Goal: Information Seeking & Learning: Check status

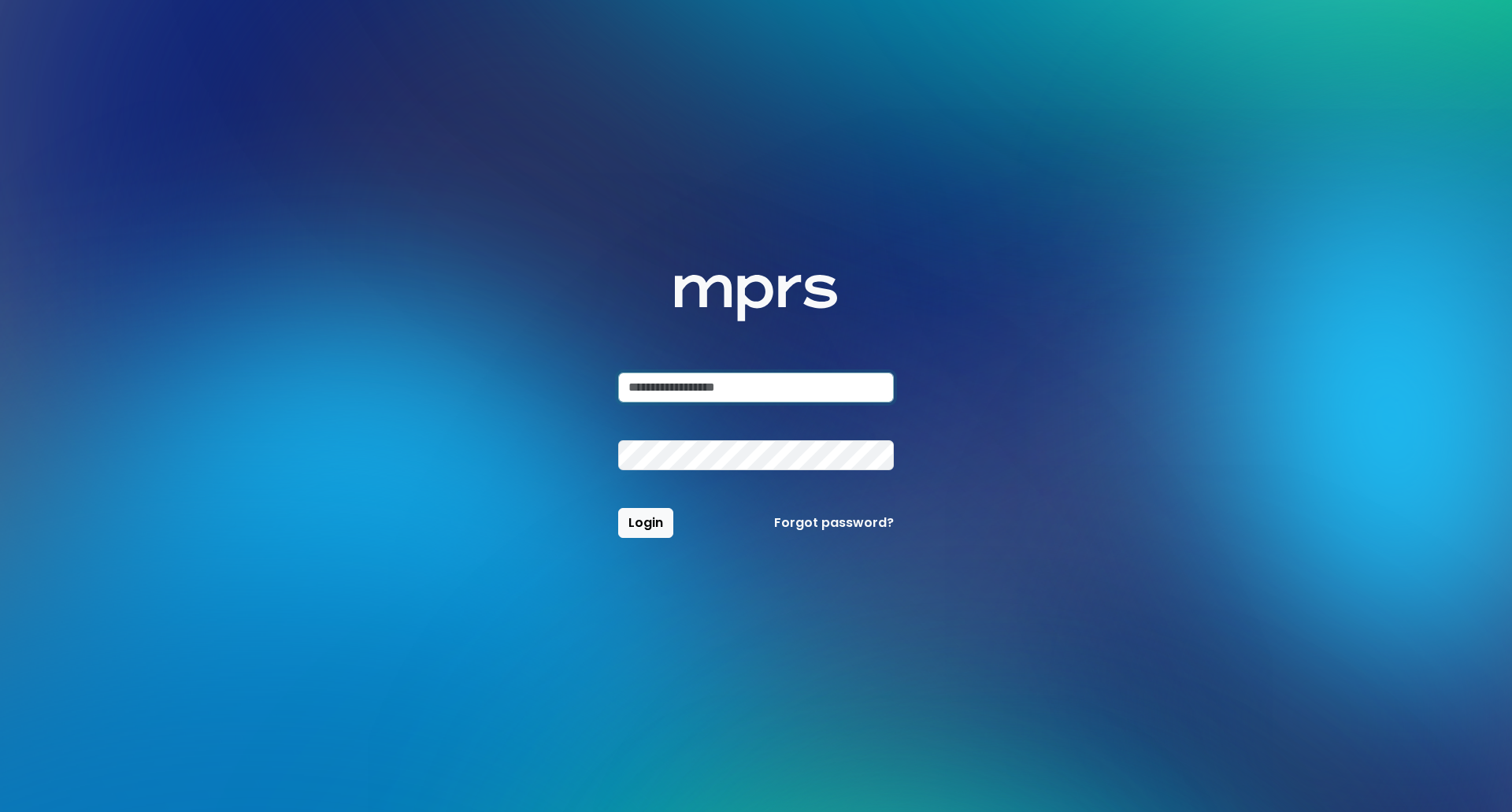
click at [832, 394] on input "email" at bounding box center [755, 387] width 275 height 30
paste input "**********"
type input "**********"
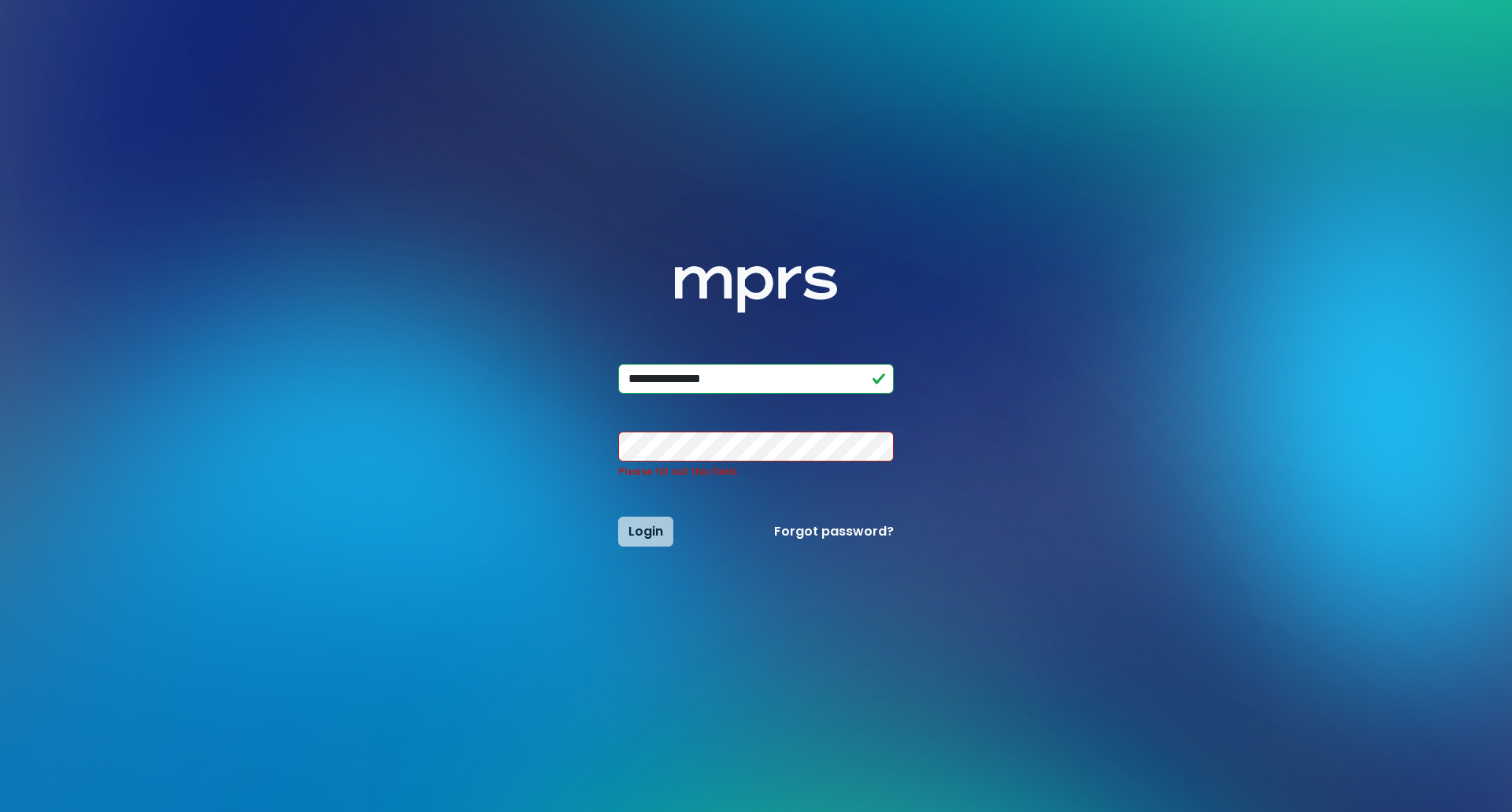
click at [679, 462] on div "Please fill out this field." at bounding box center [756, 455] width 294 height 47
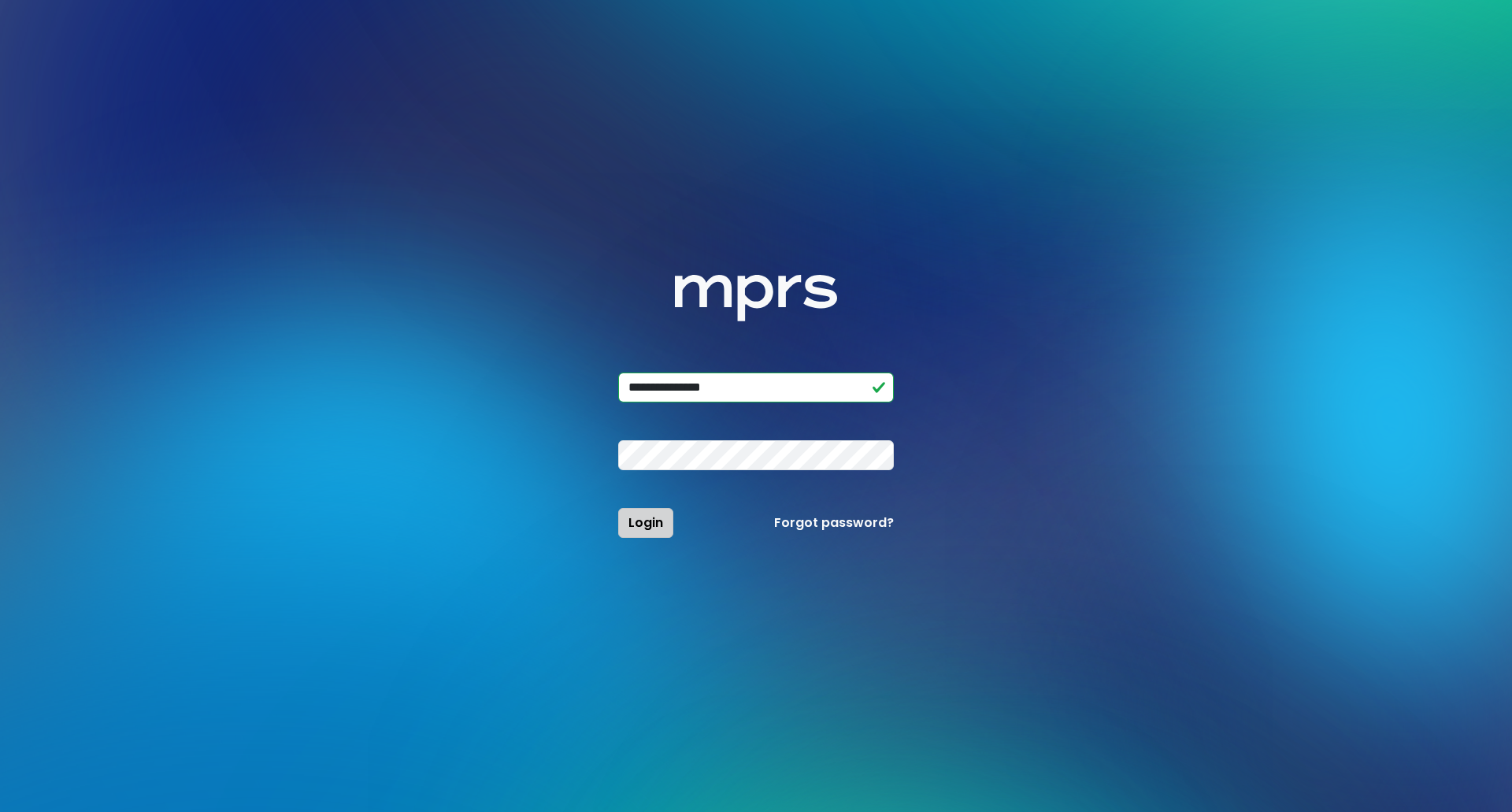
click at [650, 527] on span "Login" at bounding box center [646, 523] width 35 height 18
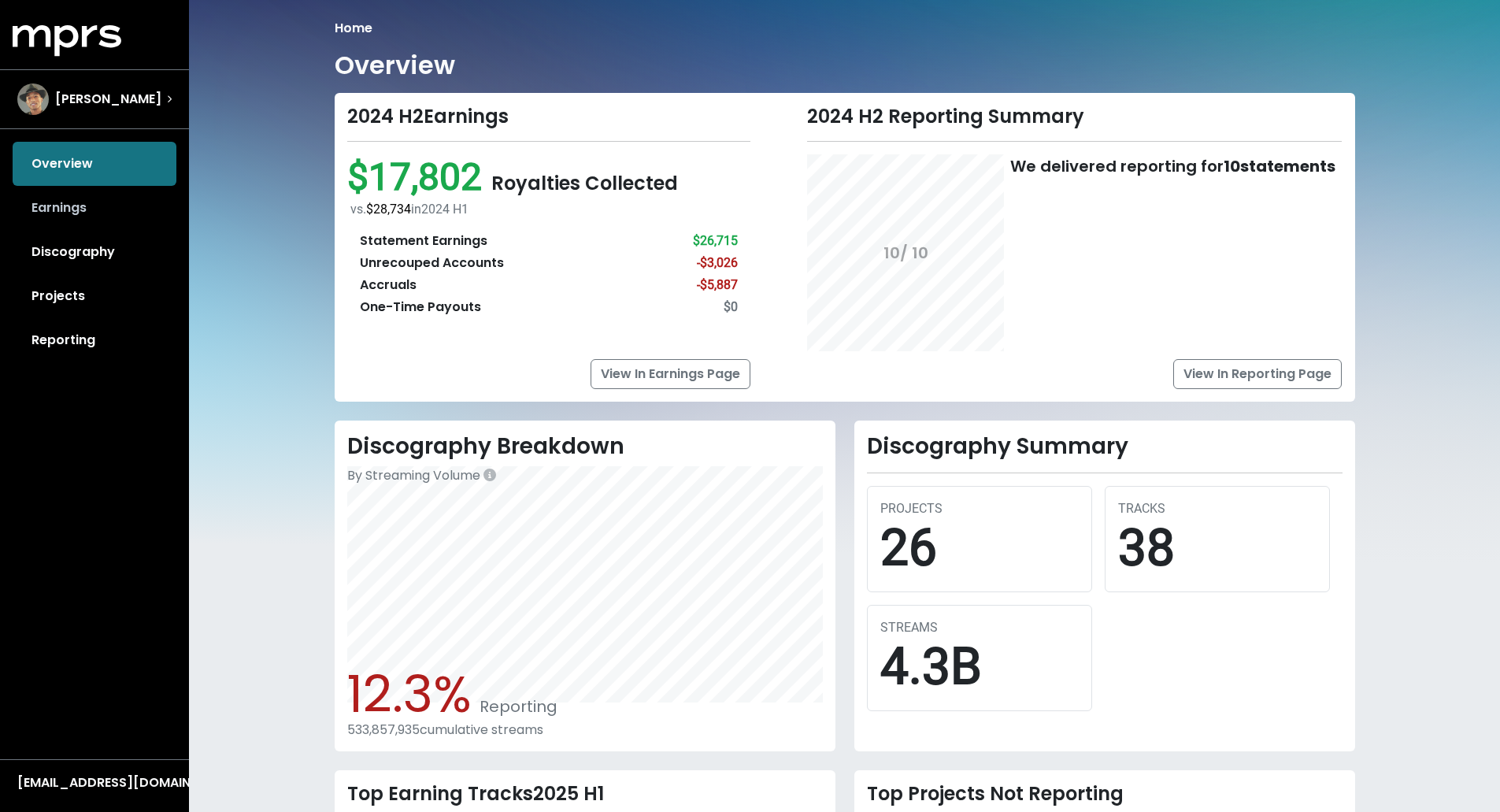
click at [79, 205] on link "Earnings" at bounding box center [94, 208] width 164 height 44
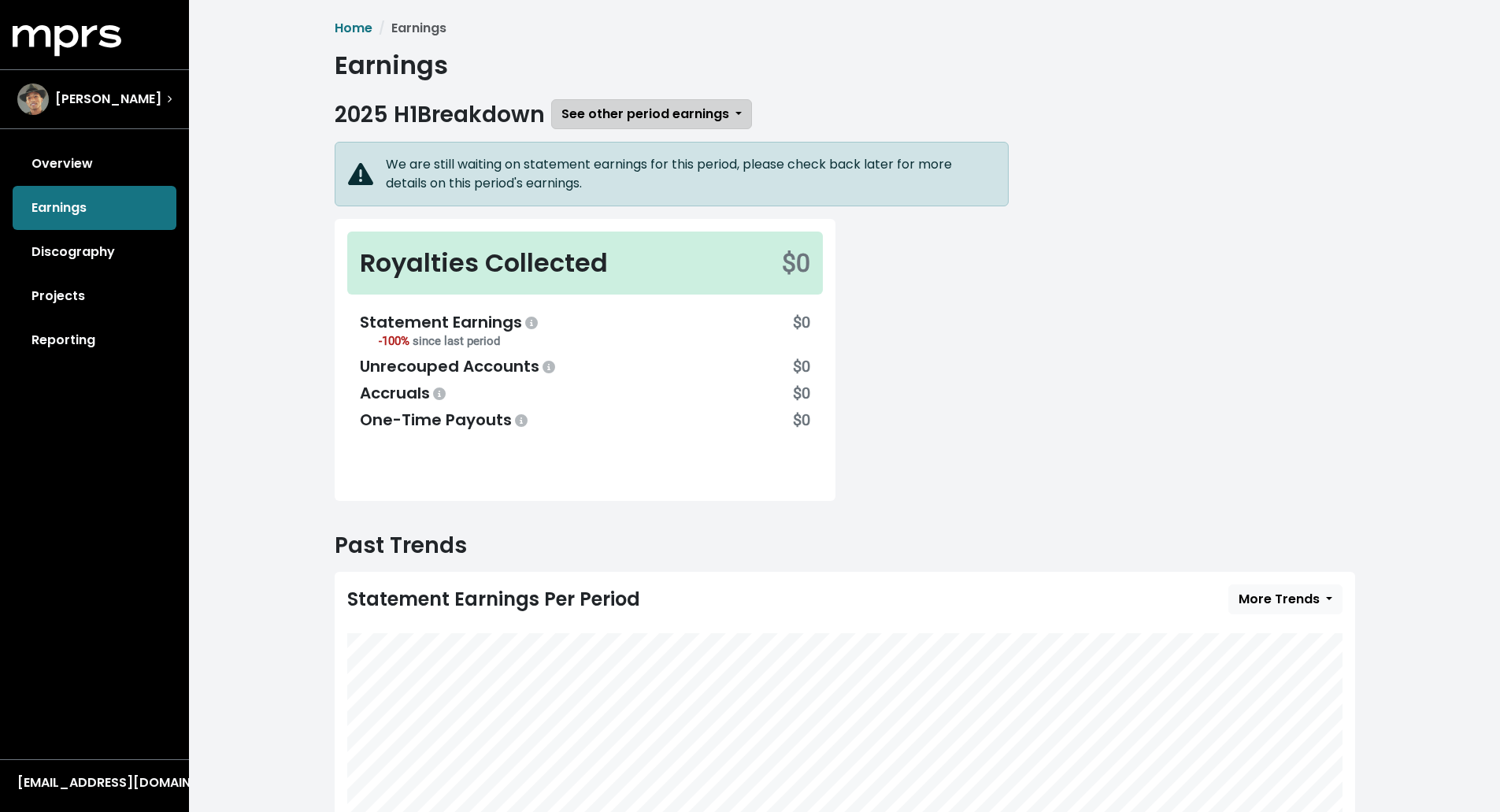
click at [613, 115] on span "See other period earnings" at bounding box center [645, 114] width 168 height 18
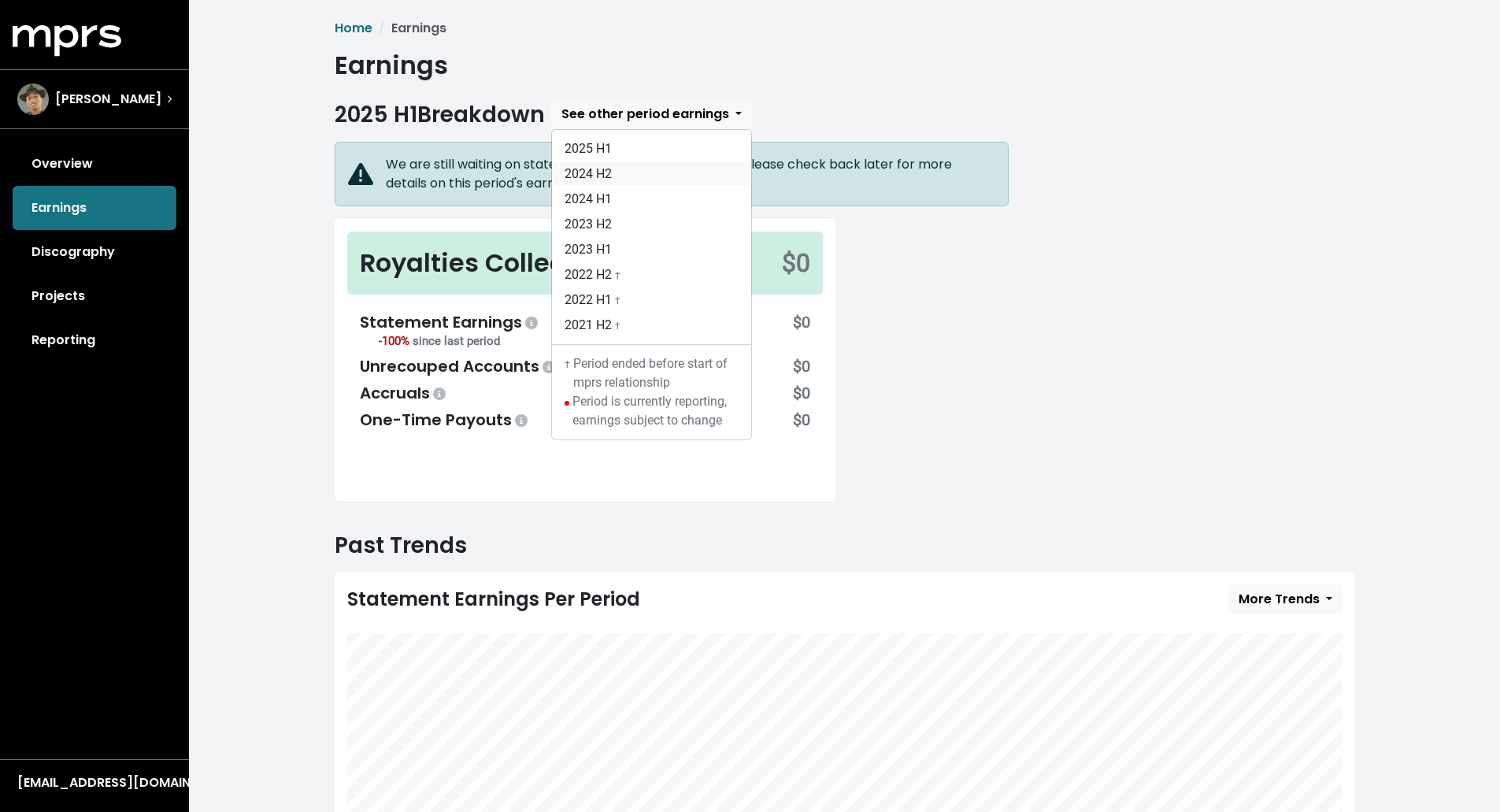
click at [597, 171] on link "2024 H2" at bounding box center [651, 174] width 199 height 25
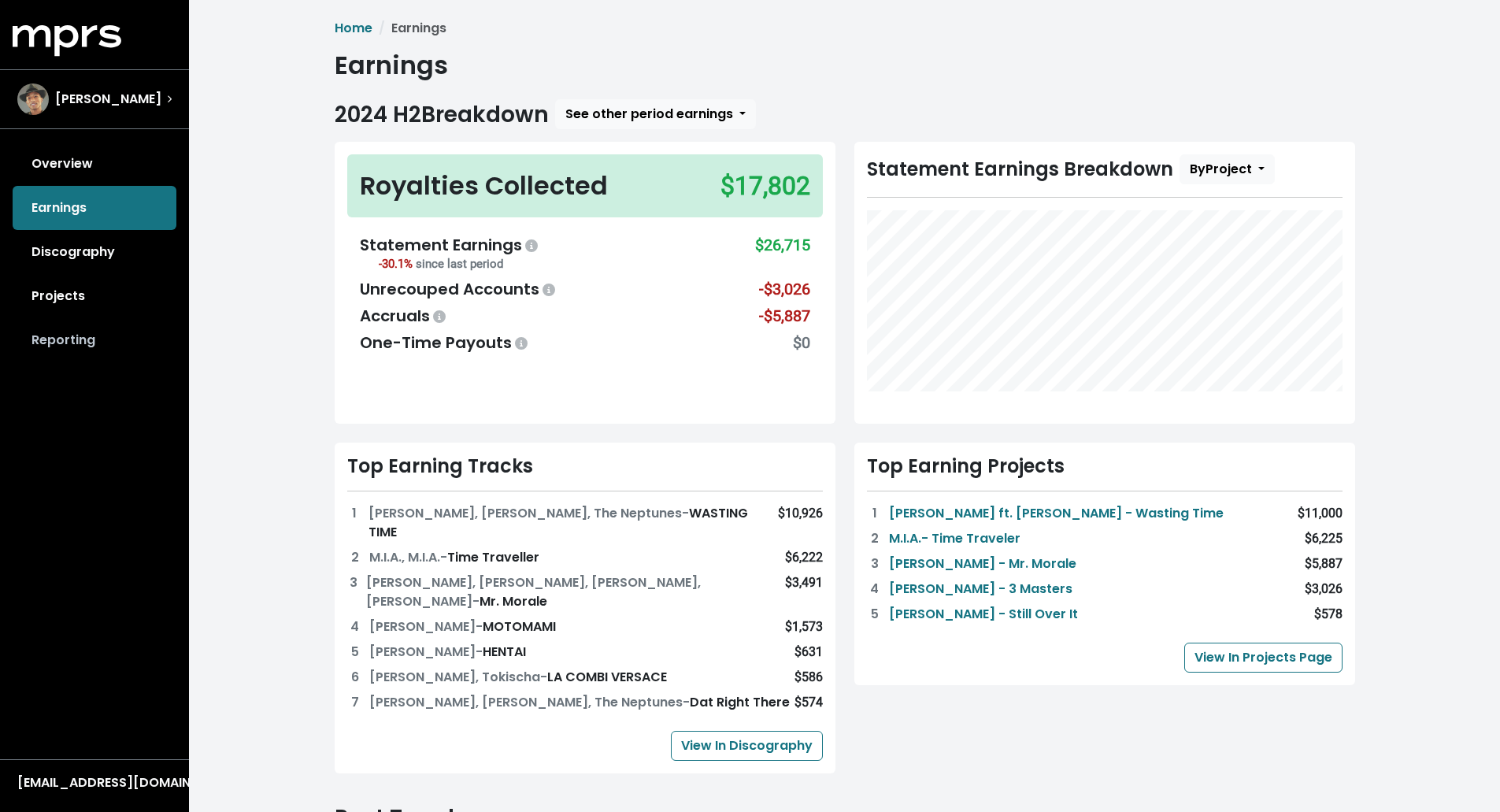
click at [91, 337] on link "Reporting" at bounding box center [94, 340] width 164 height 44
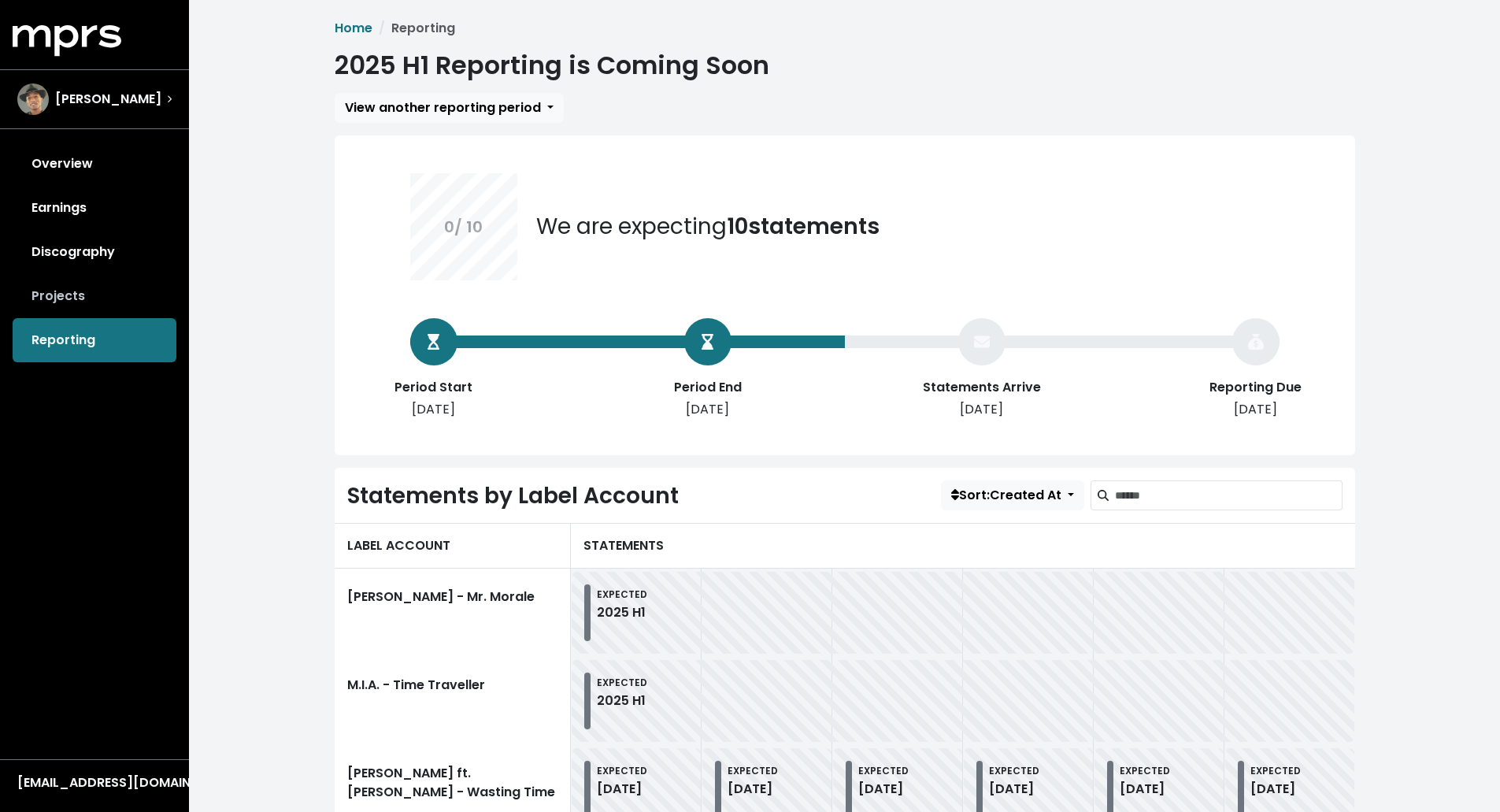
click at [90, 303] on link "Projects" at bounding box center [94, 295] width 164 height 44
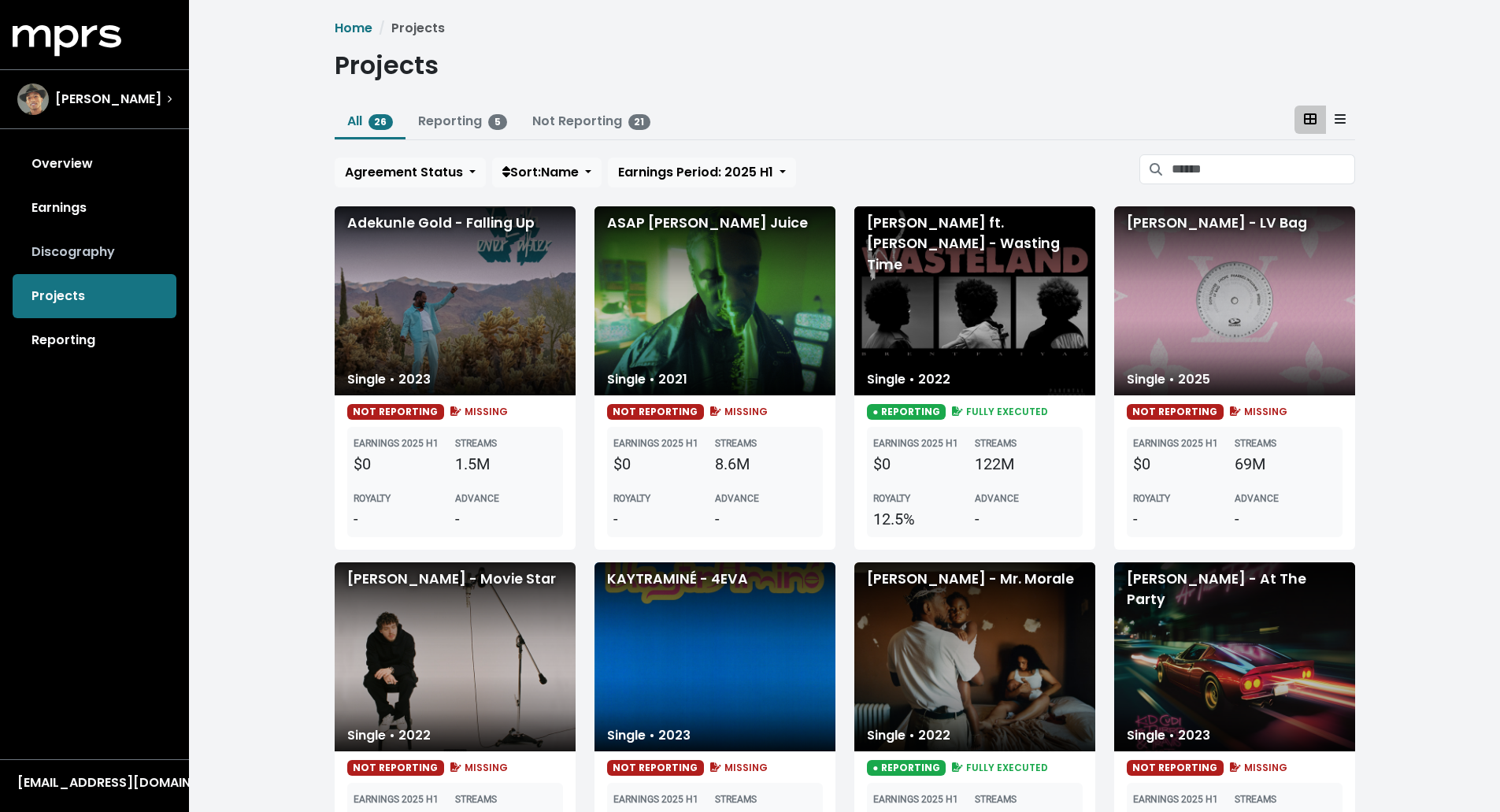
click at [109, 255] on link "Discography" at bounding box center [94, 251] width 164 height 44
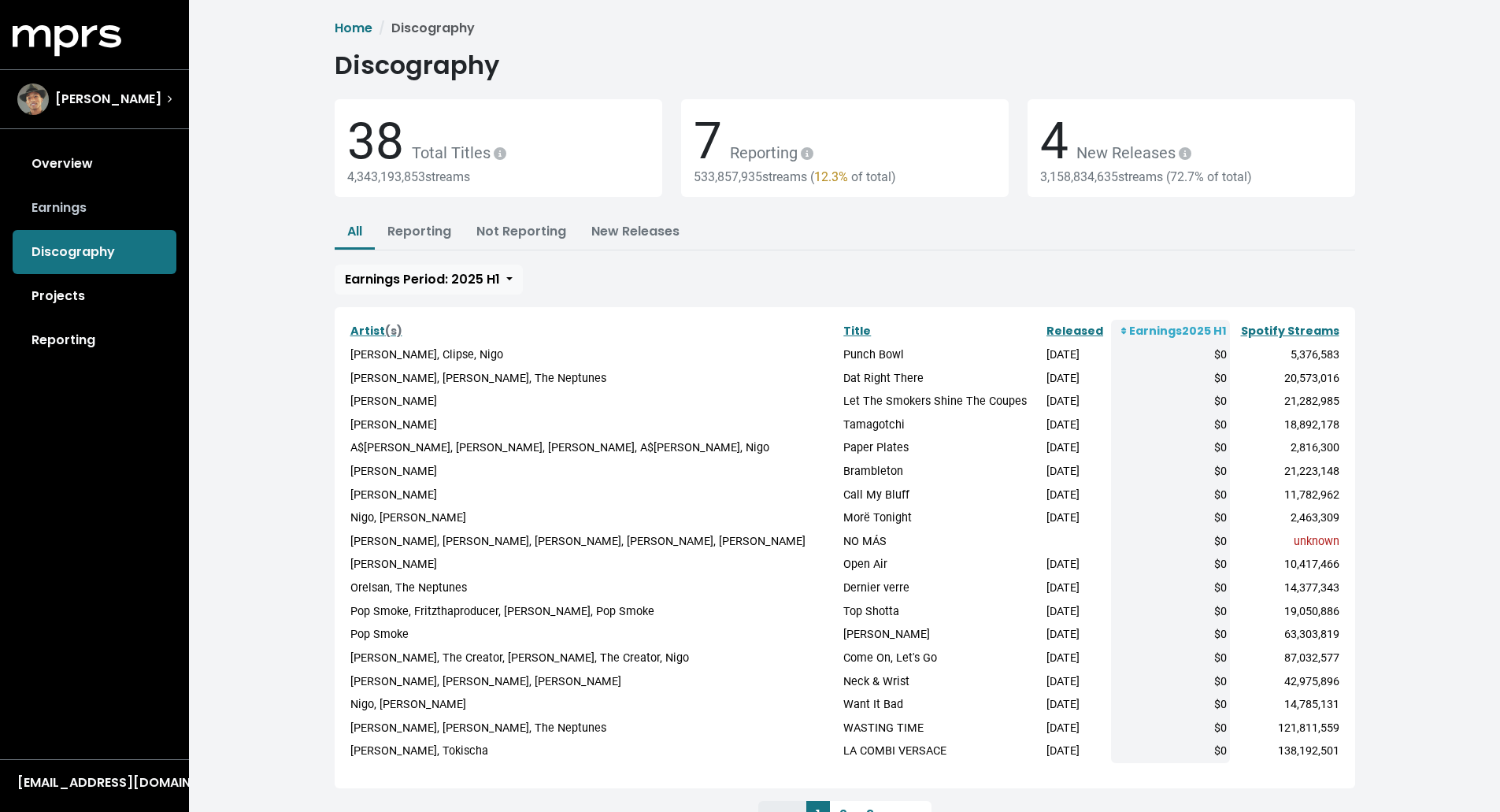
click at [65, 204] on link "Earnings" at bounding box center [94, 208] width 164 height 44
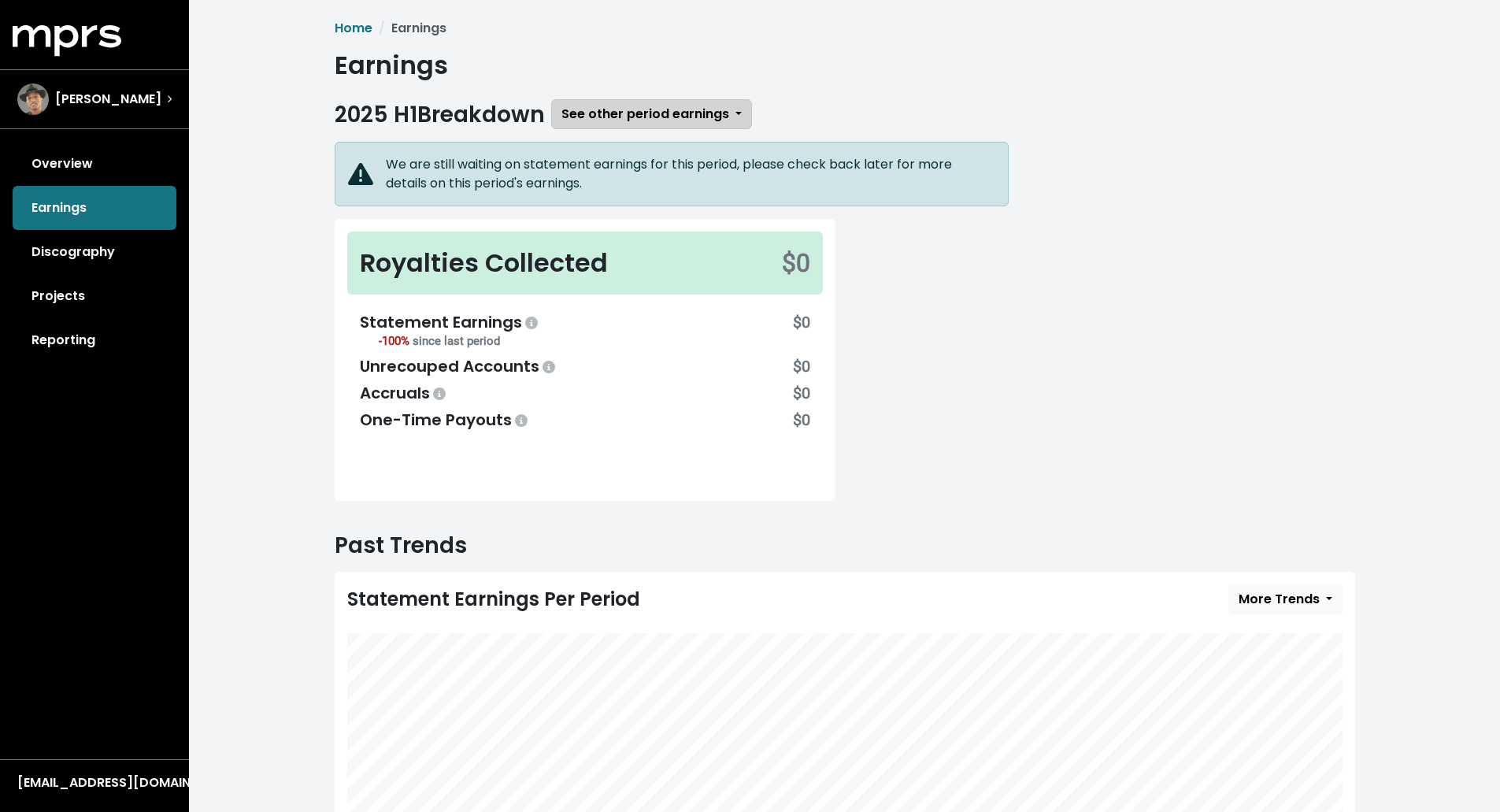
click at [680, 118] on span "See other period earnings" at bounding box center [645, 114] width 168 height 18
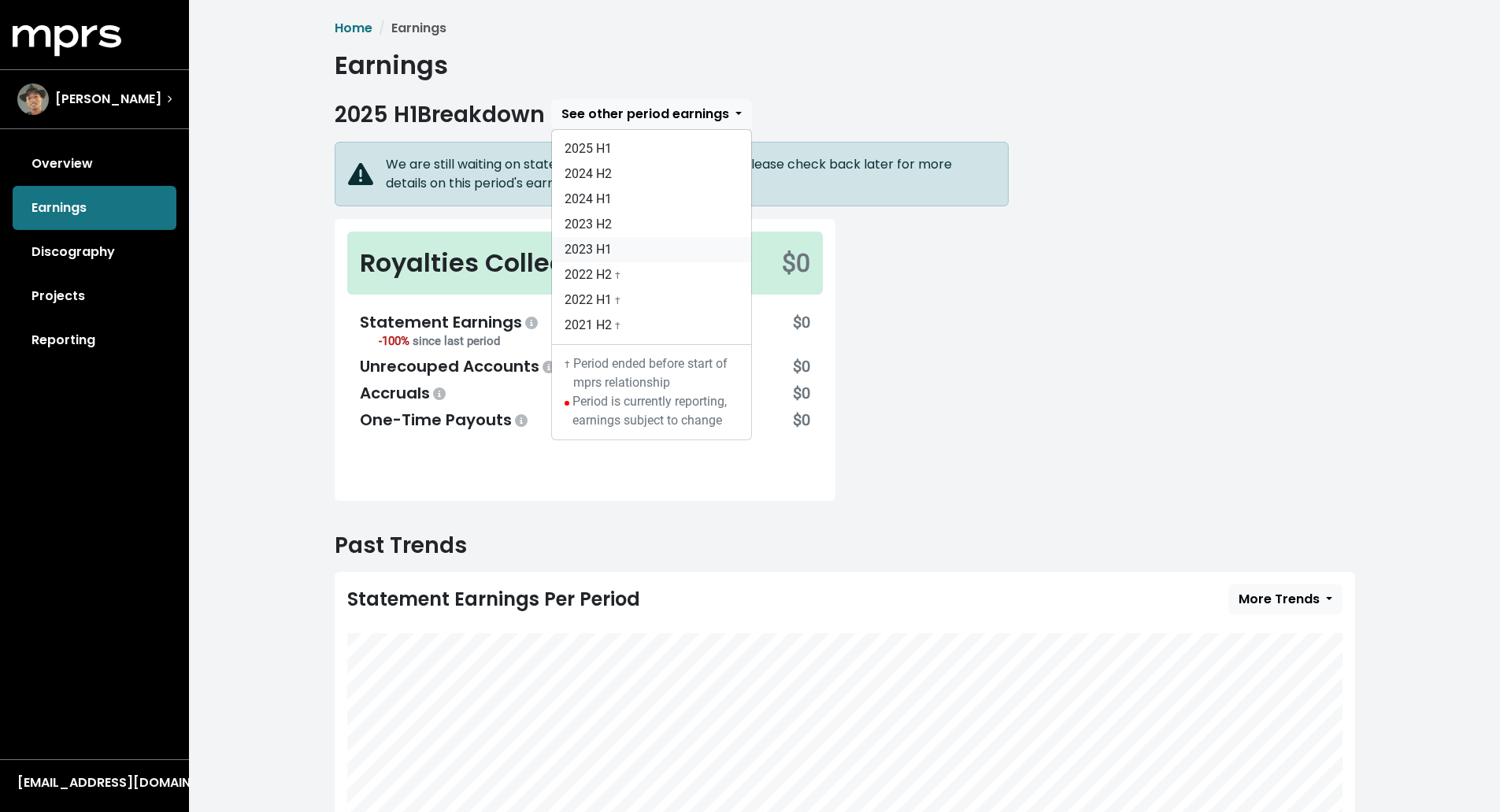
click at [586, 244] on link "2023 H1" at bounding box center [651, 250] width 199 height 25
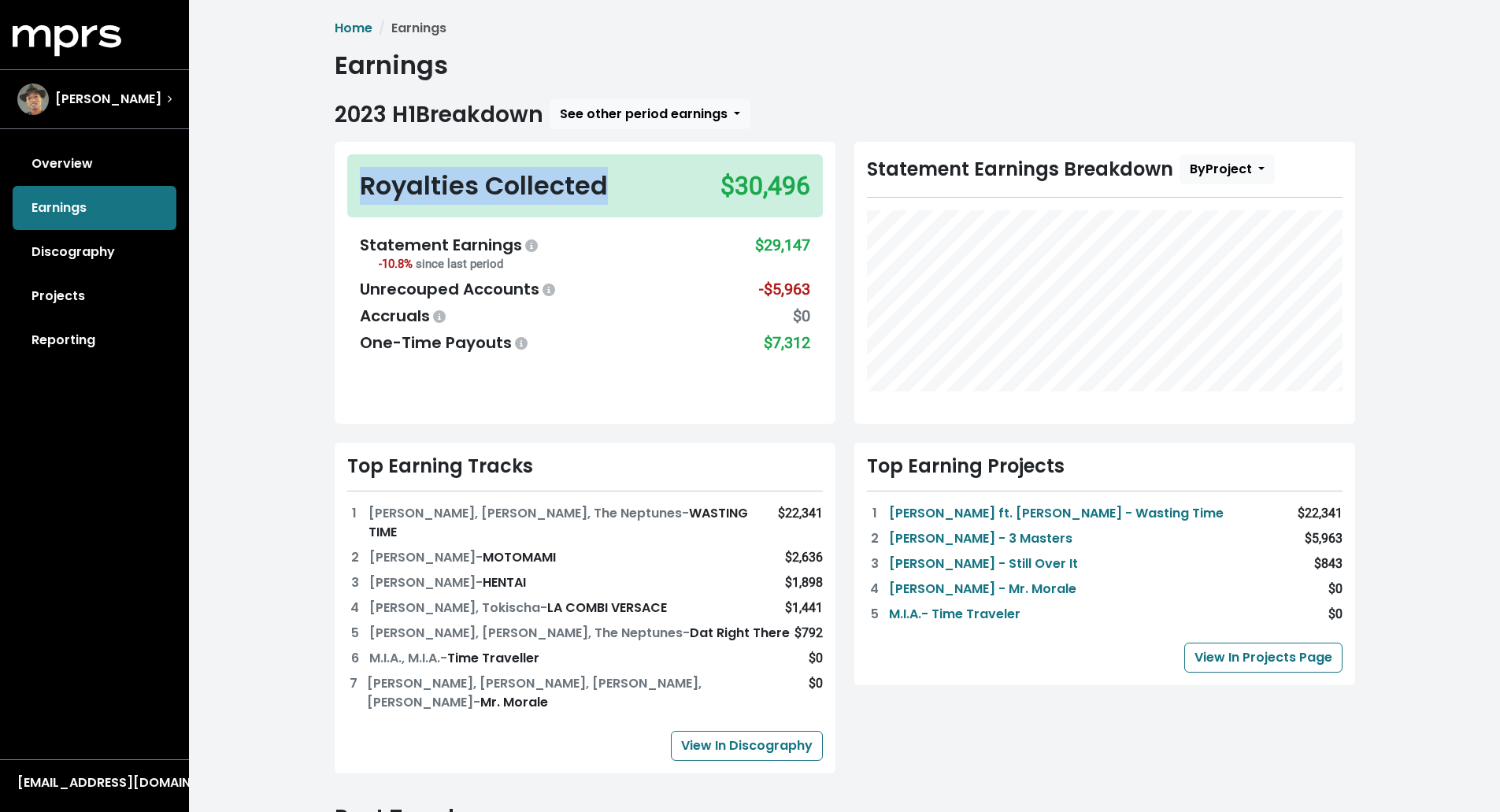
drag, startPoint x: 615, startPoint y: 189, endPoint x: 365, endPoint y: 174, distance: 250.4
click at [365, 174] on div "Royalties Collected $30,496" at bounding box center [585, 186] width 475 height 63
drag, startPoint x: 737, startPoint y: 181, endPoint x: 798, endPoint y: 185, distance: 61.1
click at [797, 185] on div "$30,496" at bounding box center [765, 186] width 90 height 38
click at [88, 251] on link "Discography" at bounding box center [94, 251] width 164 height 44
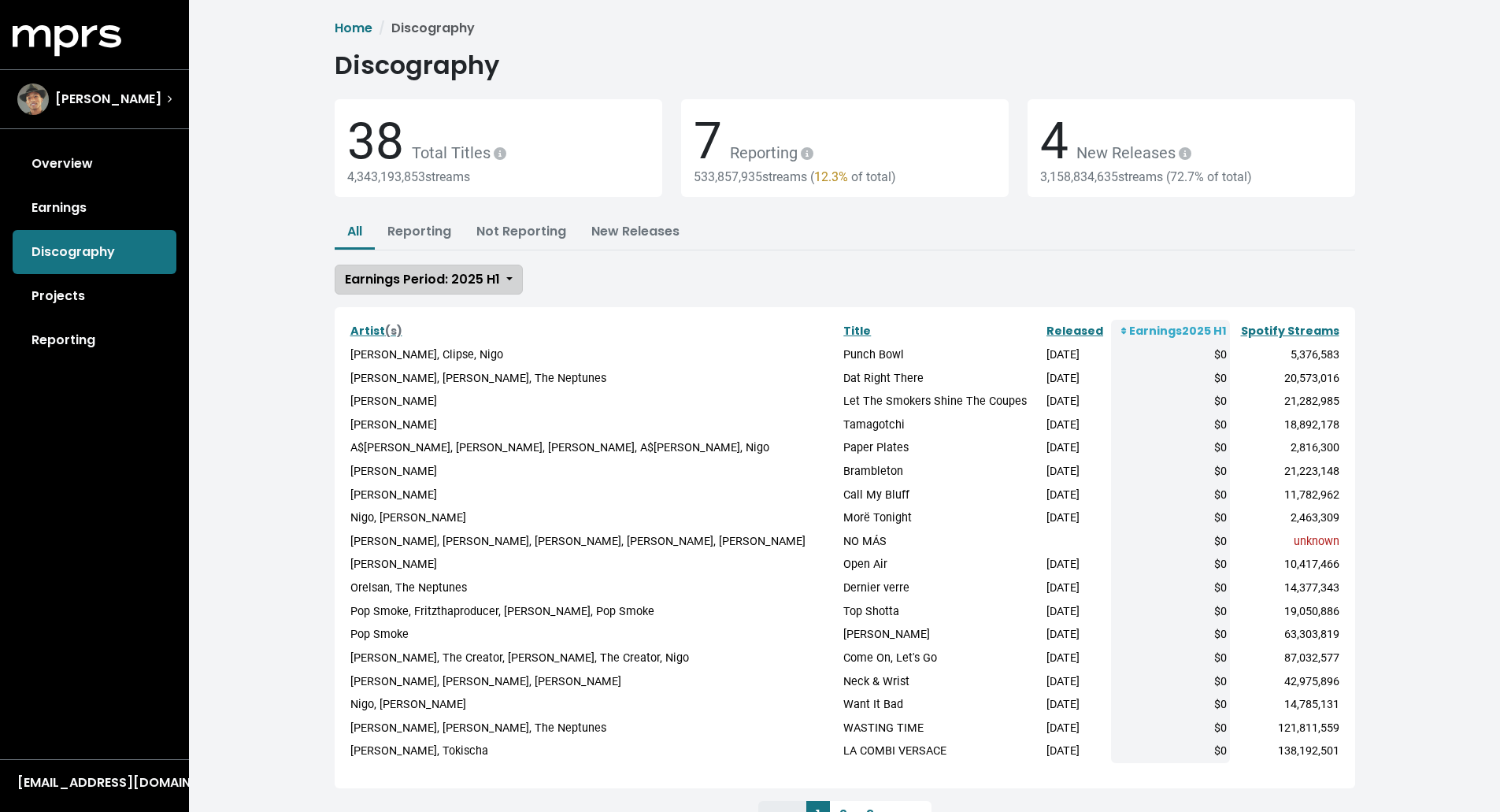
click at [494, 281] on span "Earnings Period: 2025 H1" at bounding box center [423, 279] width 155 height 18
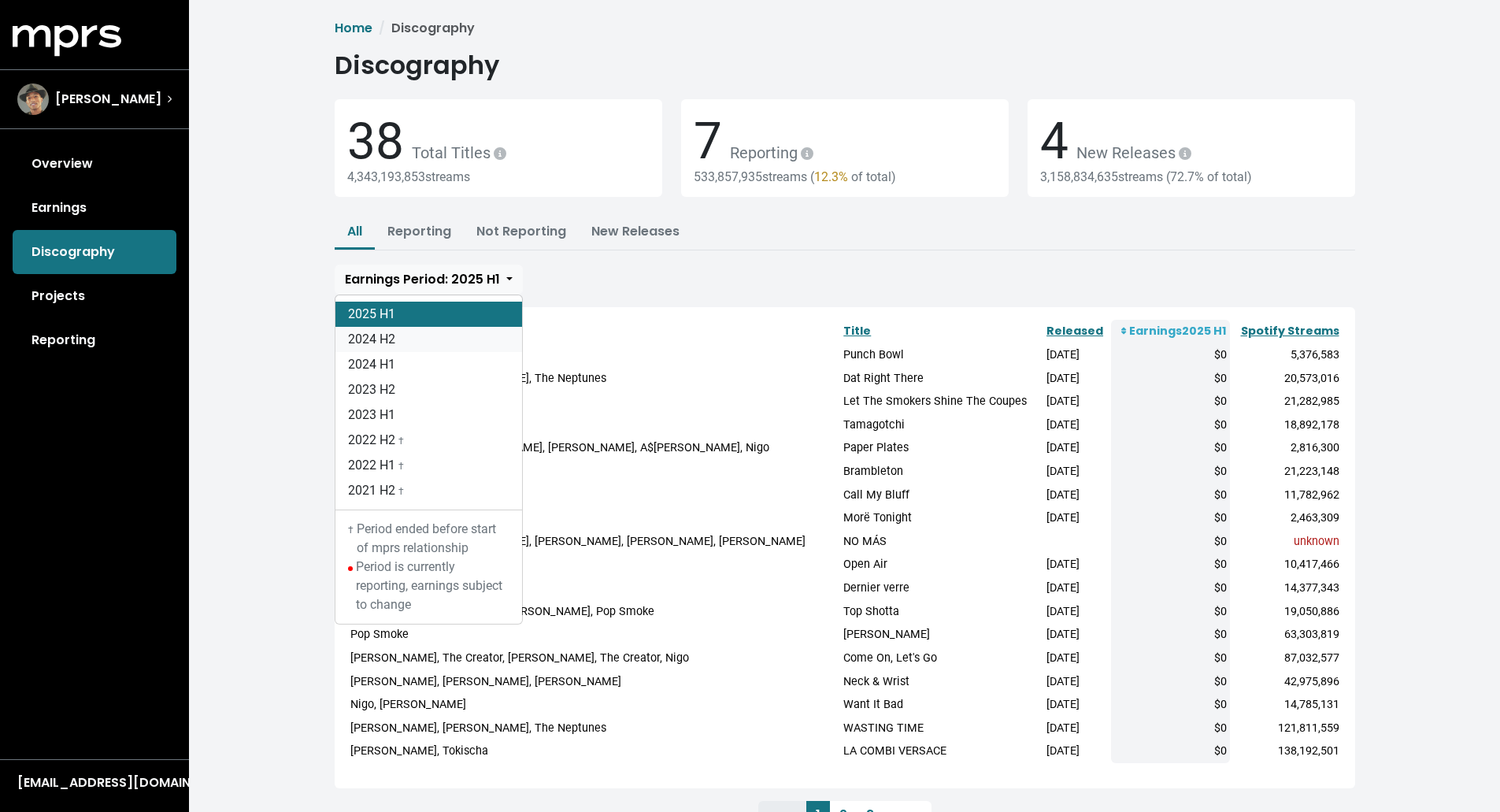
click at [475, 331] on link "2024 H2" at bounding box center [429, 339] width 187 height 25
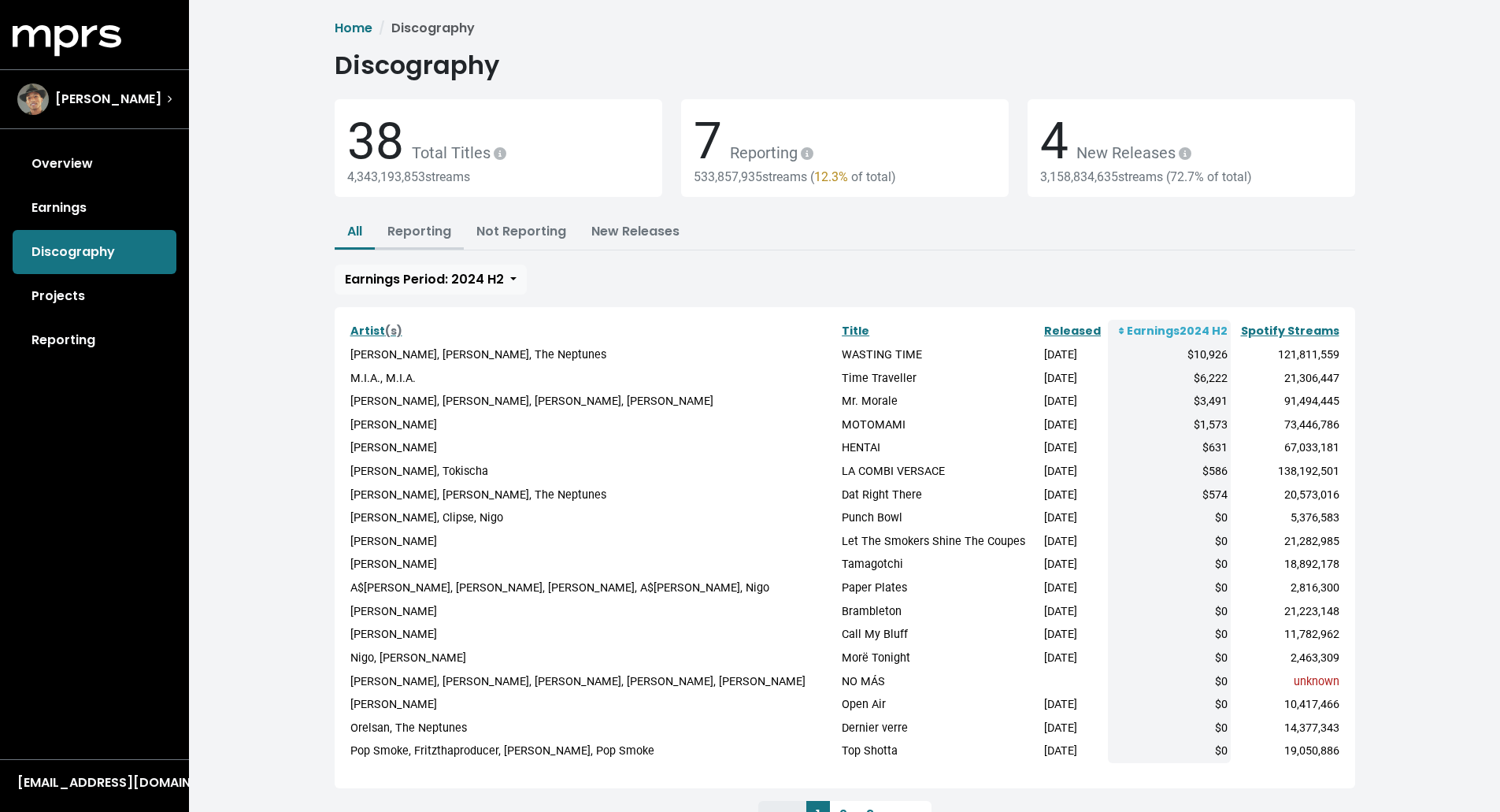
click at [416, 235] on link "Reporting" at bounding box center [418, 231] width 64 height 18
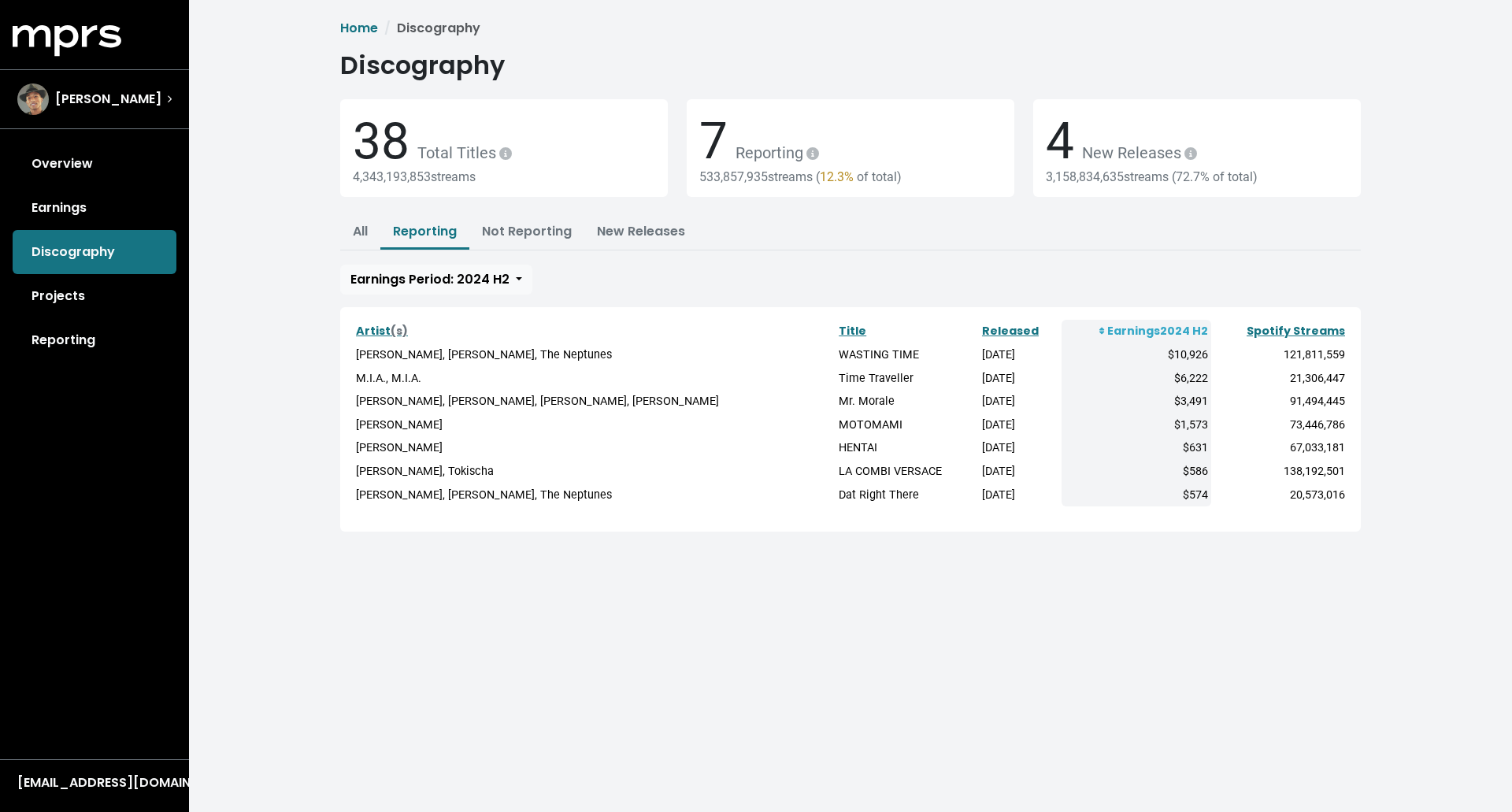
click at [462, 352] on td "[PERSON_NAME], [PERSON_NAME], The Neptunes" at bounding box center [594, 355] width 483 height 24
click at [521, 241] on button "Not Reporting" at bounding box center [526, 232] width 115 height 34
drag, startPoint x: 372, startPoint y: 150, endPoint x: 337, endPoint y: 153, distance: 35.1
click at [337, 153] on div "38 Total Titles 4,343,193,853 streams" at bounding box center [504, 148] width 347 height 98
drag, startPoint x: 1005, startPoint y: 499, endPoint x: 949, endPoint y: 358, distance: 151.7
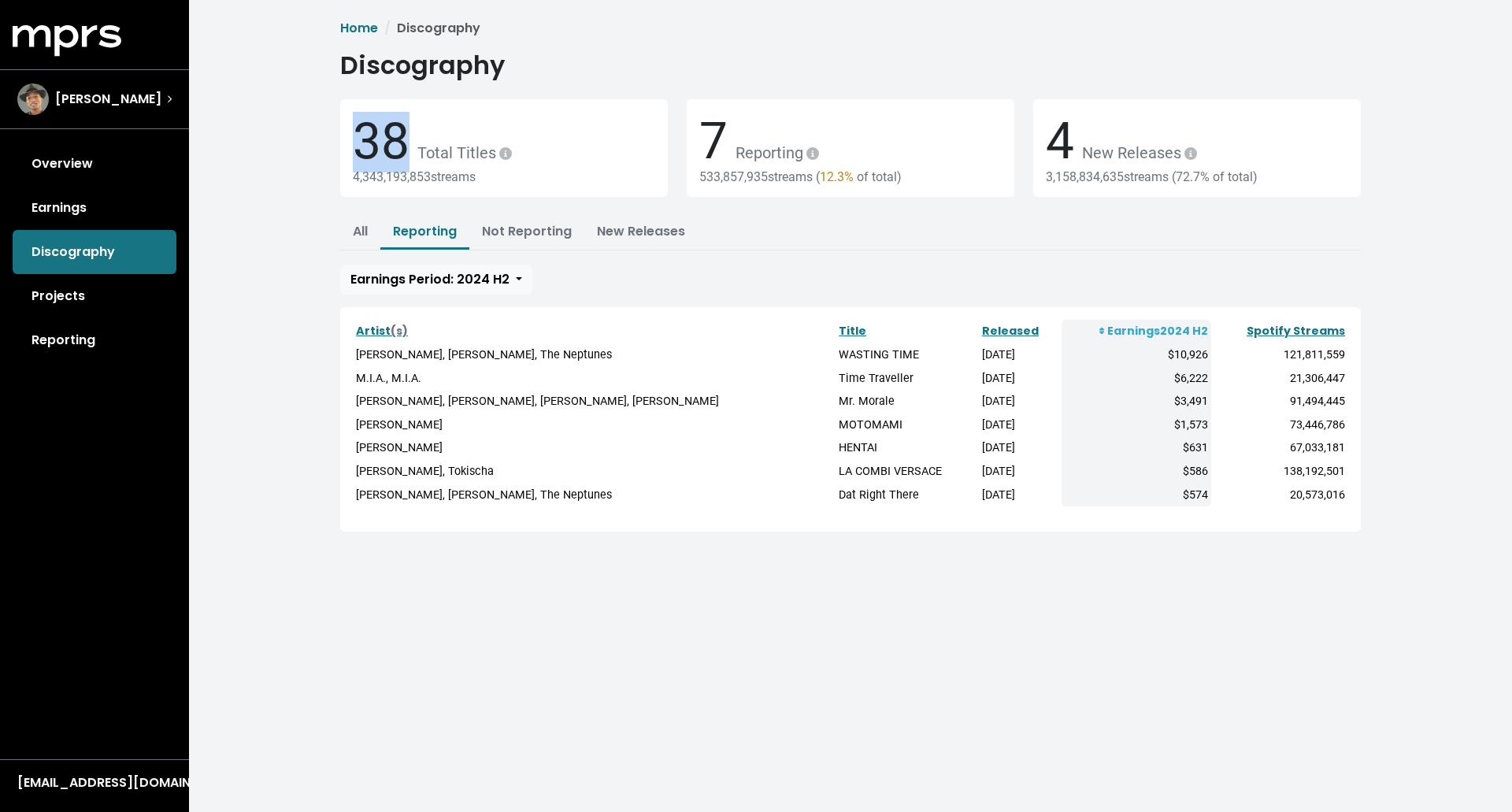
click at [949, 358] on tbody "[PERSON_NAME], [PERSON_NAME], The Neptunes WASTING TIME [DATE] $10,926 121,811,…" at bounding box center [849, 424] width 995 height 163
click at [978, 485] on td "[DATE]" at bounding box center [1020, 495] width 83 height 24
drag, startPoint x: 1003, startPoint y: 494, endPoint x: 942, endPoint y: 493, distance: 61.0
click at [942, 493] on tr "[PERSON_NAME], [PERSON_NAME], The Neptunes Dat Right There [DATE] $574 20,573,0…" at bounding box center [849, 495] width 995 height 24
drag, startPoint x: 948, startPoint y: 354, endPoint x: 1009, endPoint y: 356, distance: 61.0
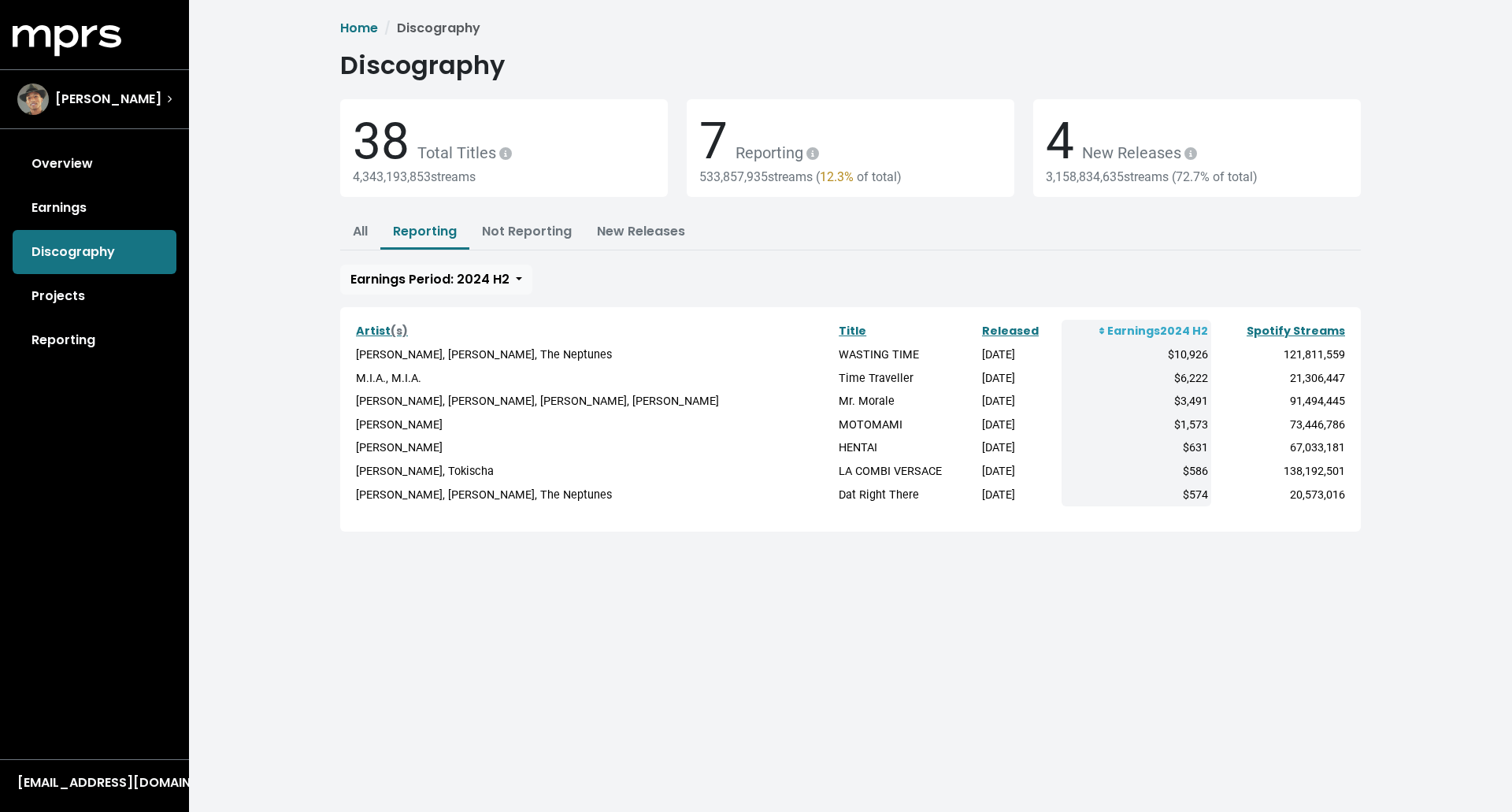
click at [1009, 356] on td "[DATE]" at bounding box center [1020, 355] width 83 height 24
drag, startPoint x: 1009, startPoint y: 380, endPoint x: 942, endPoint y: 384, distance: 67.1
click at [942, 384] on tr "M.I.A., M.I.A. Time Traveller [DATE] $6,222 21,306,447" at bounding box center [849, 379] width 995 height 24
click at [442, 287] on span "Earnings Period: 2024 H2" at bounding box center [430, 279] width 159 height 18
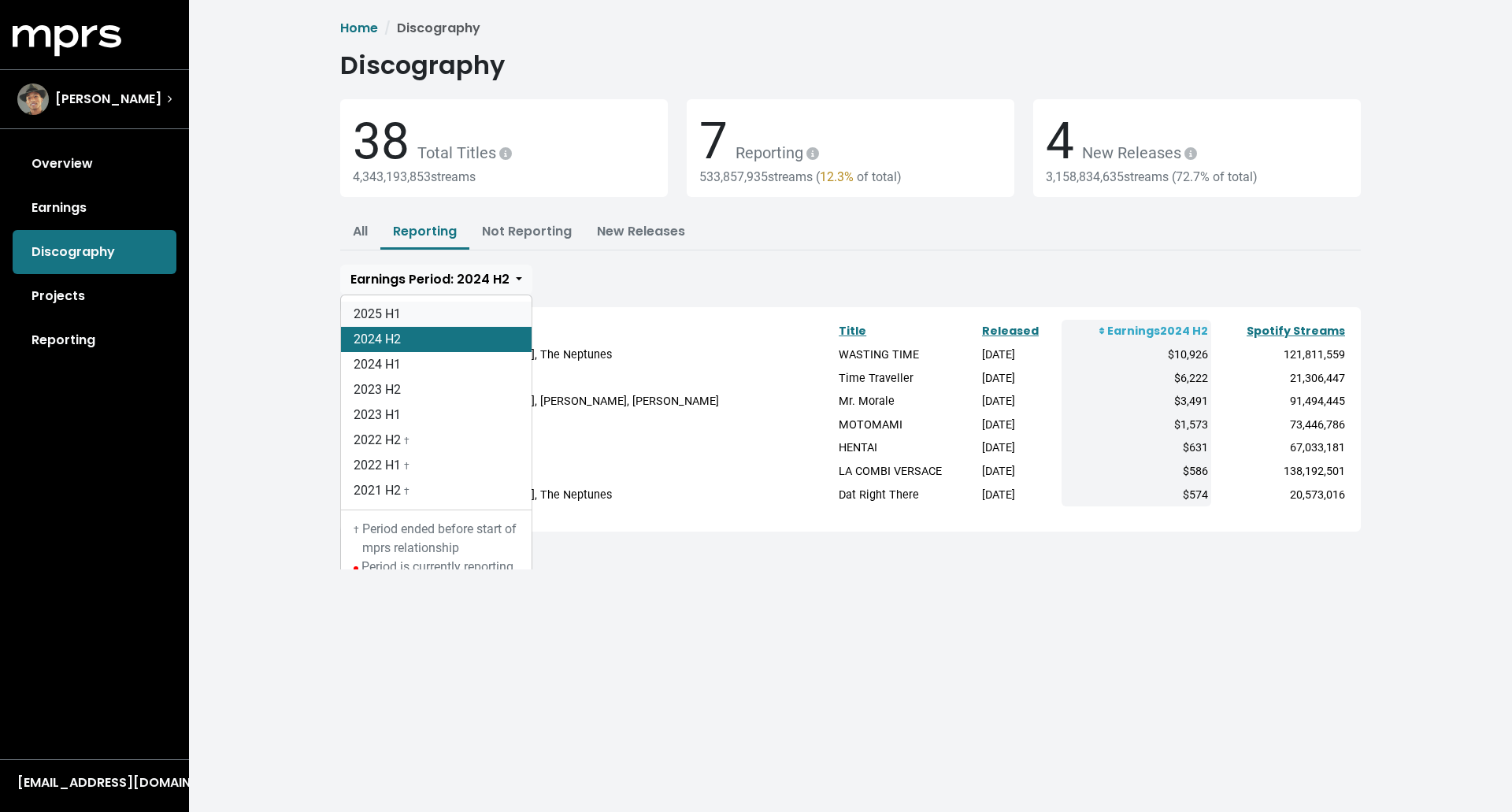
click at [435, 318] on link "2025 H1" at bounding box center [436, 314] width 190 height 25
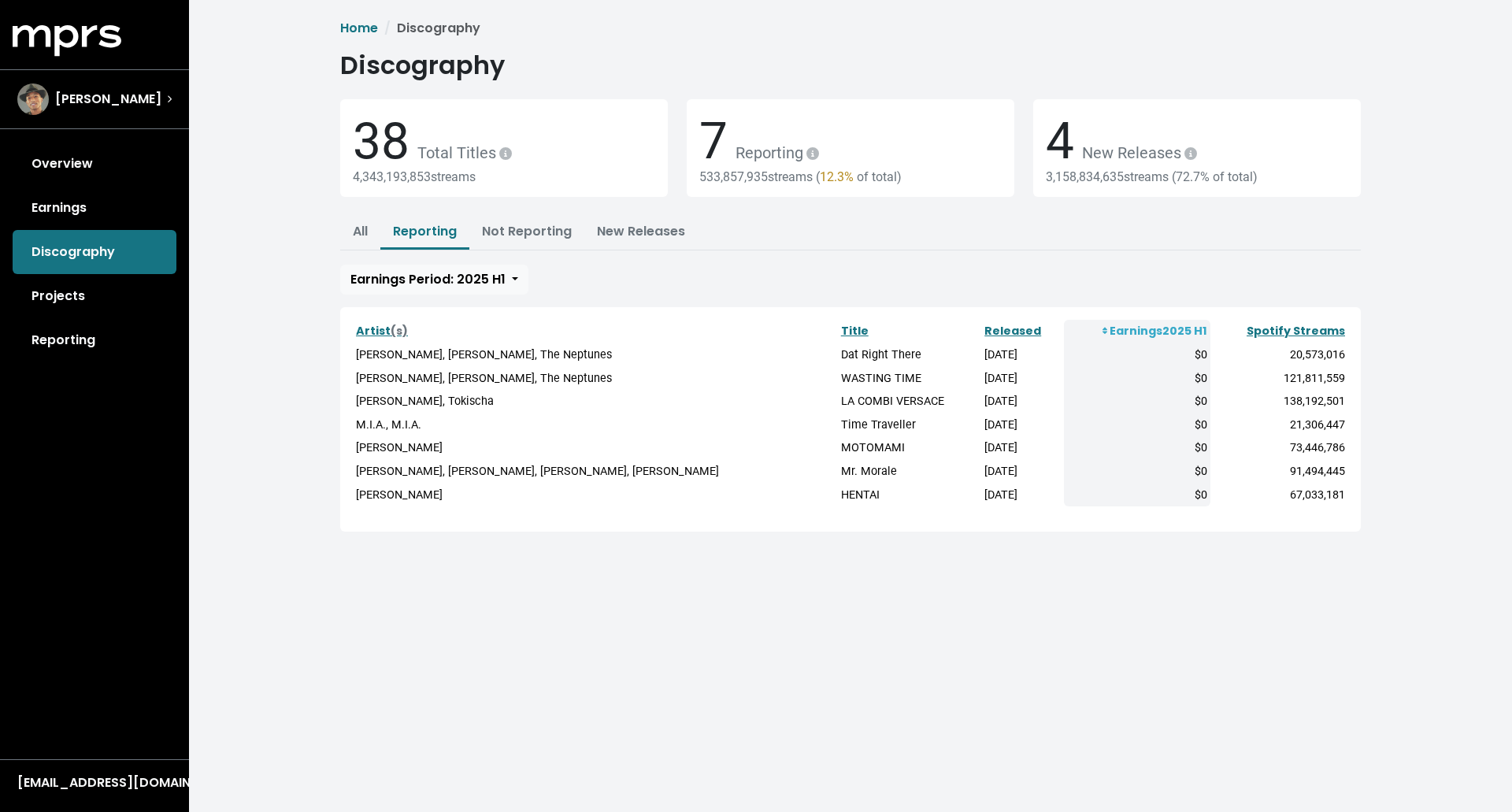
click at [762, 253] on div "All Reporting Not Reporting New Releases Unmanaged Unconfirmed Earnings Period:…" at bounding box center [850, 255] width 1021 height 79
click at [77, 303] on link "Projects" at bounding box center [94, 295] width 164 height 44
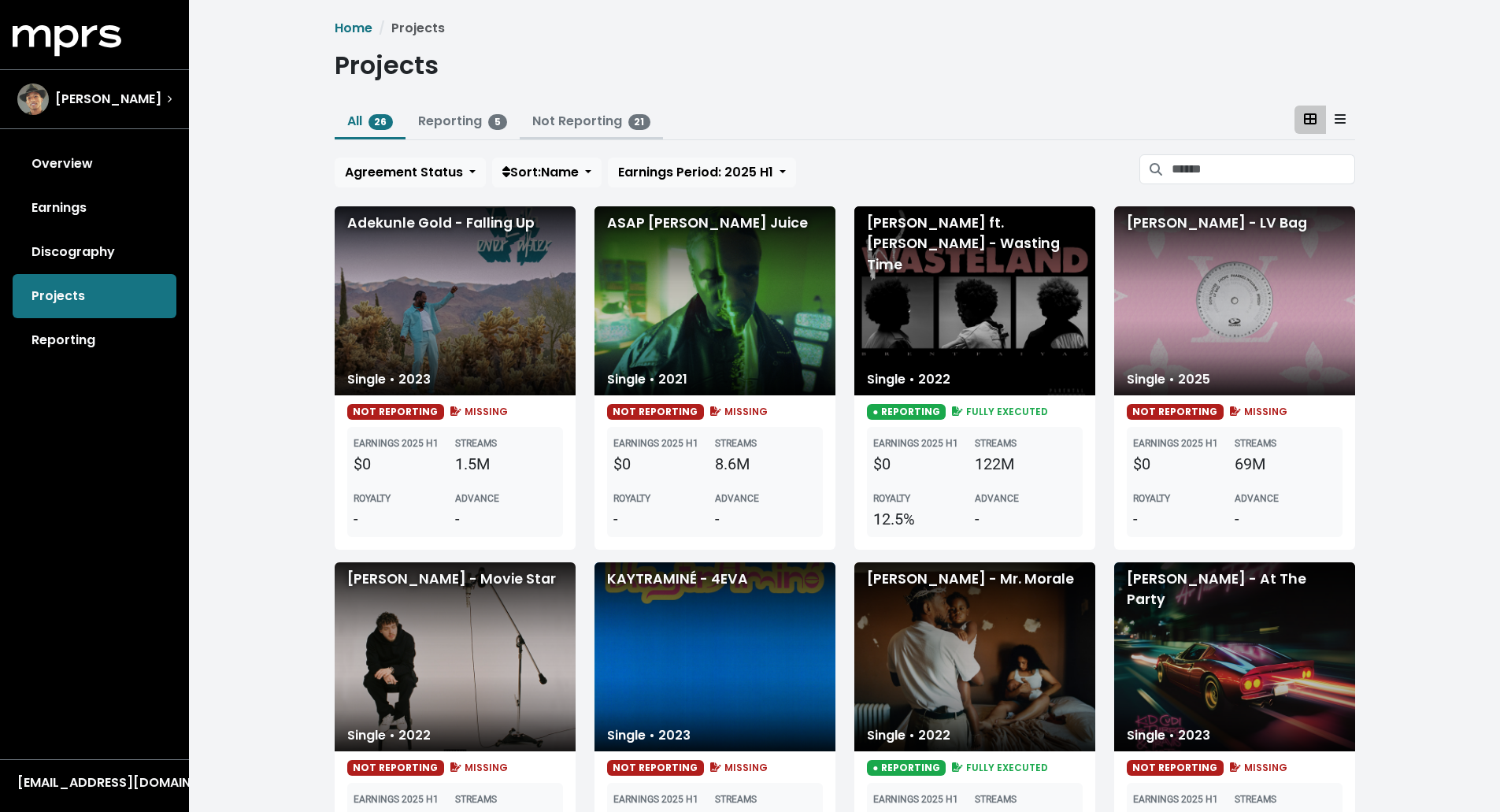
click at [542, 123] on link "Not Reporting 21" at bounding box center [592, 121] width 119 height 18
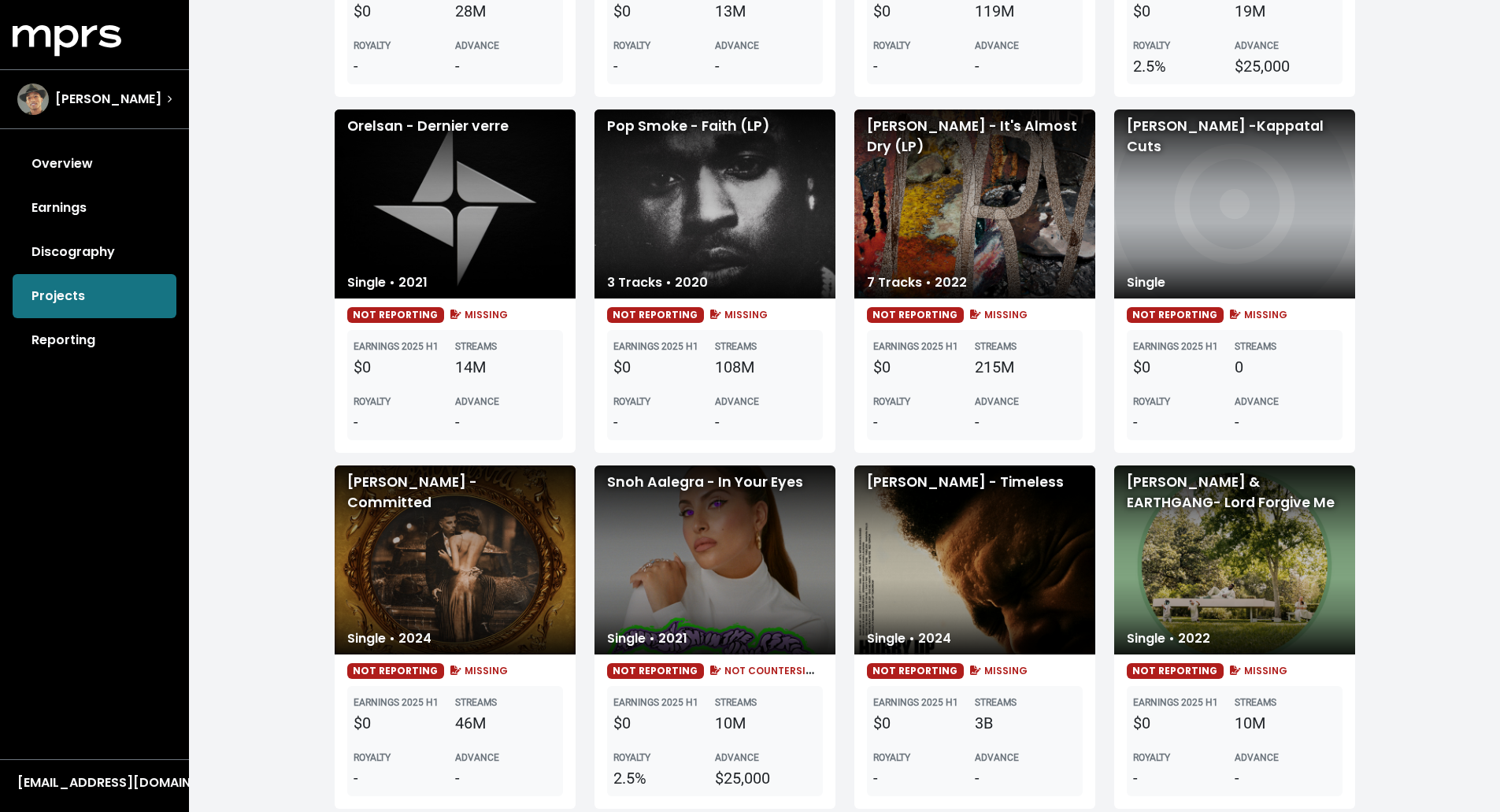
scroll to position [1161, 0]
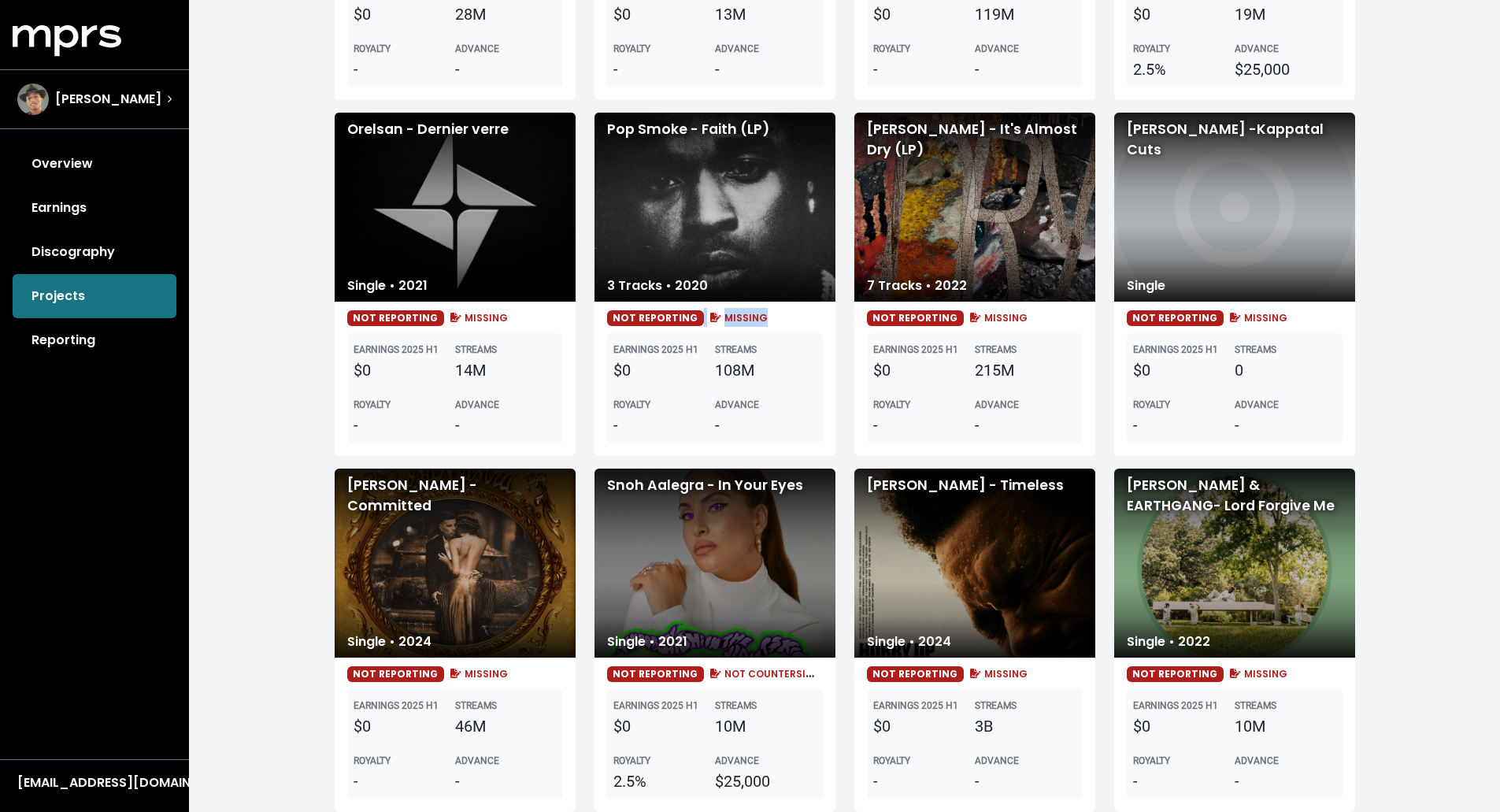
drag, startPoint x: 781, startPoint y: 323, endPoint x: 690, endPoint y: 324, distance: 91.0
click at [690, 324] on div "NOT REPORTING MISSING" at bounding box center [714, 317] width 216 height 19
click at [714, 322] on span "MISSING" at bounding box center [737, 318] width 60 height 13
click at [707, 322] on span "MISSING" at bounding box center [737, 318] width 60 height 13
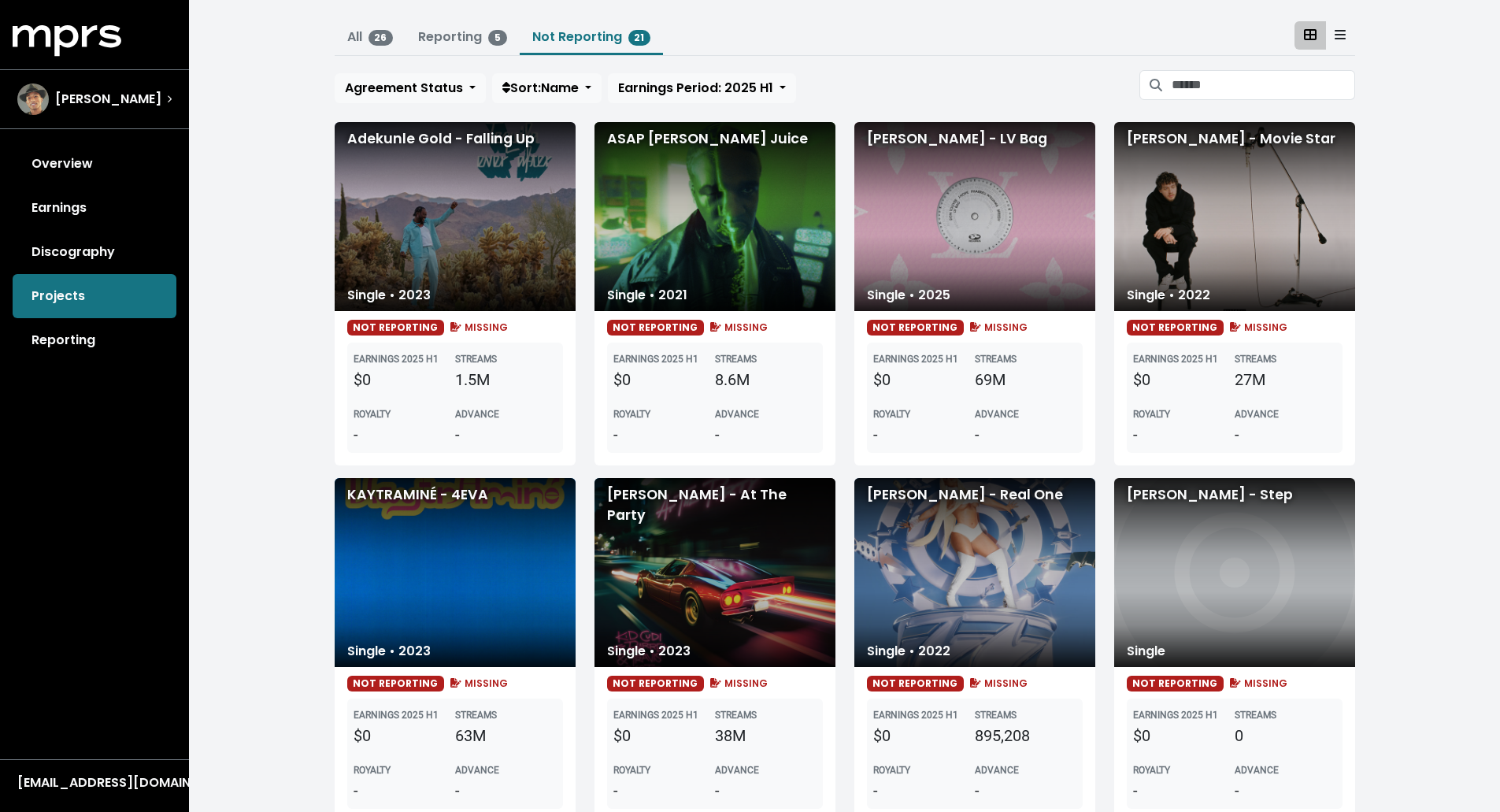
scroll to position [59, 0]
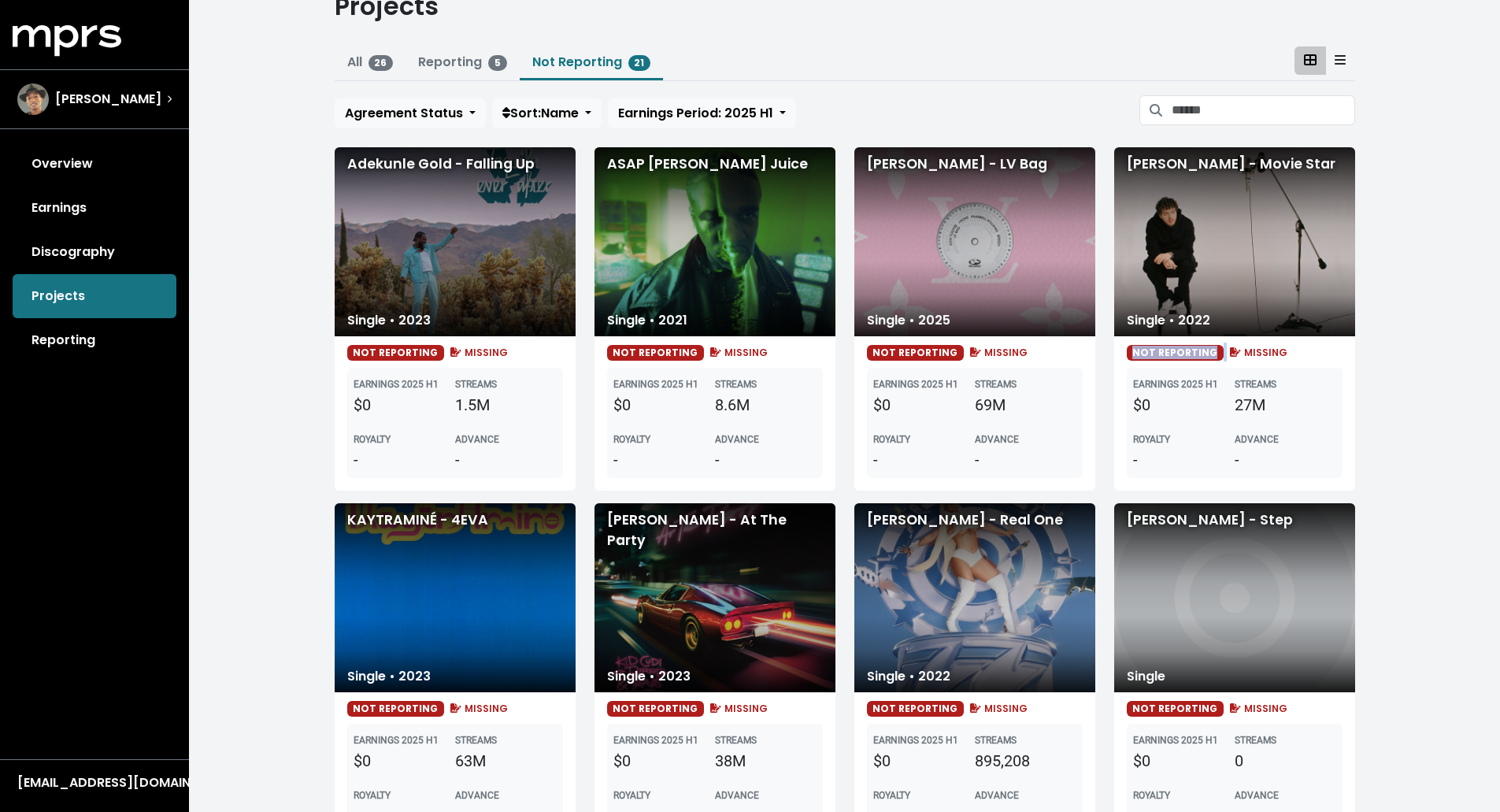
drag, startPoint x: 1125, startPoint y: 352, endPoint x: 1222, endPoint y: 351, distance: 97.0
click at [1206, 351] on div "NOT REPORTING MISSING" at bounding box center [1234, 351] width 216 height 19
click at [1206, 364] on div "NOT REPORTING MISSING EARNINGS 2025 H1 $0 STREAMS 27M ROYALTY - ADVANCE -" at bounding box center [1234, 413] width 241 height 155
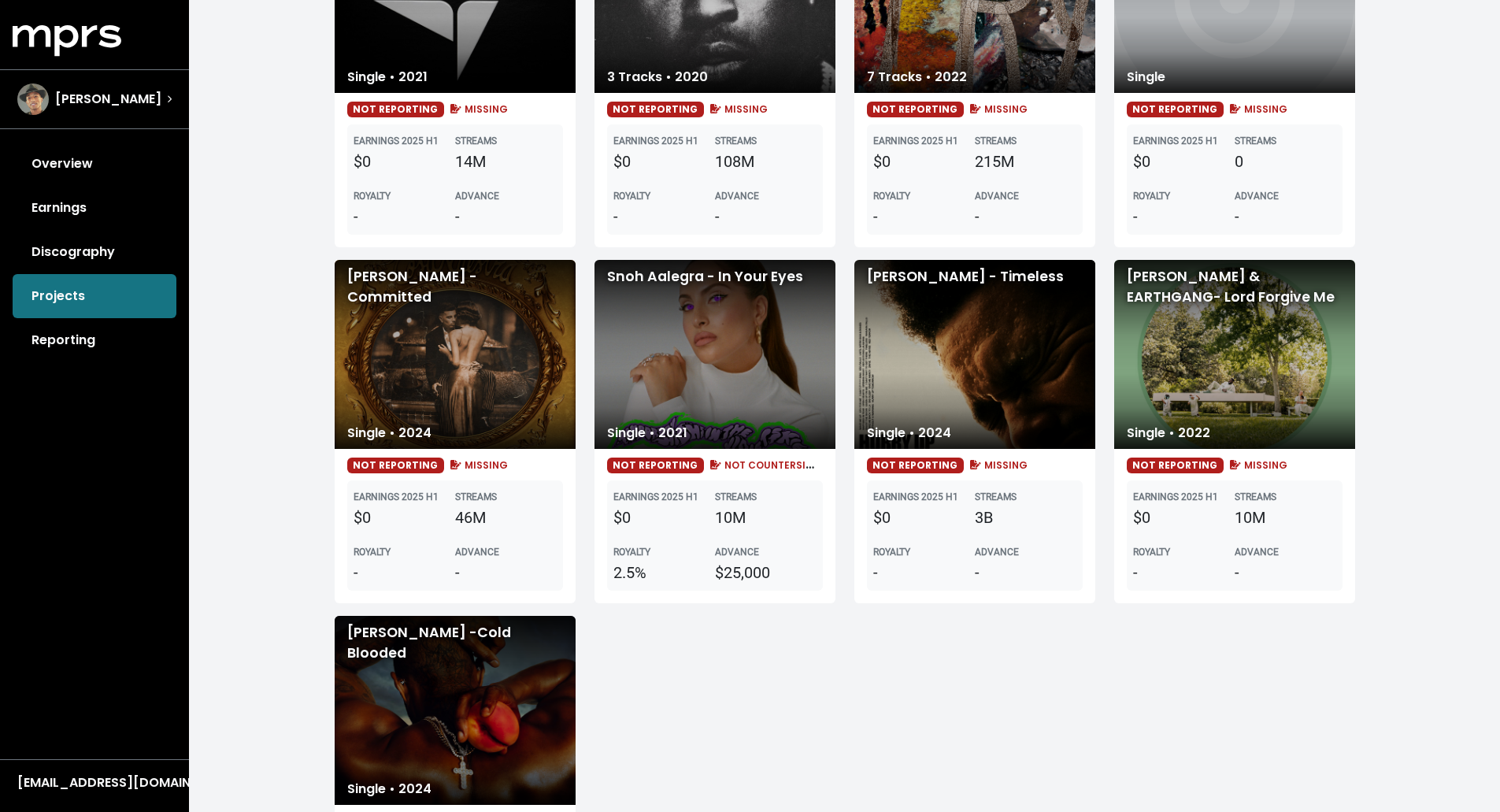
scroll to position [1397, 0]
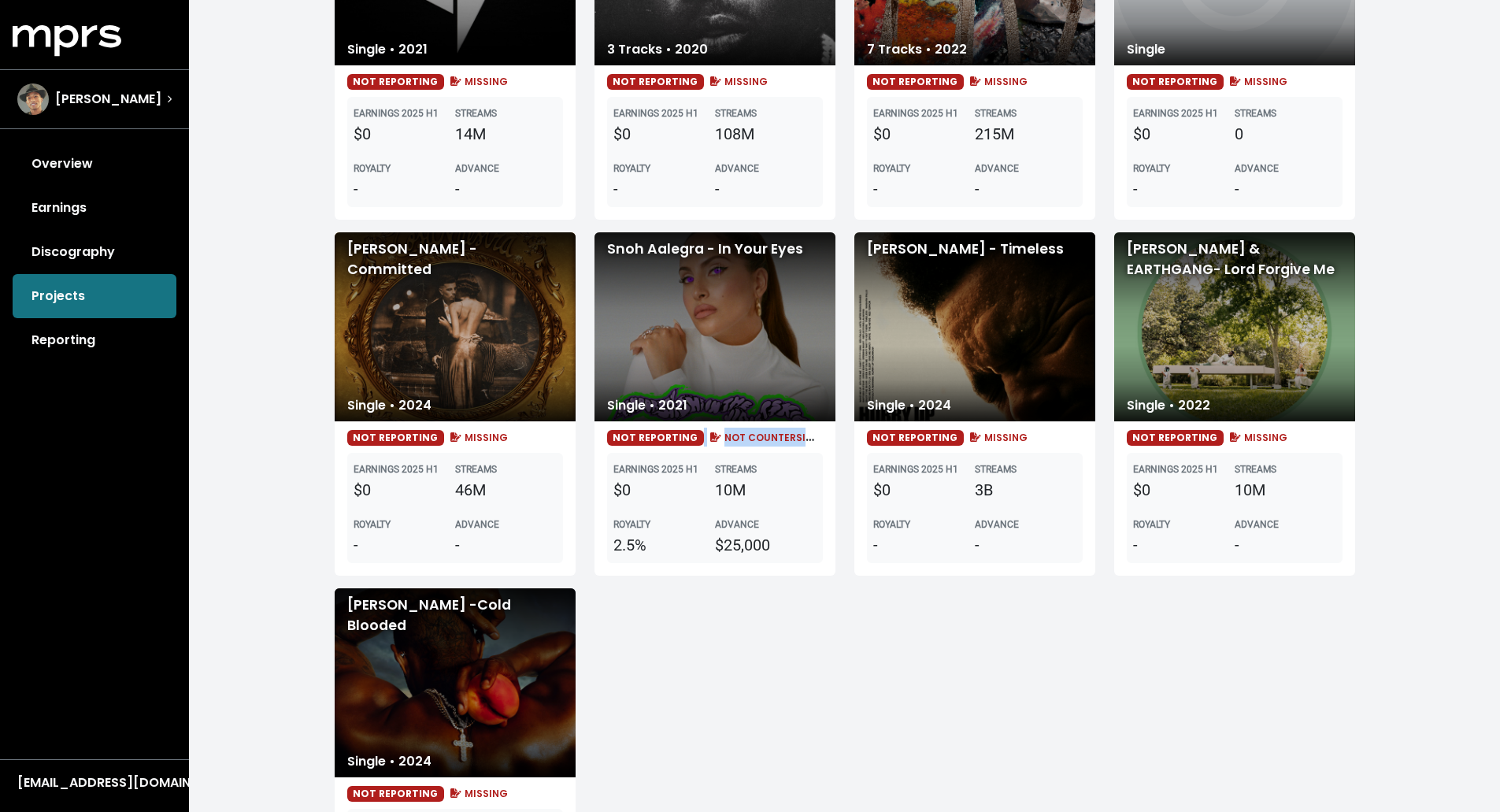
drag, startPoint x: 813, startPoint y: 438, endPoint x: 693, endPoint y: 432, distance: 120.1
click at [693, 432] on div "NOT REPORTING NOT COUNTERSIGNED" at bounding box center [714, 437] width 216 height 19
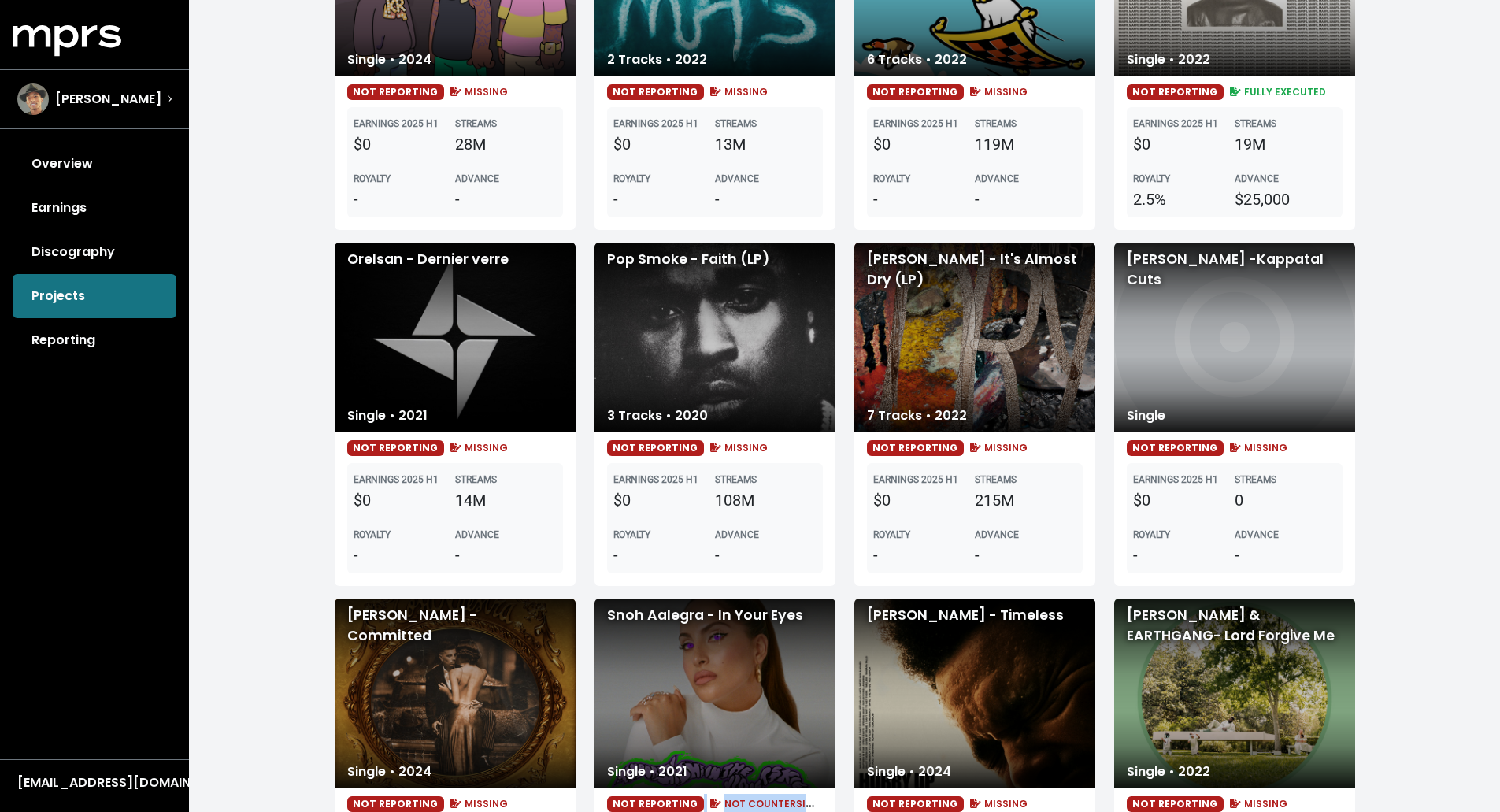
scroll to position [1004, 0]
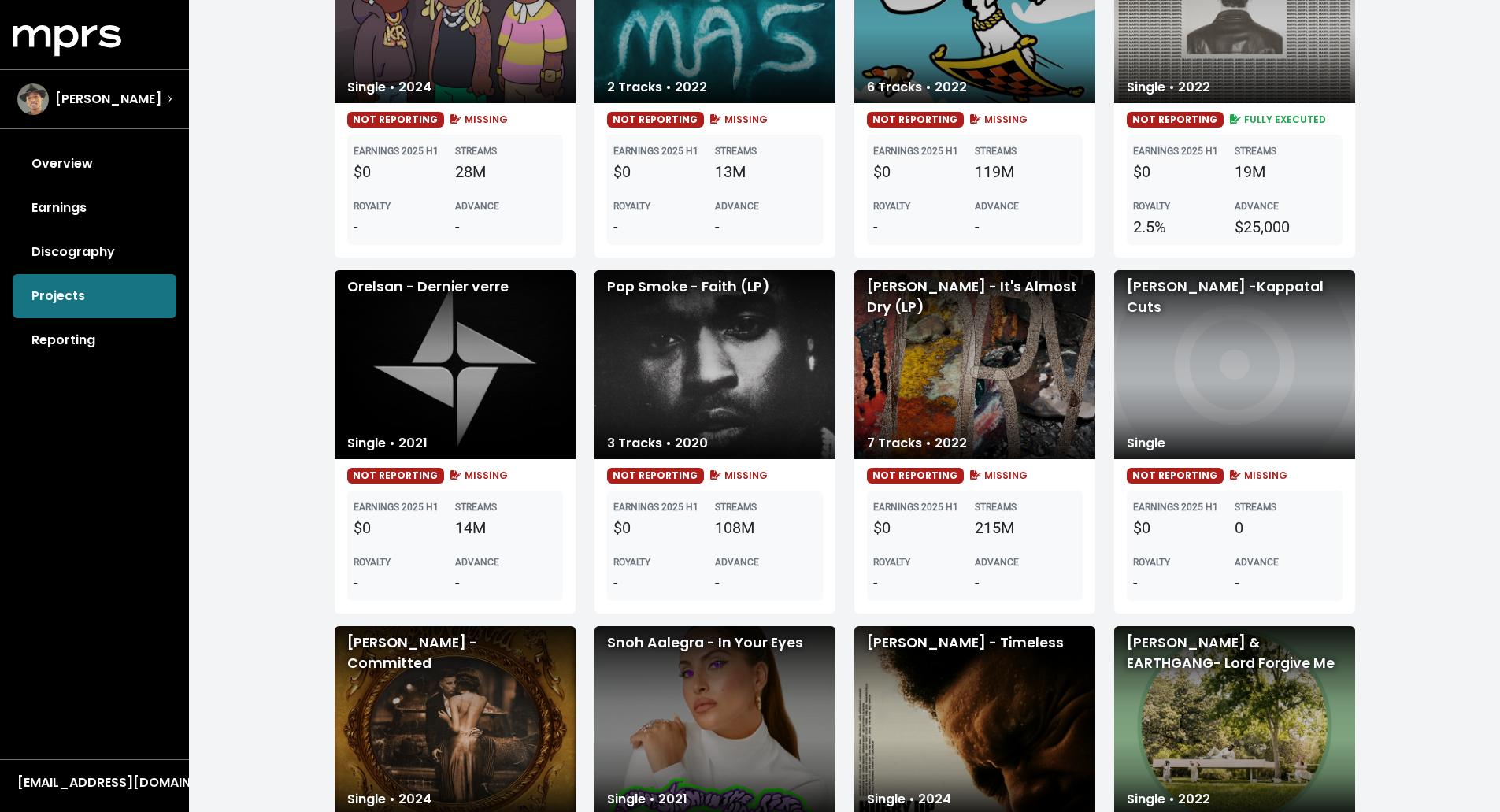
click at [1206, 123] on span "FULLY EXECUTED" at bounding box center [1276, 119] width 99 height 13
drag, startPoint x: 1155, startPoint y: 121, endPoint x: 1205, endPoint y: 120, distance: 50.0
click at [1205, 120] on span "NOT REPORTING" at bounding box center [1175, 119] width 98 height 16
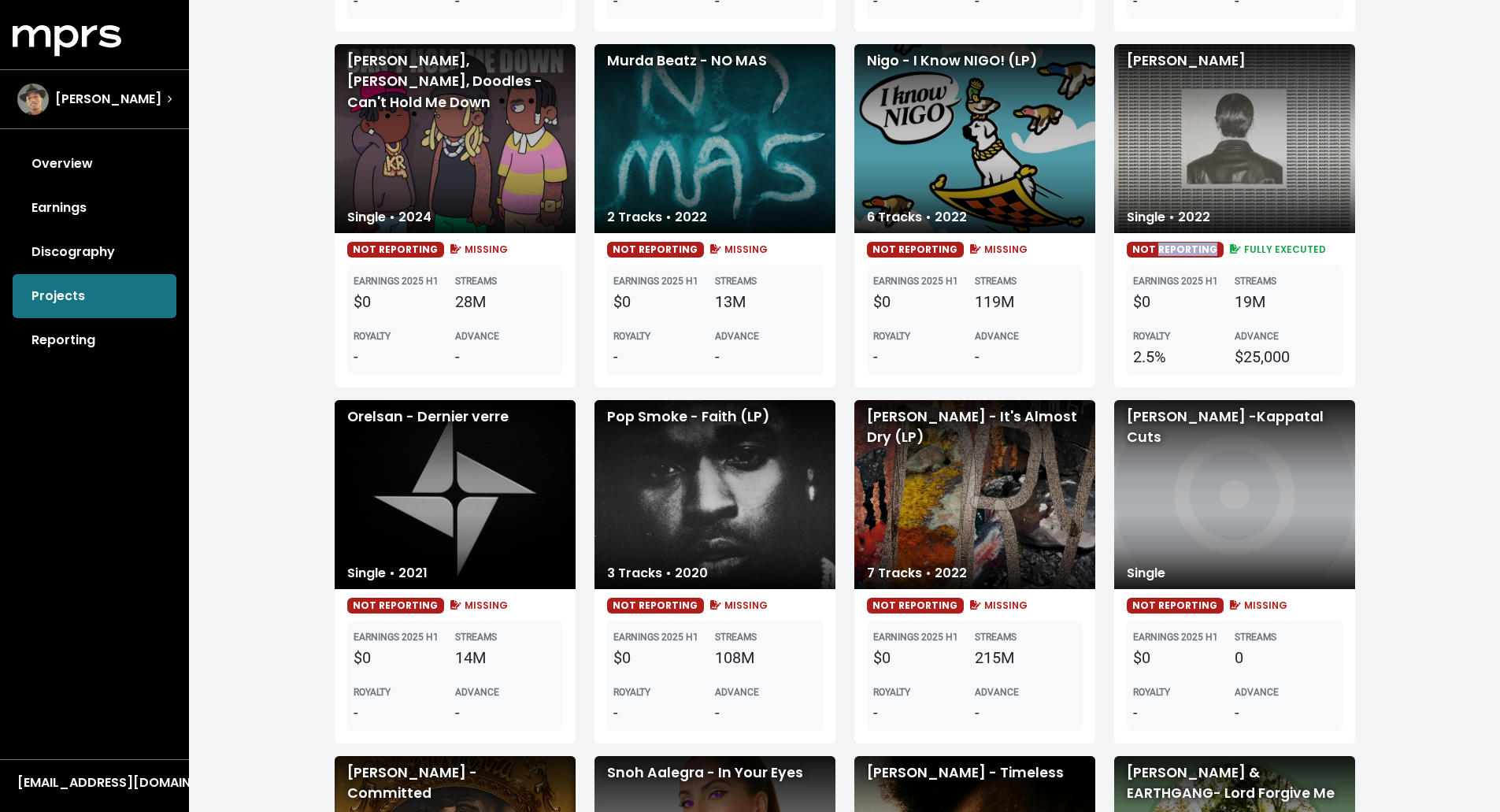
scroll to position [846, 0]
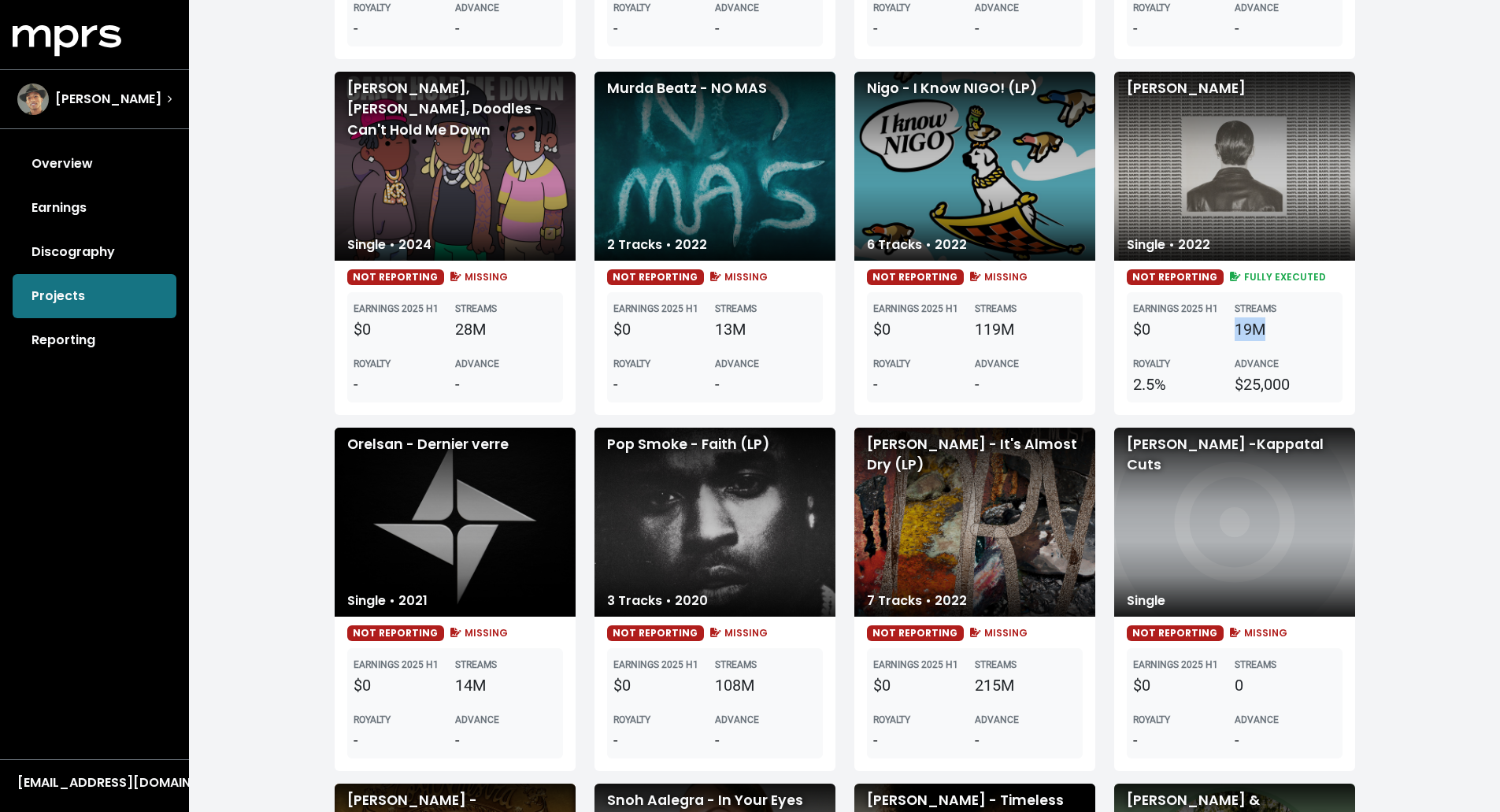
drag, startPoint x: 1273, startPoint y: 334, endPoint x: 1236, endPoint y: 334, distance: 37.0
click at [1206, 334] on div "19M" at bounding box center [1285, 329] width 102 height 24
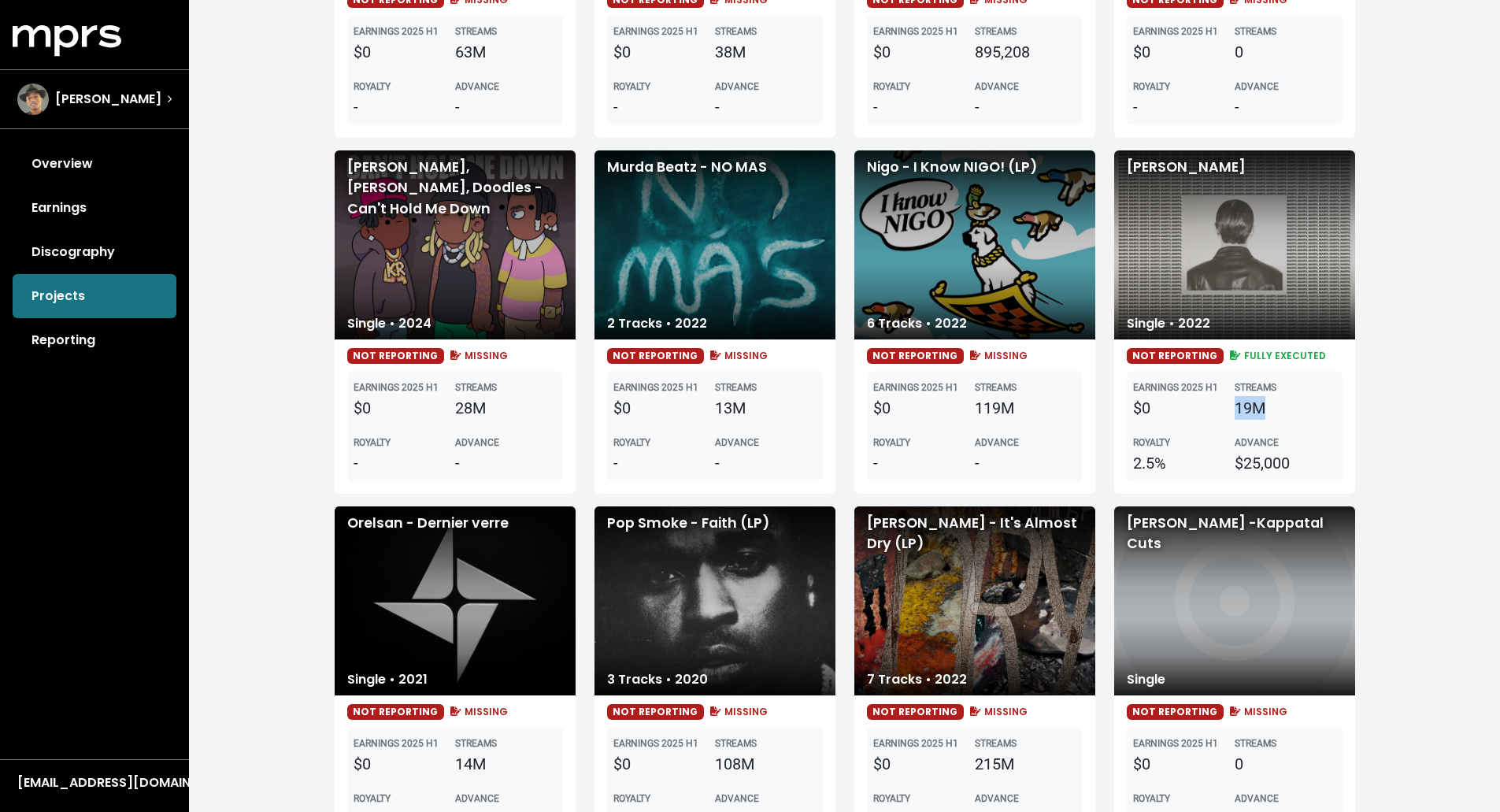
click at [1206, 200] on div "[PERSON_NAME]" at bounding box center [1234, 245] width 241 height 189
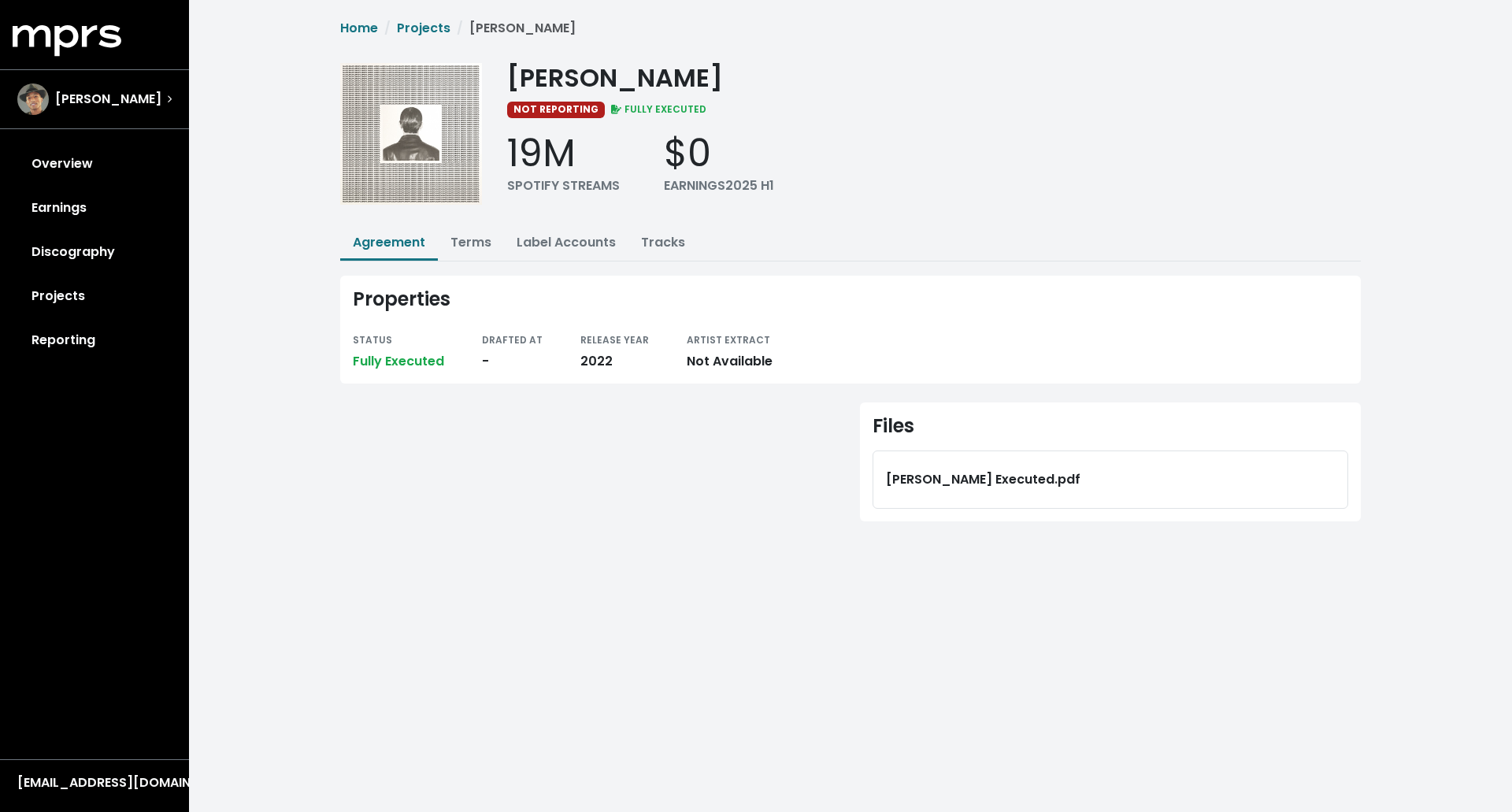
drag, startPoint x: 1069, startPoint y: 479, endPoint x: 1111, endPoint y: 467, distance: 43.7
click at [1111, 467] on div "[PERSON_NAME] Executed.pdf" at bounding box center [1110, 480] width 449 height 31
click at [653, 240] on link "Tracks" at bounding box center [663, 242] width 44 height 18
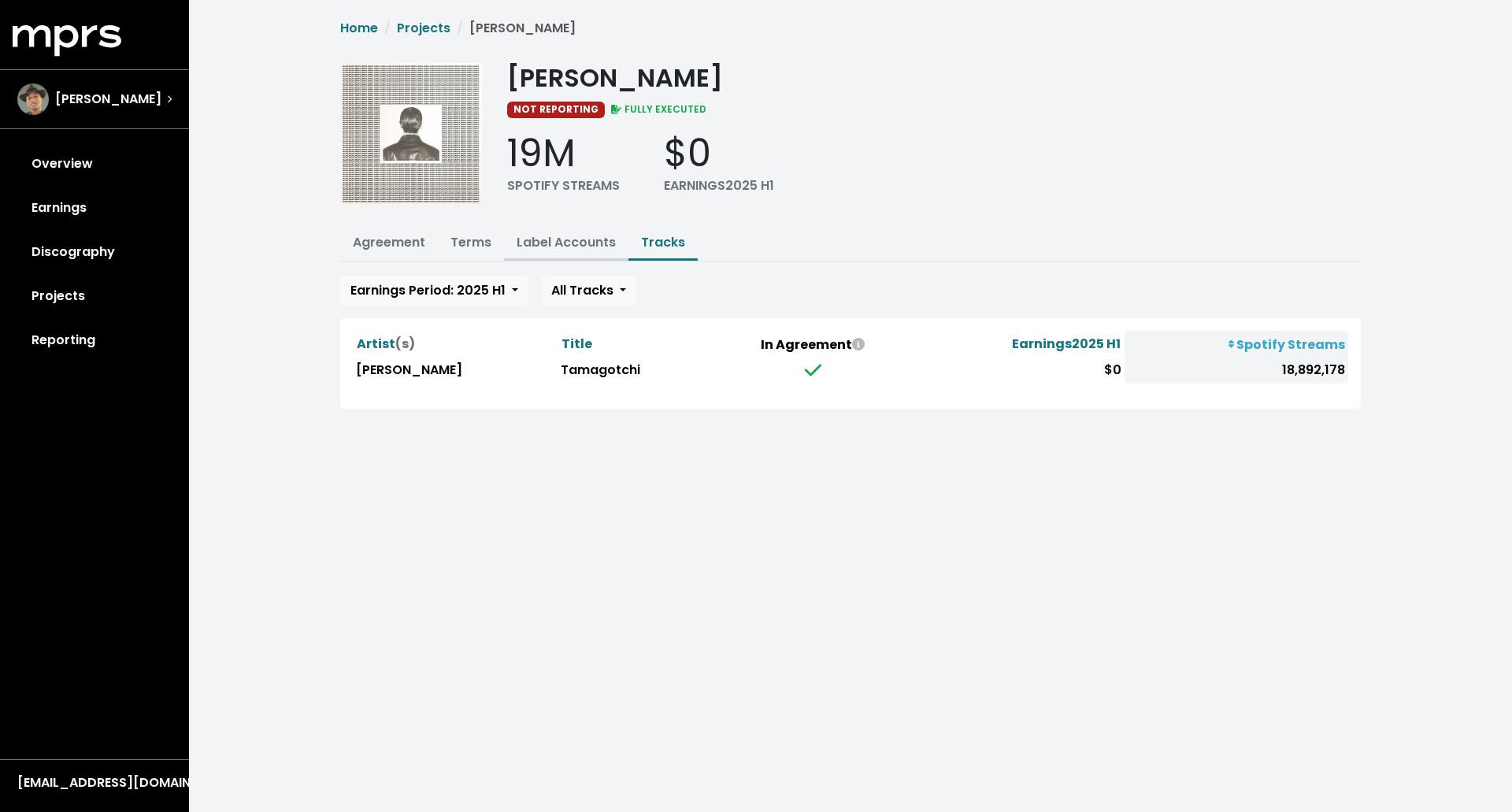
click at [577, 241] on link "Label Accounts" at bounding box center [567, 242] width 99 height 18
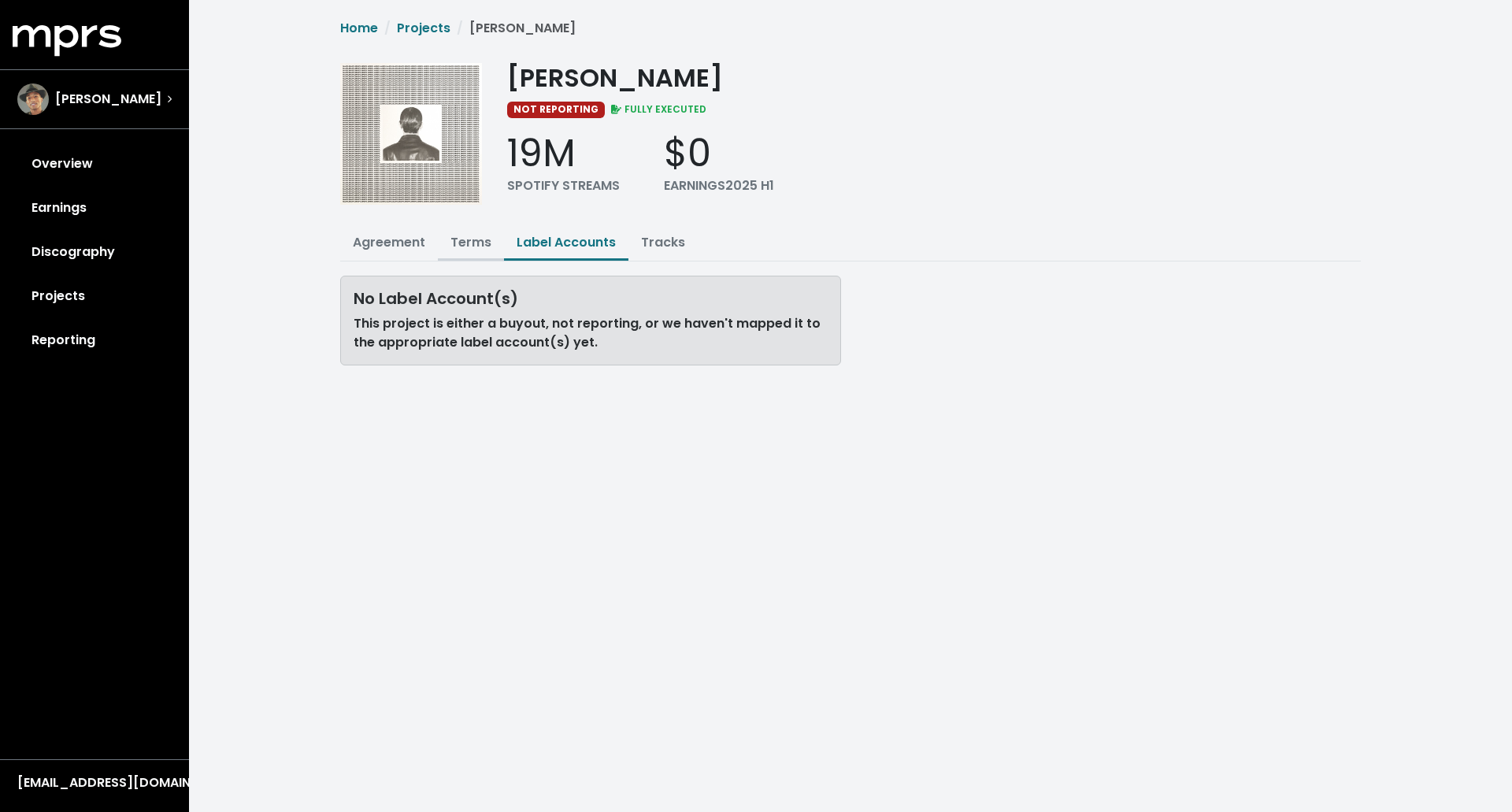
click at [456, 243] on link "Terms" at bounding box center [471, 242] width 41 height 18
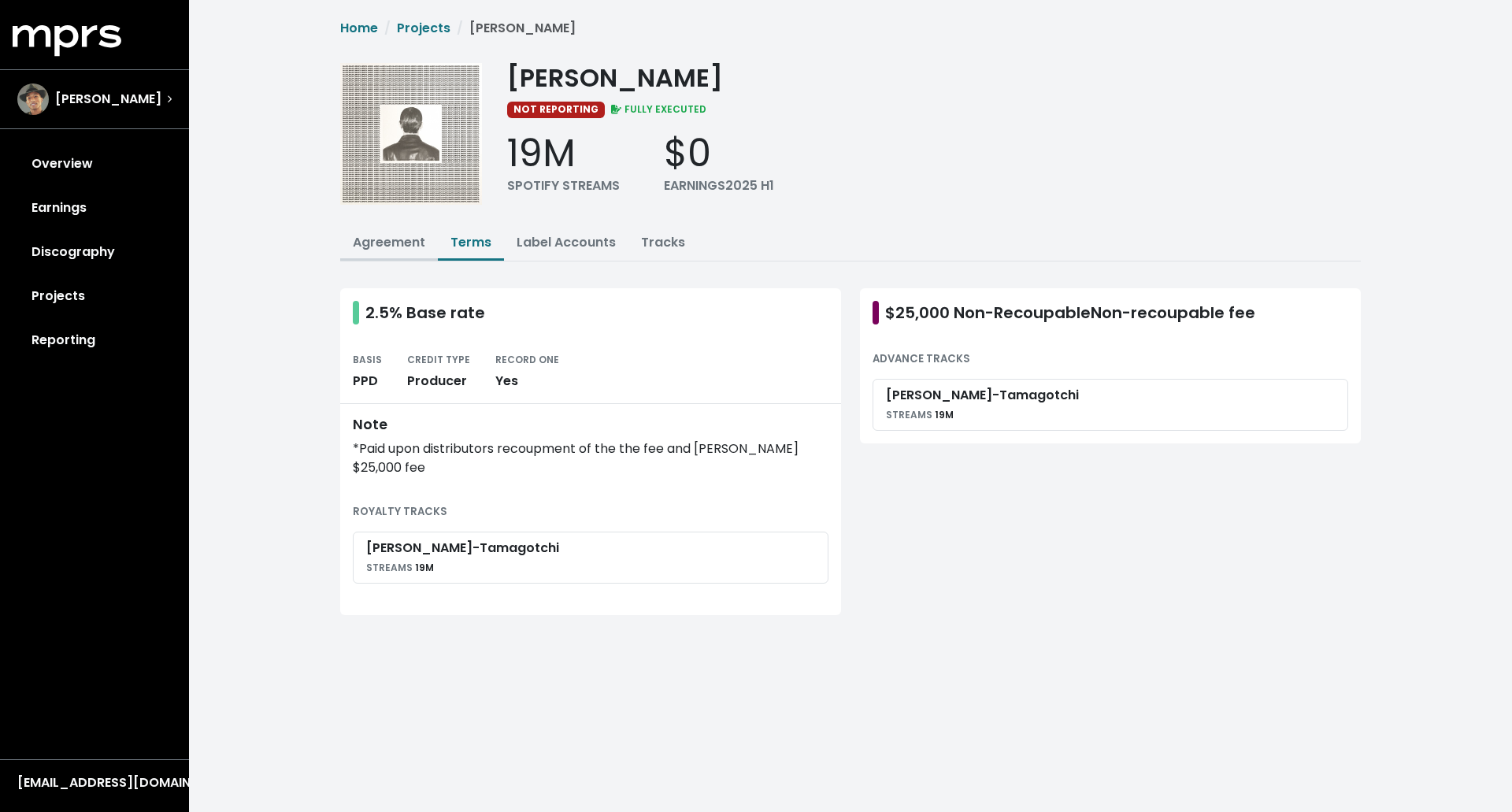
click at [393, 246] on link "Agreement" at bounding box center [389, 242] width 73 height 18
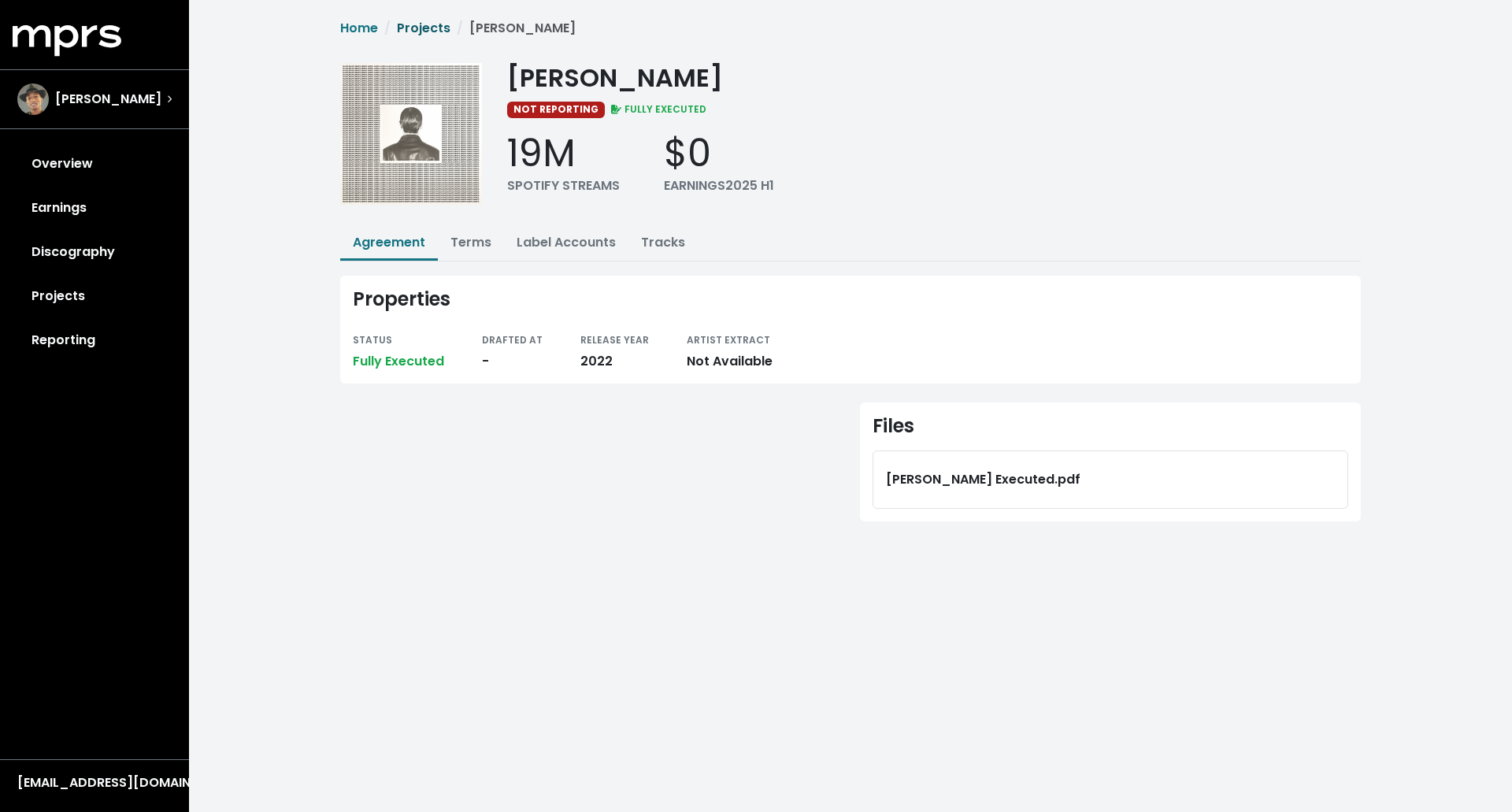
click at [434, 29] on link "Projects" at bounding box center [423, 28] width 54 height 18
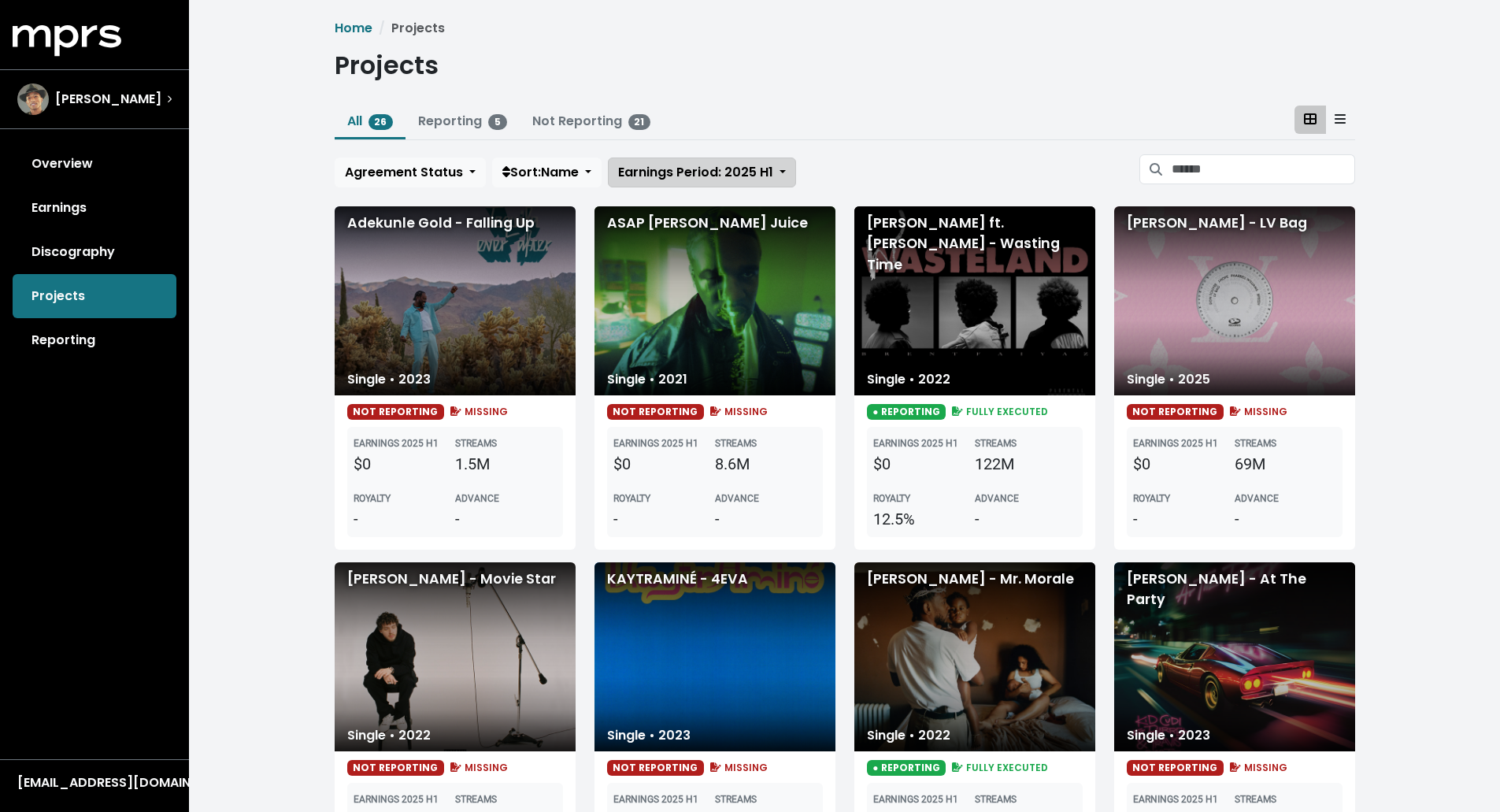
click at [752, 168] on span "Earnings Period: 2025 H1" at bounding box center [695, 172] width 155 height 18
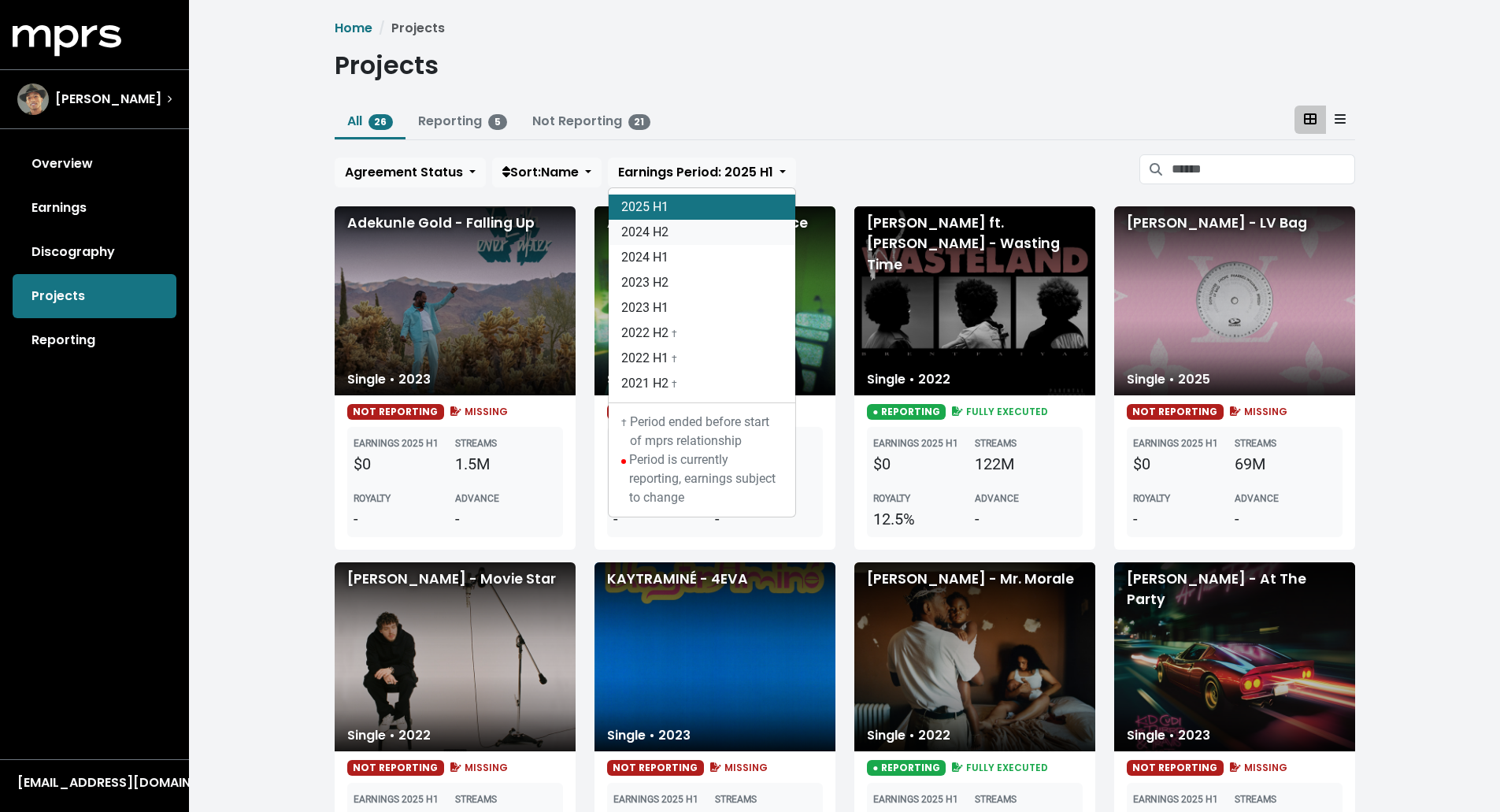
click at [746, 238] on link "2024 H2" at bounding box center [702, 232] width 187 height 25
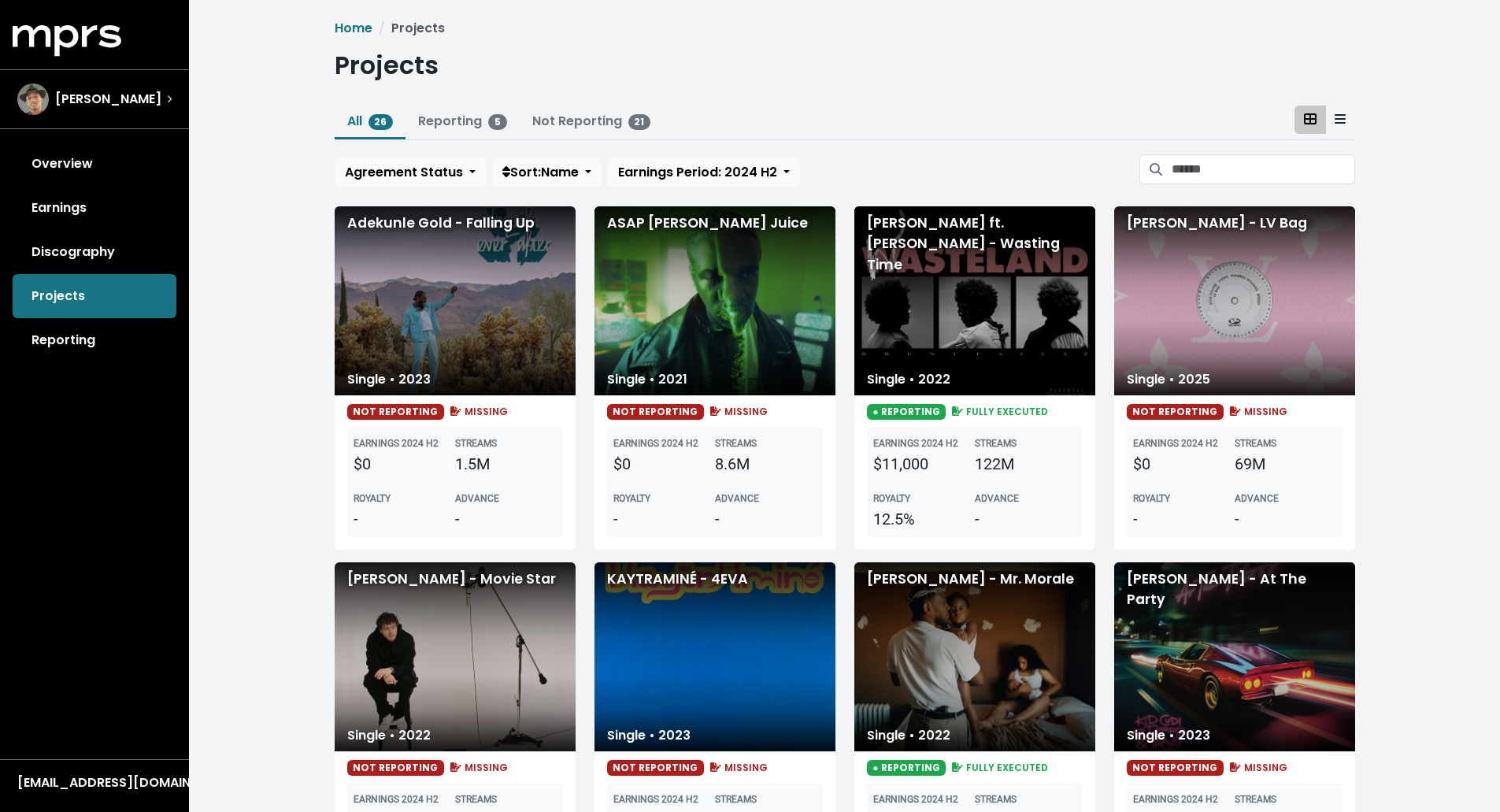
click at [856, 175] on div "Agreement Status Sort: Name Earnings Period: 2024 H2 2025 H1 2024 H2 2024 H1 20…" at bounding box center [733, 172] width 795 height 30
drag, startPoint x: 912, startPoint y: 523, endPoint x: 871, endPoint y: 522, distance: 41.0
click at [871, 522] on div "EARNINGS 2024 H2 $11,000 STREAMS 122M ROYALTY 12.5% ADVANCE -" at bounding box center [974, 481] width 216 height 110
click at [86, 207] on link "Earnings" at bounding box center [94, 208] width 164 height 44
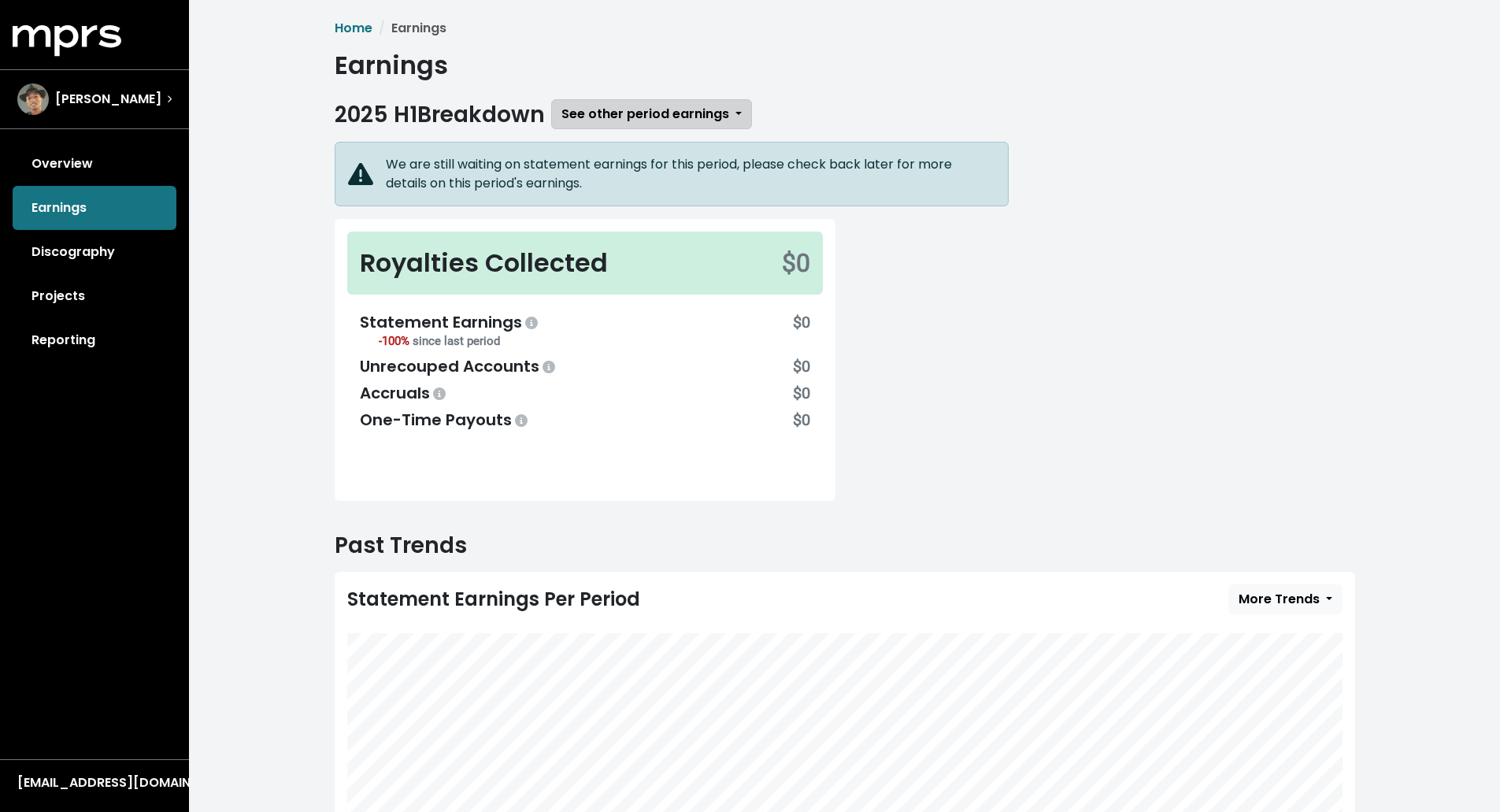
click at [584, 108] on span "See other period earnings" at bounding box center [645, 114] width 168 height 18
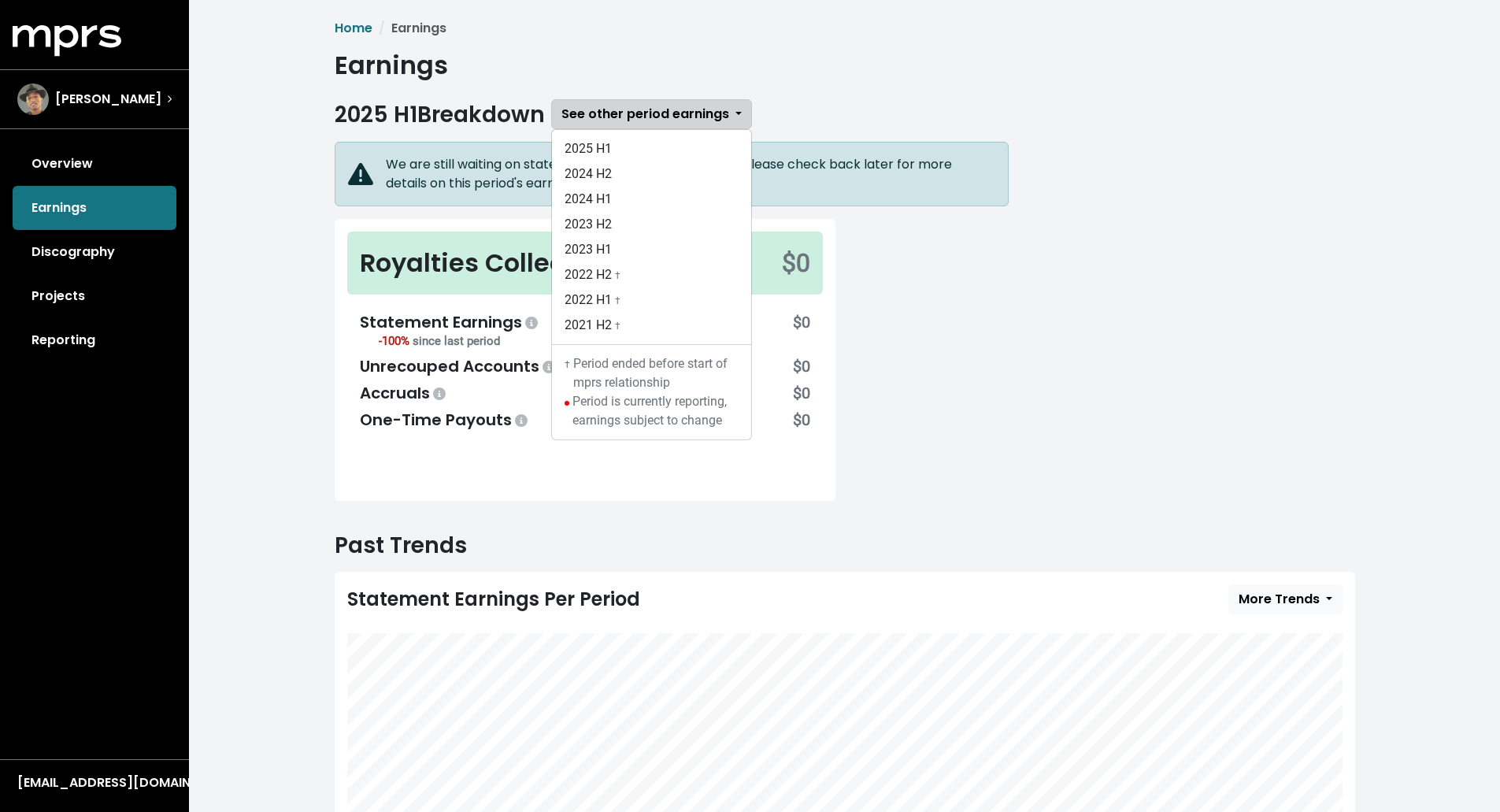
click at [630, 107] on span "See other period earnings" at bounding box center [645, 114] width 168 height 18
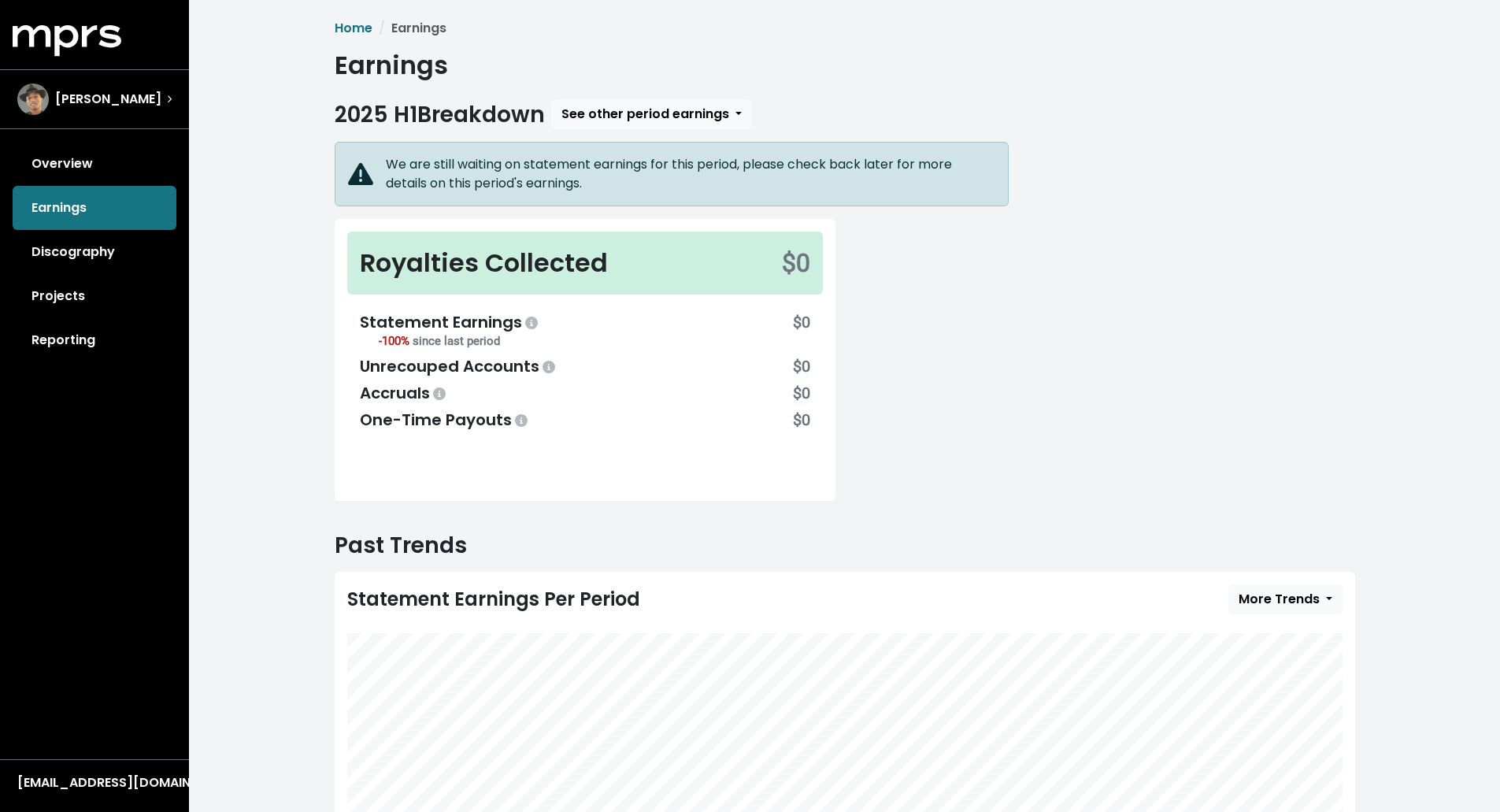
drag, startPoint x: 549, startPoint y: 116, endPoint x: 414, endPoint y: 128, distance: 135.5
click at [414, 128] on div "2025 H1 Breakdown See other period earnings 2025 H1 2024 H2 2024 H1 2023 H2 202…" at bounding box center [845, 114] width 1020 height 30
click at [397, 122] on h2 "2025 H1 Breakdown" at bounding box center [440, 115] width 210 height 26
click at [102, 166] on link "Overview" at bounding box center [94, 163] width 164 height 44
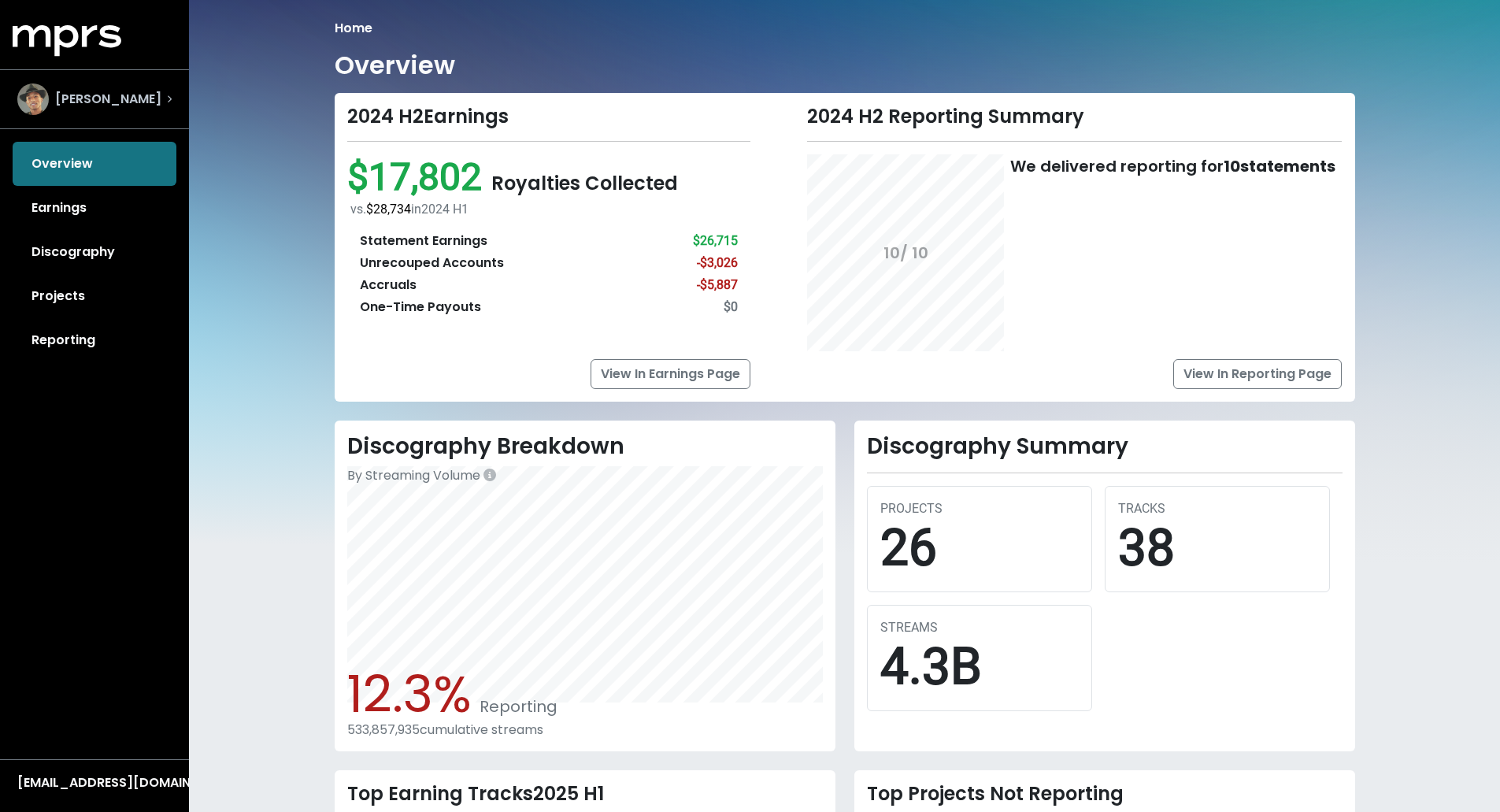
click at [123, 93] on span "[PERSON_NAME]" at bounding box center [108, 99] width 107 height 19
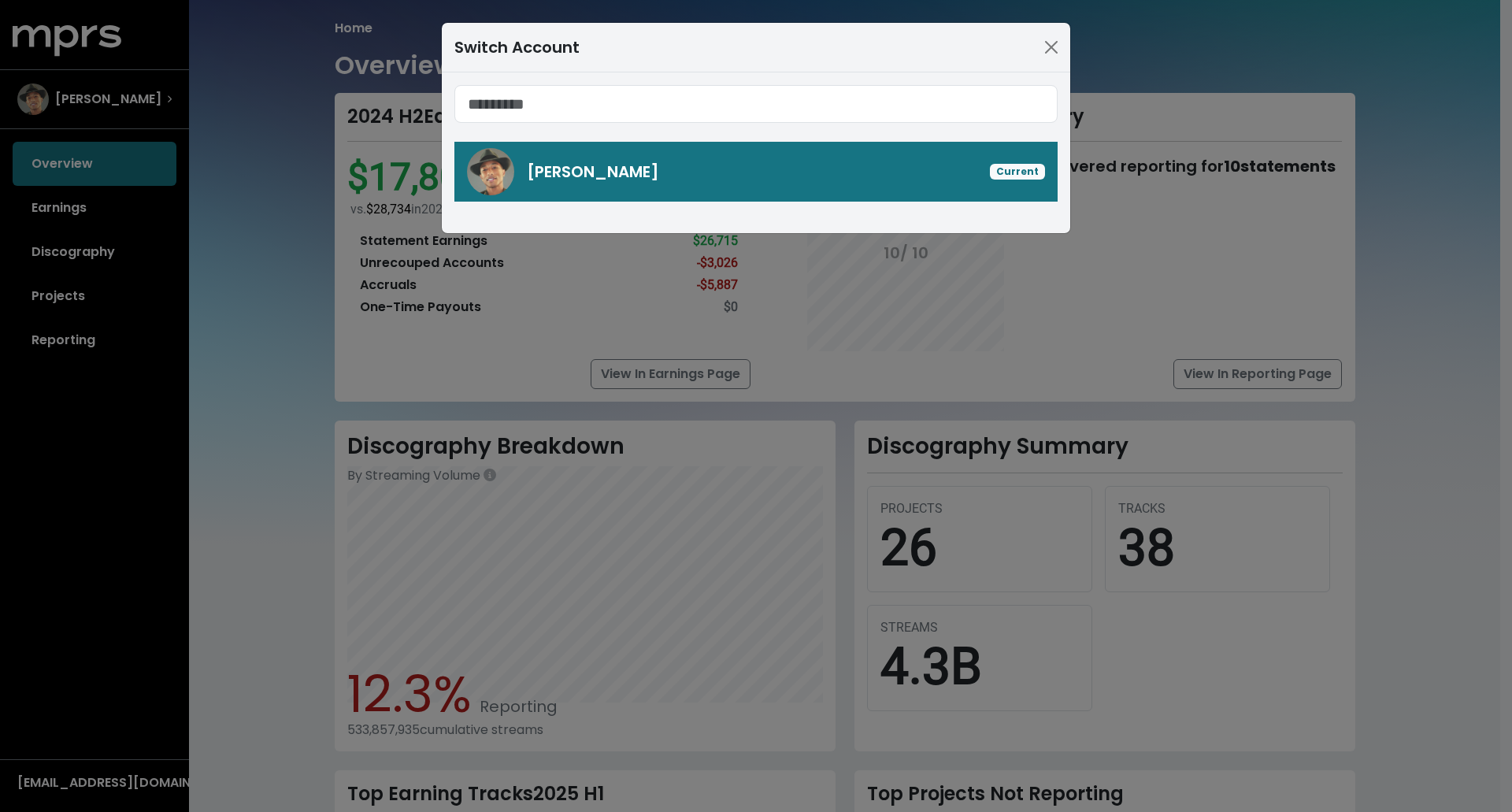
click at [1065, 44] on div "Switch Account" at bounding box center [756, 48] width 629 height 50
click at [69, 495] on div "Switch Account [PERSON_NAME] Current" at bounding box center [756, 406] width 1512 height 812
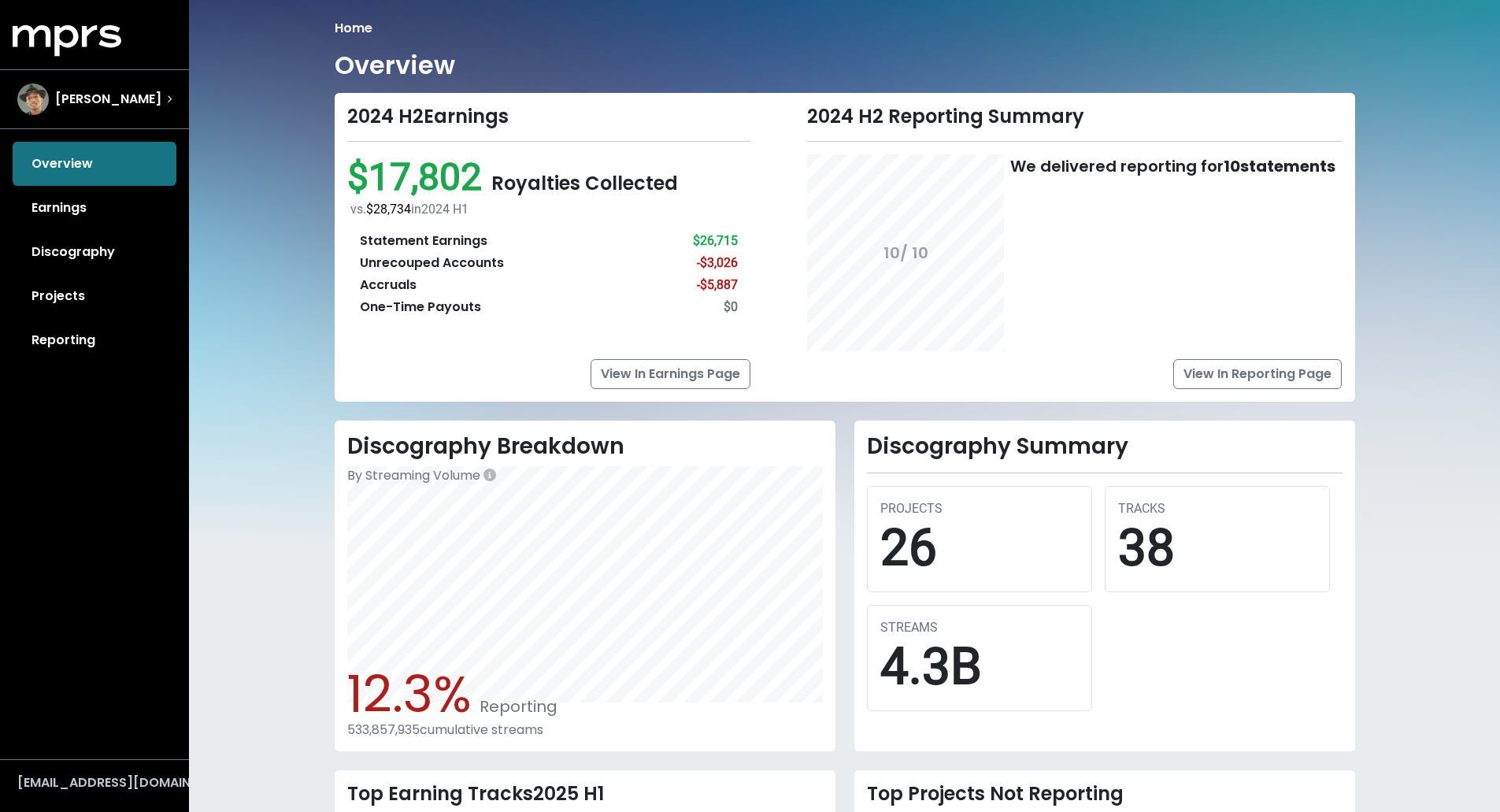
click at [157, 580] on div "[EMAIL_ADDRESS][DOMAIN_NAME]" at bounding box center [94, 782] width 155 height 19
click at [69, 580] on button "Logout" at bounding box center [75, 752] width 124 height 23
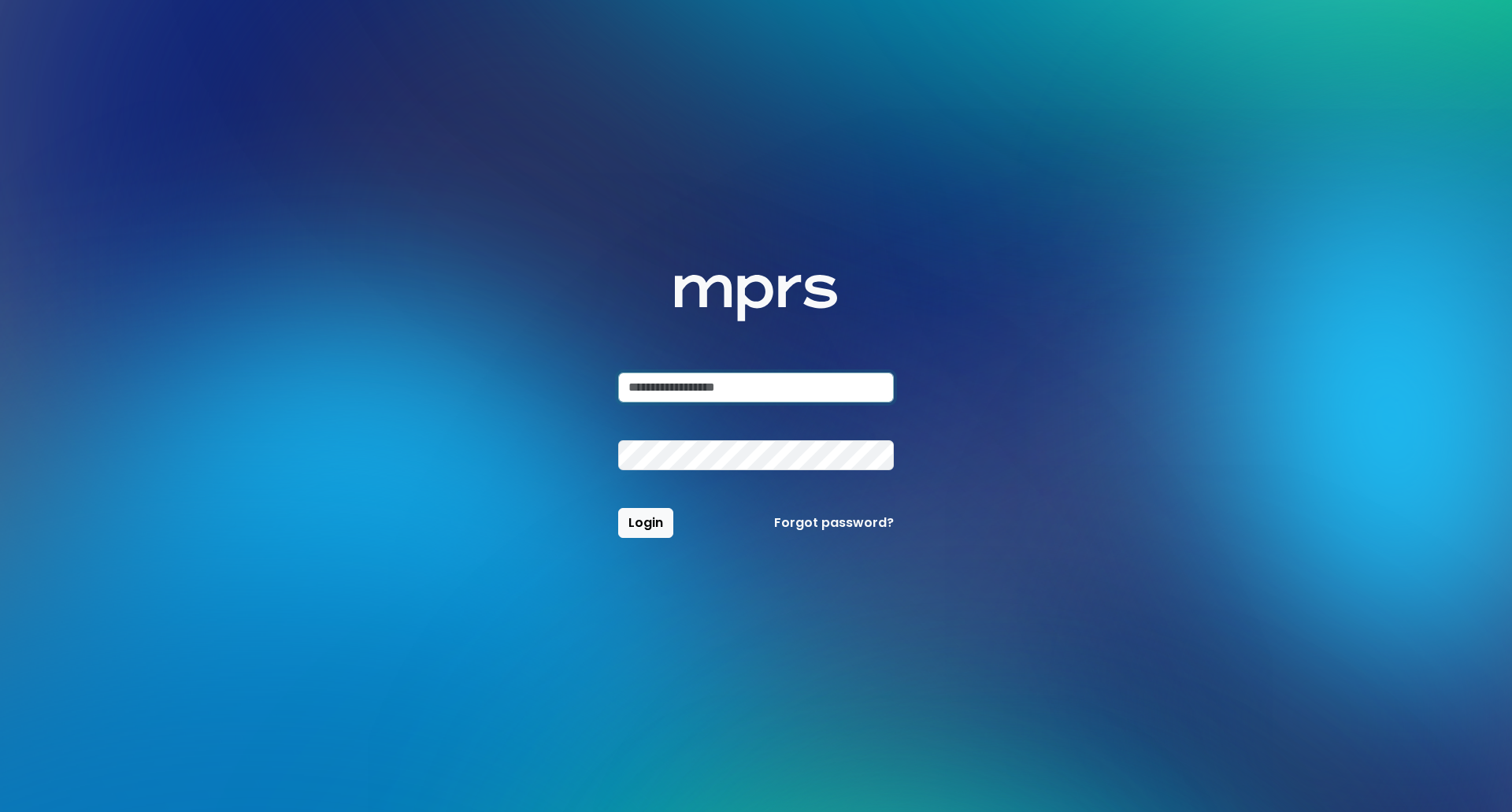
click at [699, 385] on input "email" at bounding box center [755, 387] width 275 height 30
paste input "**********"
click at [654, 522] on span "Login" at bounding box center [646, 523] width 35 height 18
click at [797, 388] on input "**********" at bounding box center [755, 387] width 275 height 30
click at [565, 457] on div "**********" at bounding box center [756, 406] width 1021 height 812
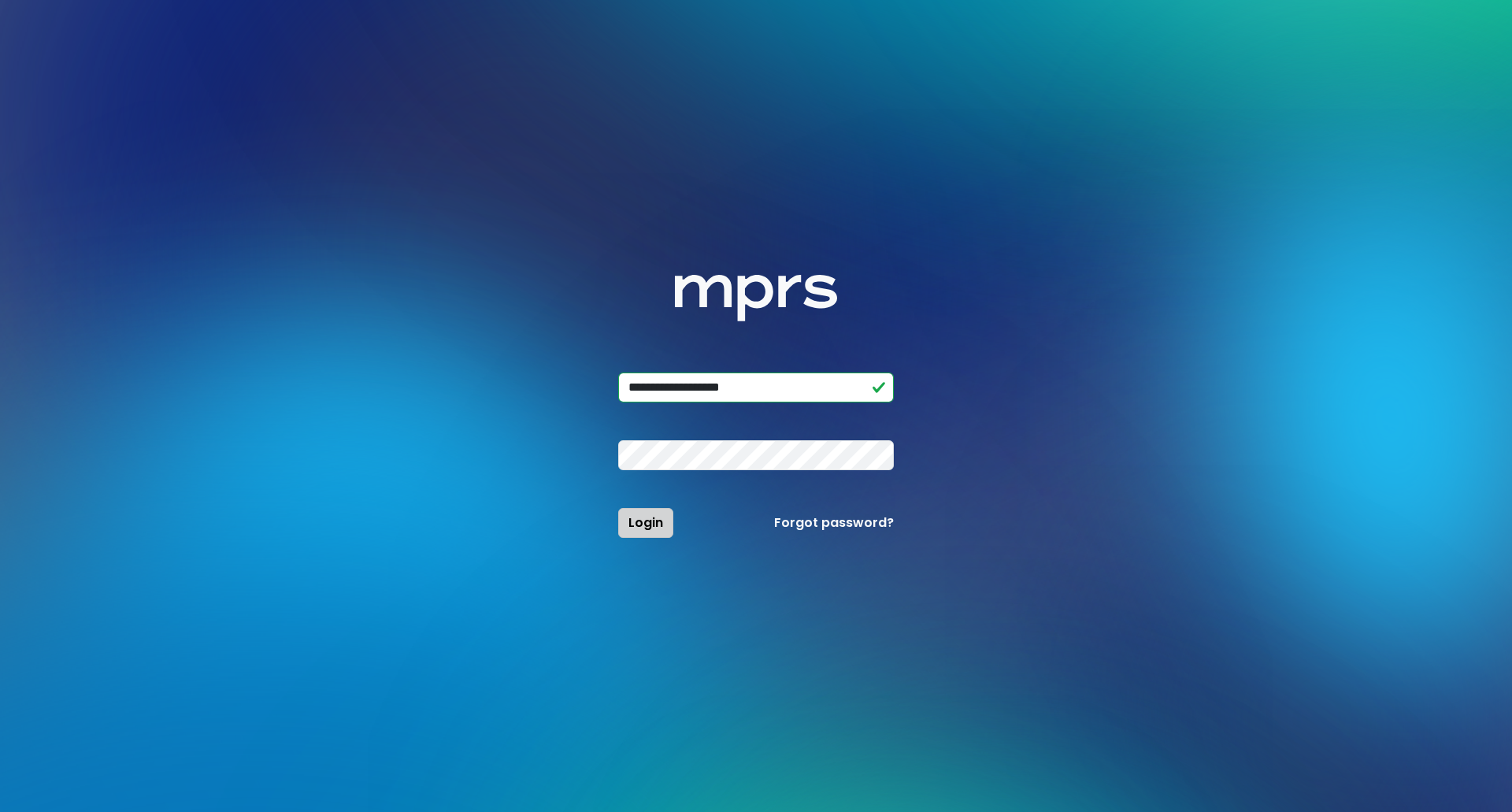
click at [628, 528] on button "Login" at bounding box center [645, 523] width 55 height 30
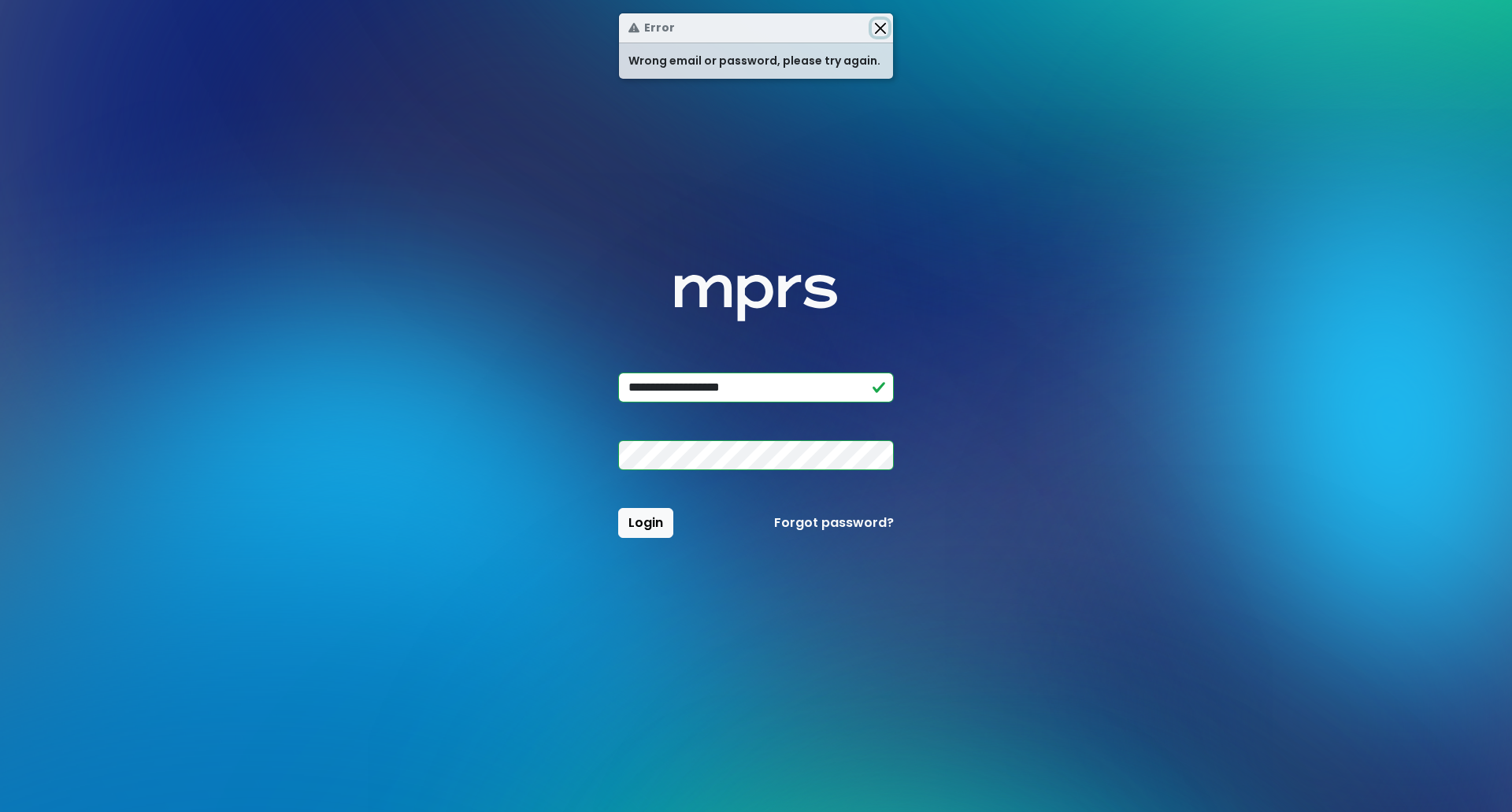
click at [876, 28] on button "Close" at bounding box center [880, 28] width 17 height 17
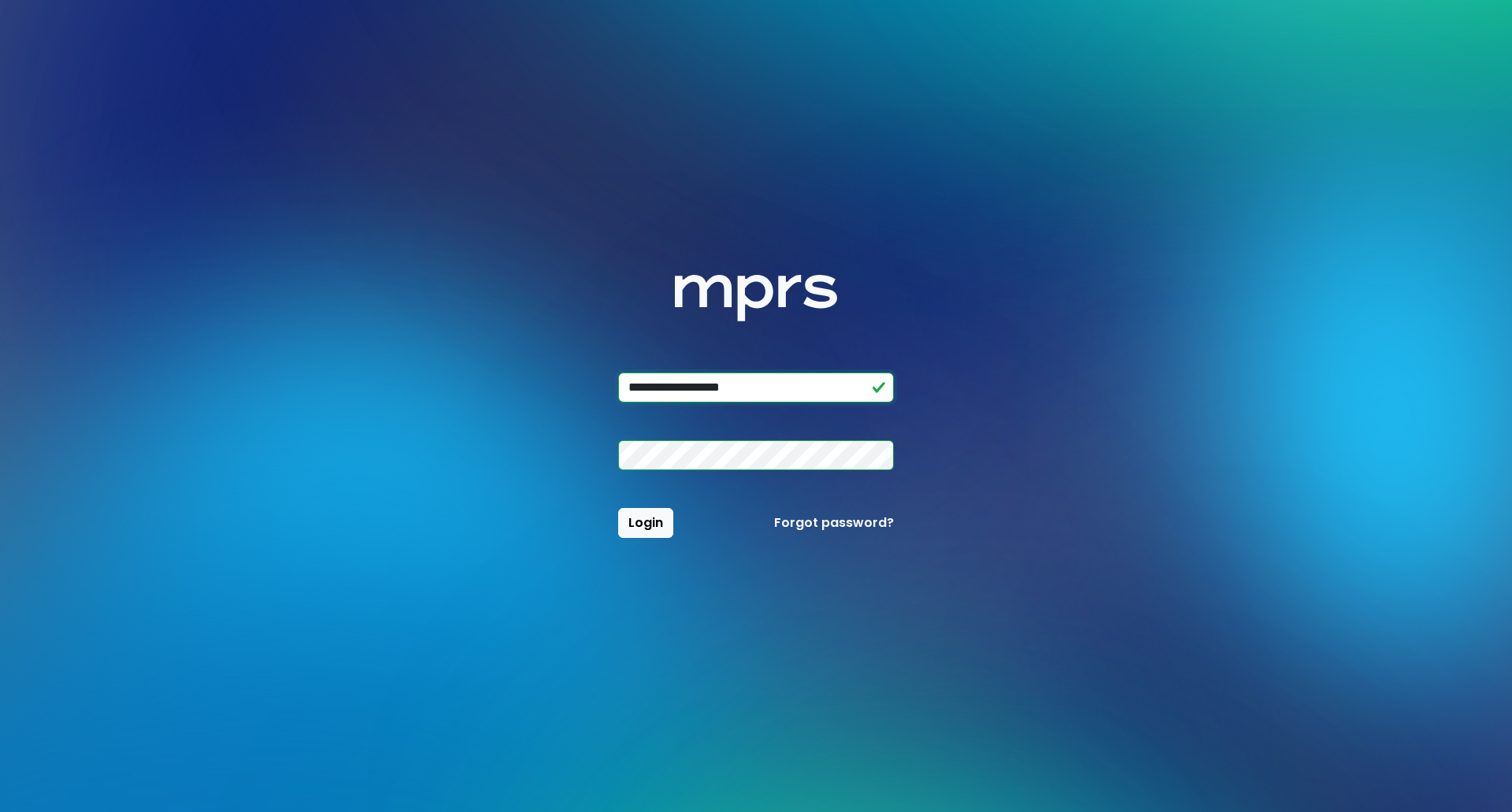
click at [812, 392] on input "**********" at bounding box center [755, 387] width 275 height 30
paste input "email"
type input "**********"
click at [618, 508] on button "Login" at bounding box center [645, 523] width 55 height 30
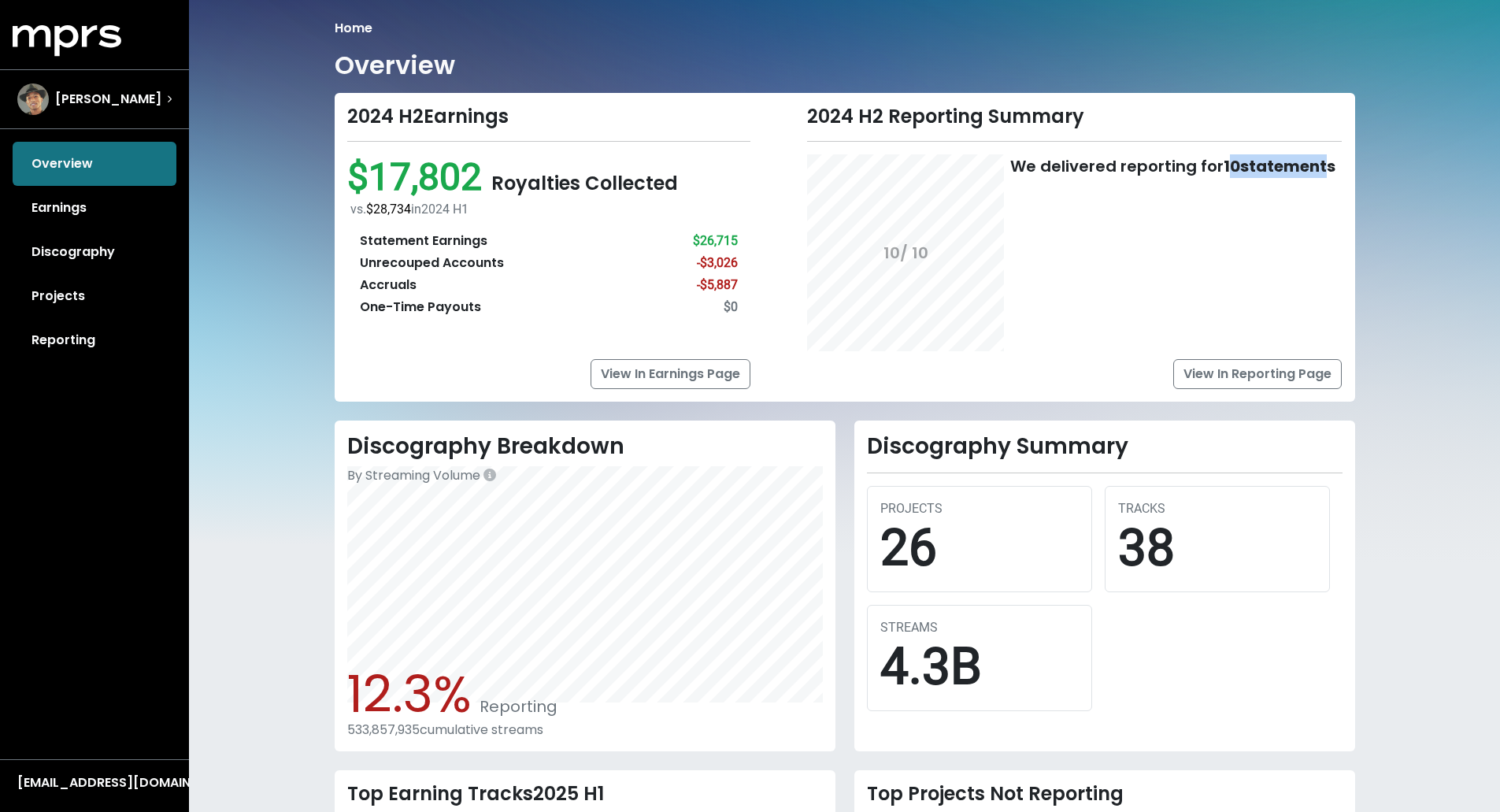
drag, startPoint x: 1228, startPoint y: 165, endPoint x: 1321, endPoint y: 175, distance: 93.5
click at [1206, 175] on b "10 statements" at bounding box center [1278, 166] width 112 height 22
click at [1206, 166] on b "10 statements" at bounding box center [1278, 166] width 112 height 22
drag, startPoint x: 1338, startPoint y: 165, endPoint x: 1221, endPoint y: 171, distance: 117.2
click at [1206, 171] on div "[DATE] delivered reporting for 10 statements" at bounding box center [1074, 253] width 534 height 197
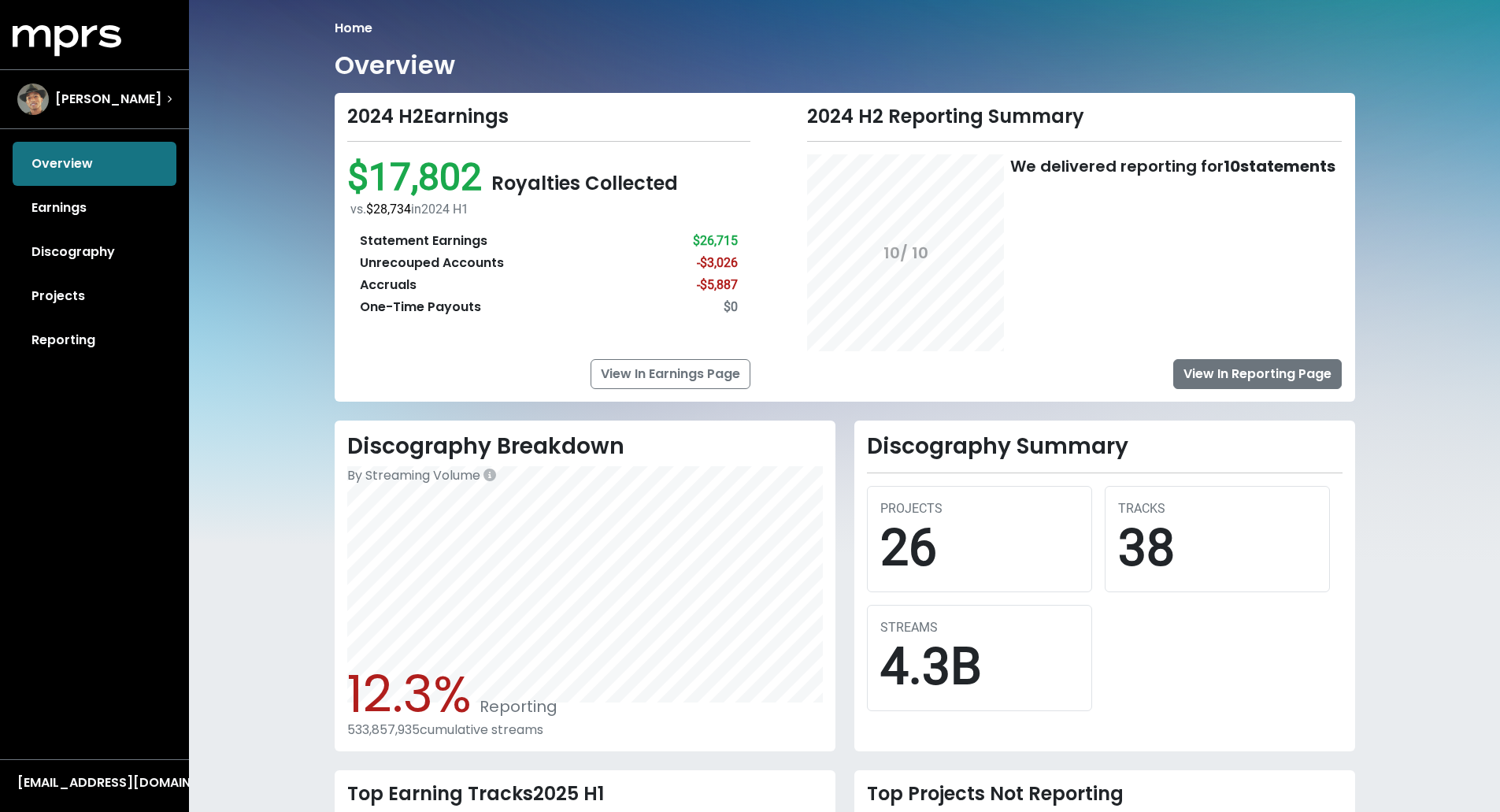
click at [1206, 380] on link "View In Reporting Page" at bounding box center [1257, 374] width 169 height 30
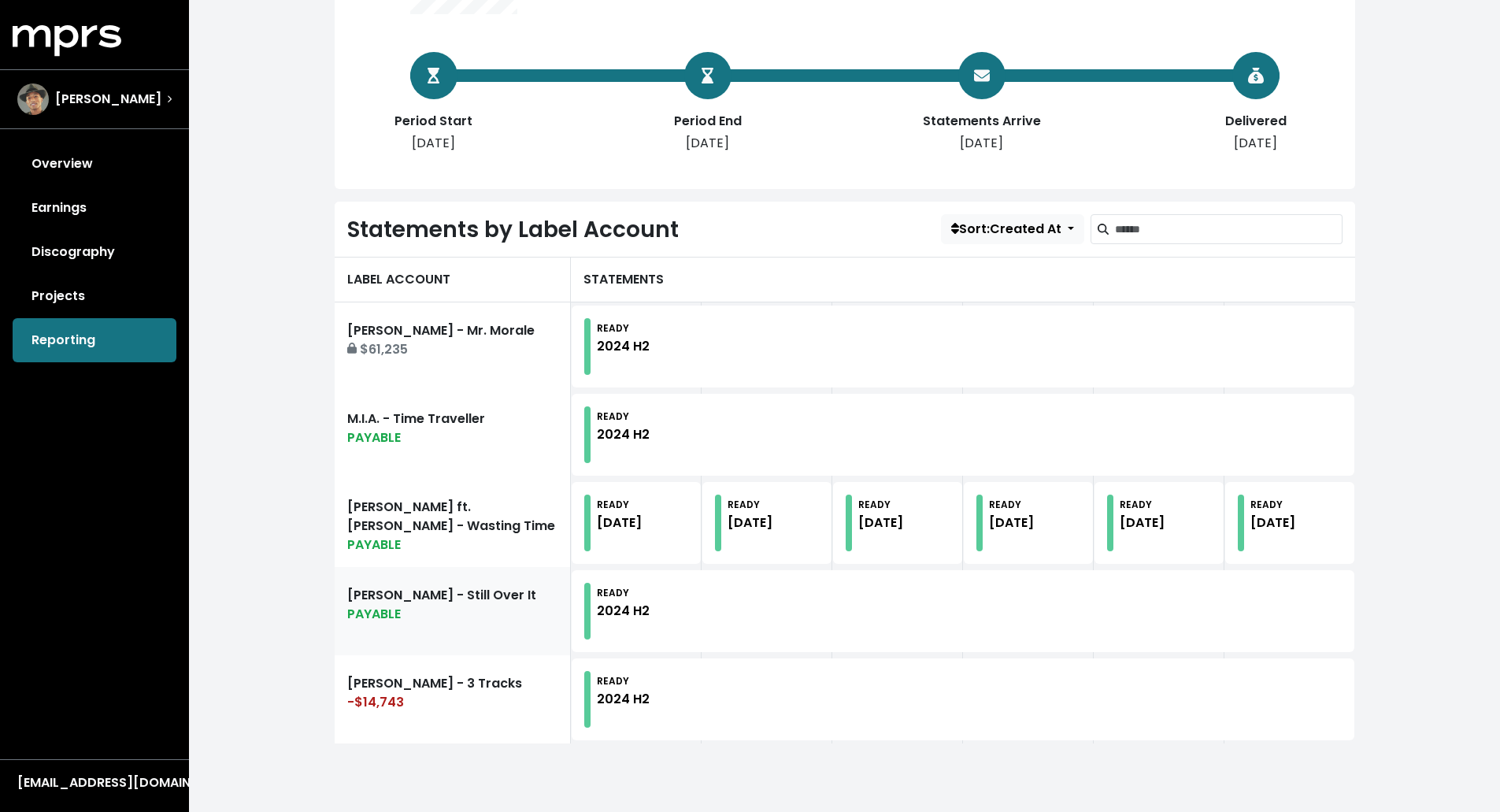
scroll to position [267, 0]
click at [441, 427] on link "M.I.A. - Time Traveller PAYABLE" at bounding box center [453, 433] width 236 height 88
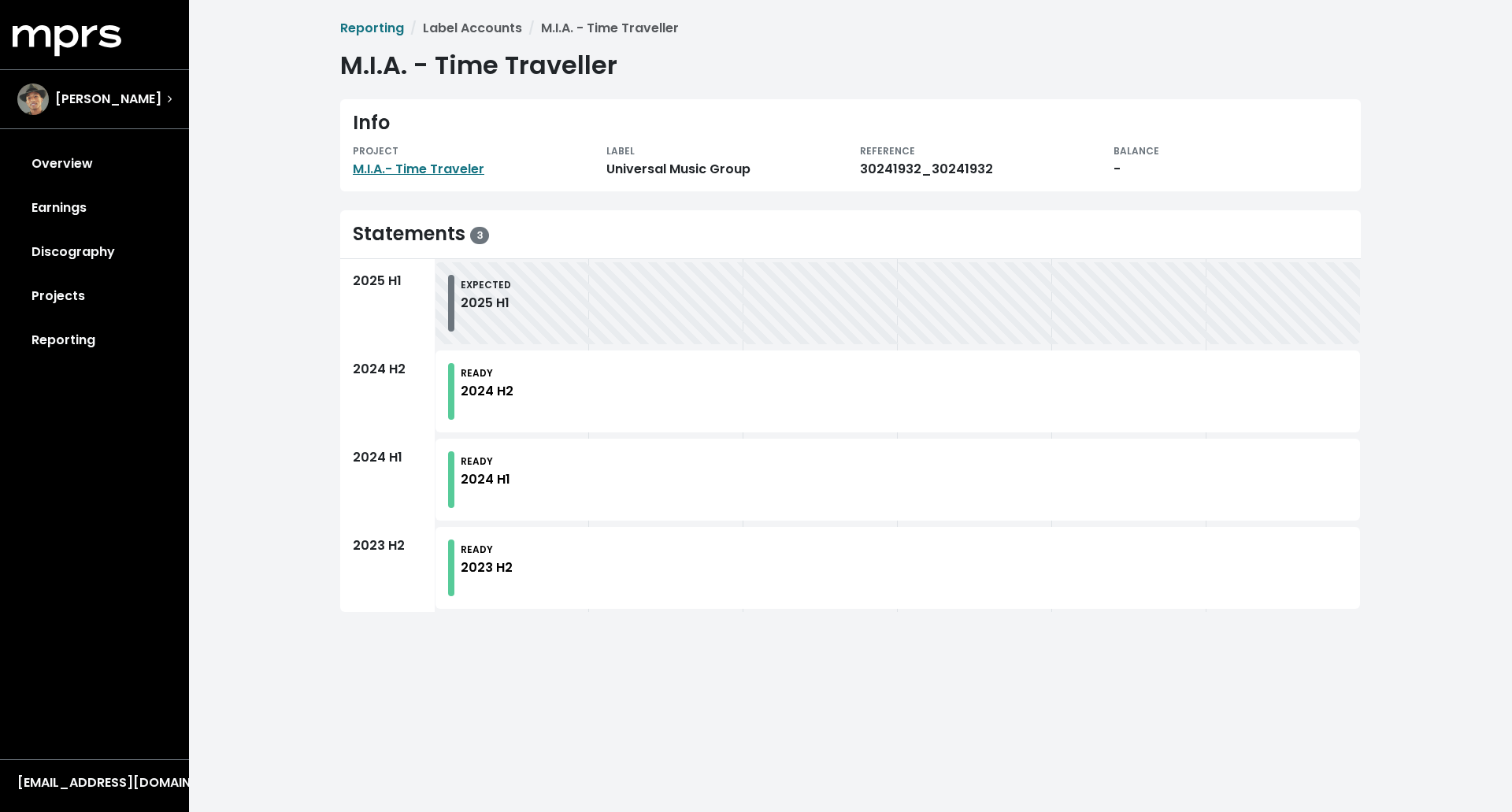
click at [484, 394] on div "2024 H2" at bounding box center [487, 391] width 53 height 19
click at [418, 394] on div "2024 H2" at bounding box center [387, 391] width 94 height 88
click at [485, 389] on div "2024 H2" at bounding box center [487, 391] width 53 height 19
click at [402, 165] on link "M.I.A.- Time Traveler" at bounding box center [418, 169] width 132 height 18
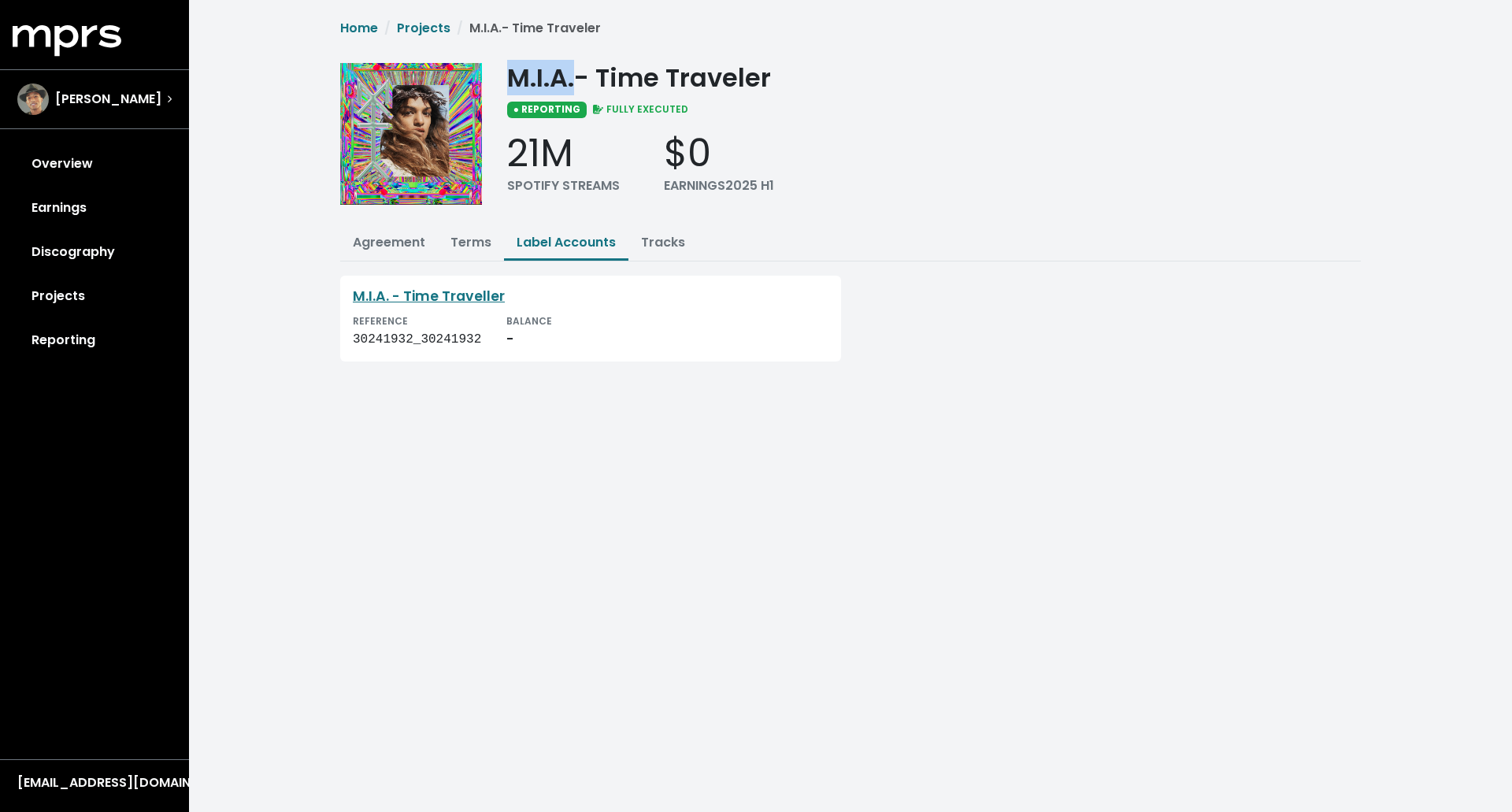
drag, startPoint x: 577, startPoint y: 74, endPoint x: 514, endPoint y: 74, distance: 63.0
click at [514, 74] on div "M.I.A.- Time Traveler" at bounding box center [934, 78] width 854 height 30
click at [599, 73] on div "M.I.A.- Time Traveler" at bounding box center [934, 78] width 854 height 30
drag, startPoint x: 733, startPoint y: 166, endPoint x: 687, endPoint y: 148, distance: 49.4
click at [728, 163] on div "$0" at bounding box center [719, 153] width 110 height 45
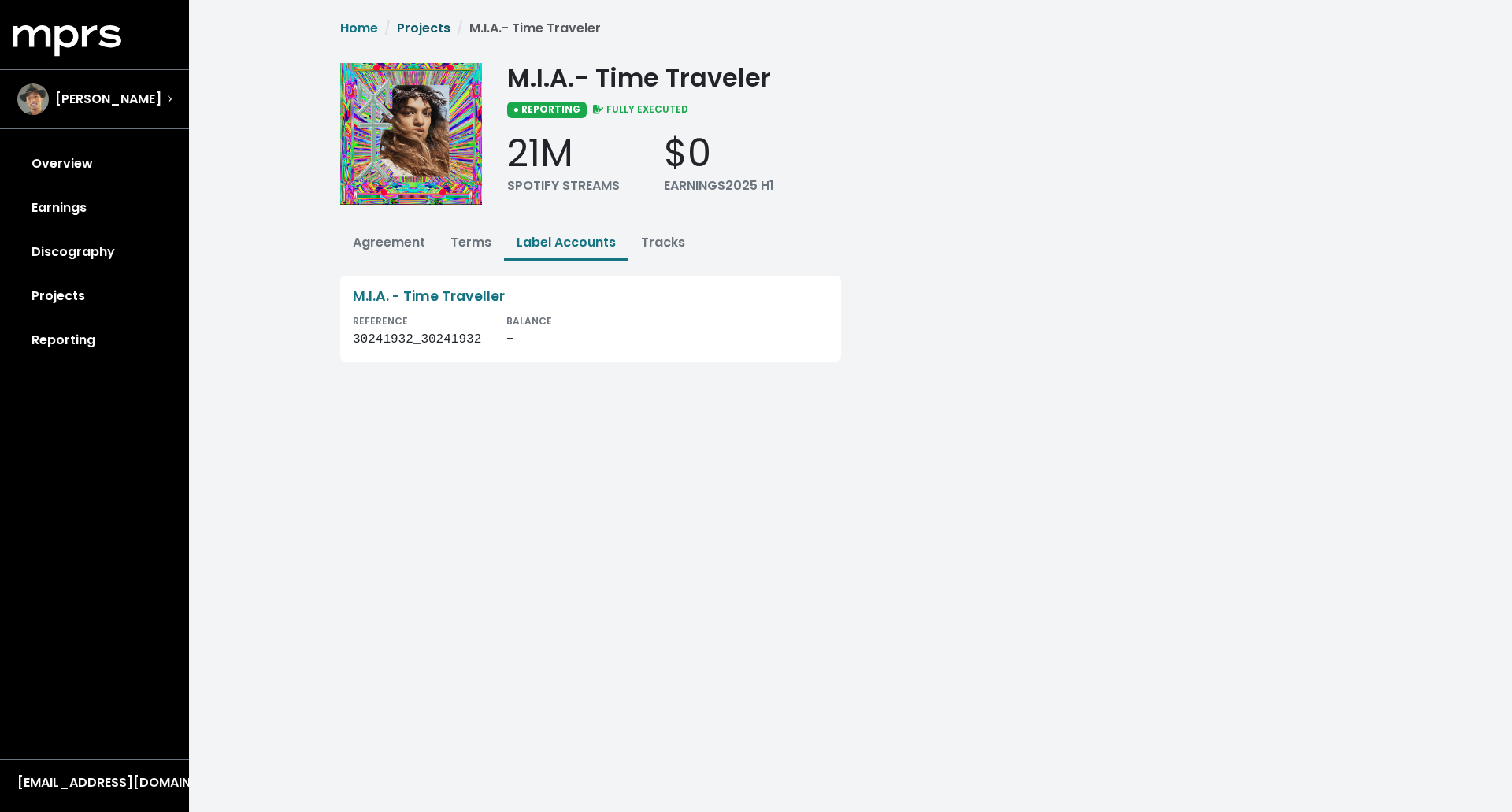
click at [411, 24] on link "Projects" at bounding box center [423, 28] width 54 height 18
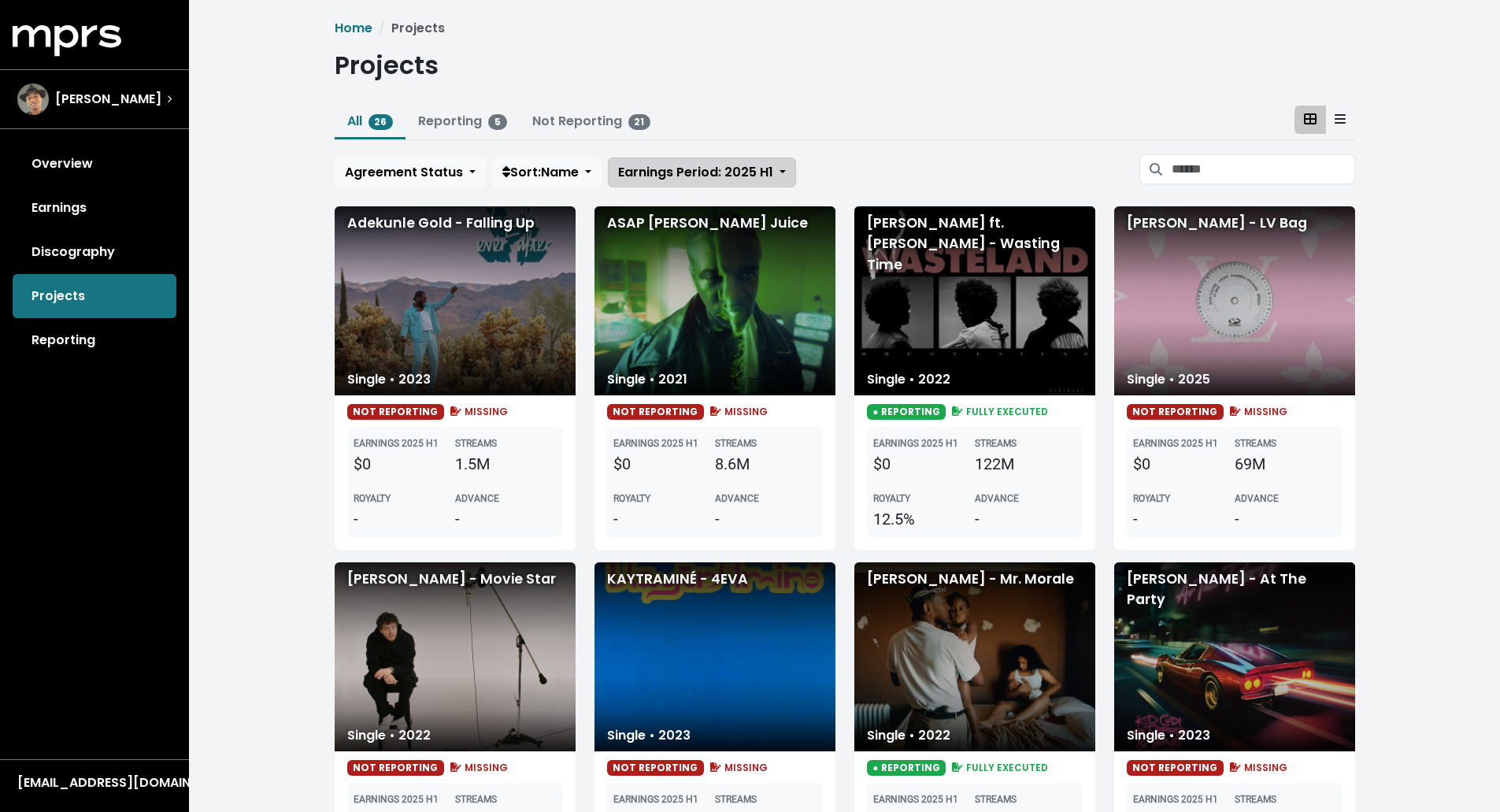
click at [714, 164] on span "Earnings Period: 2025 H1" at bounding box center [695, 172] width 155 height 18
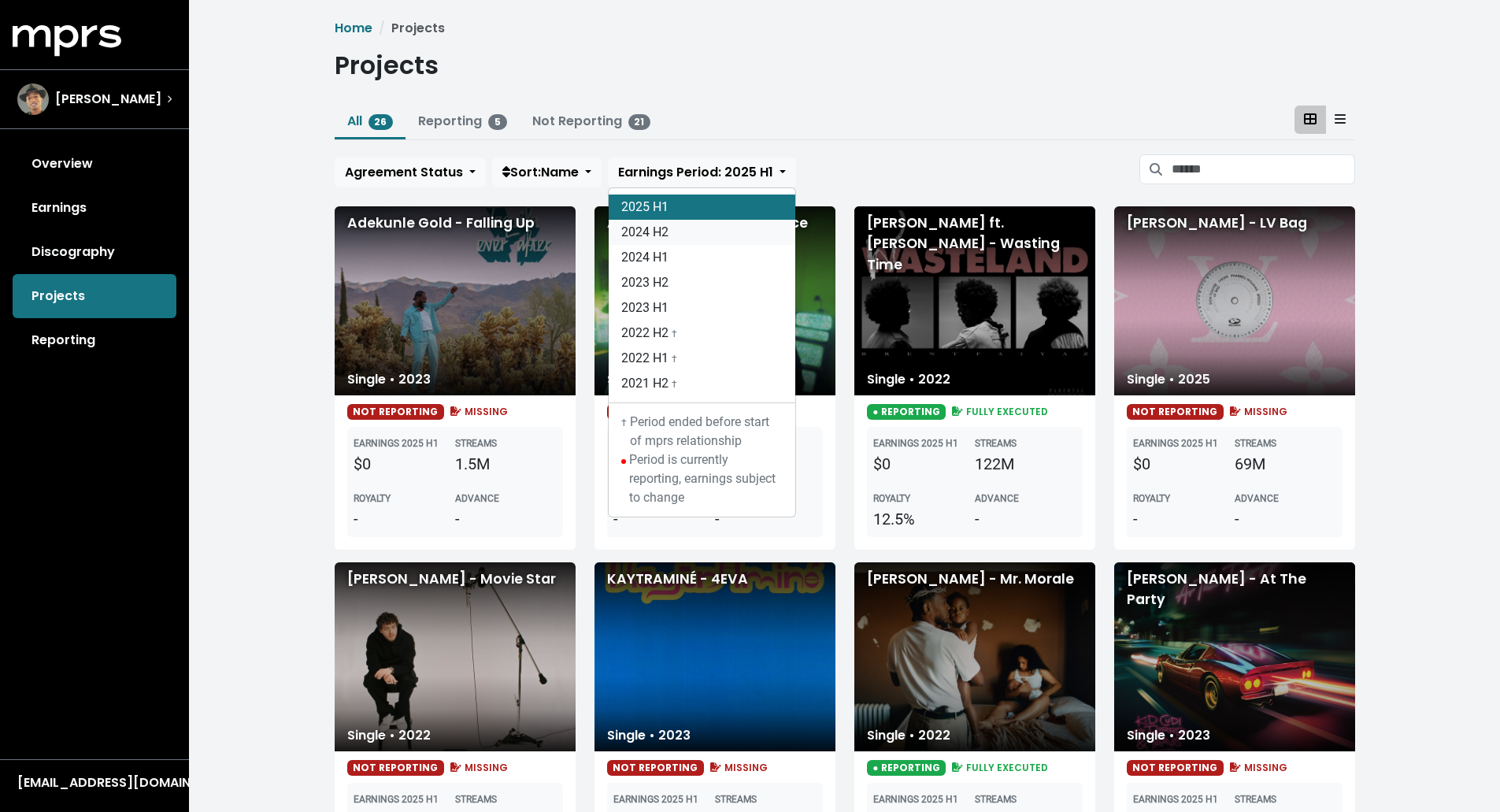
click at [674, 232] on link "2024 H2" at bounding box center [702, 232] width 187 height 25
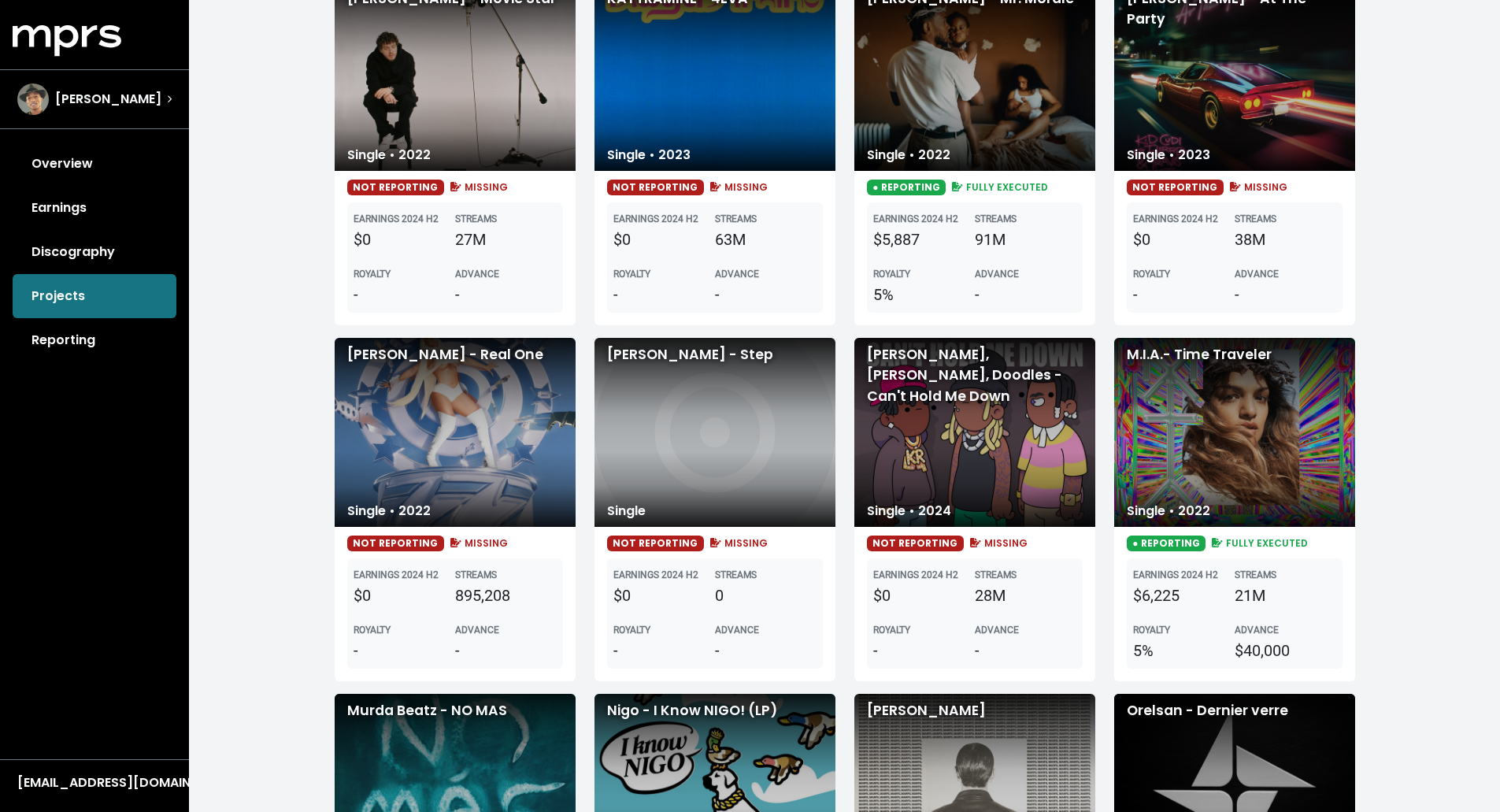
scroll to position [630, 0]
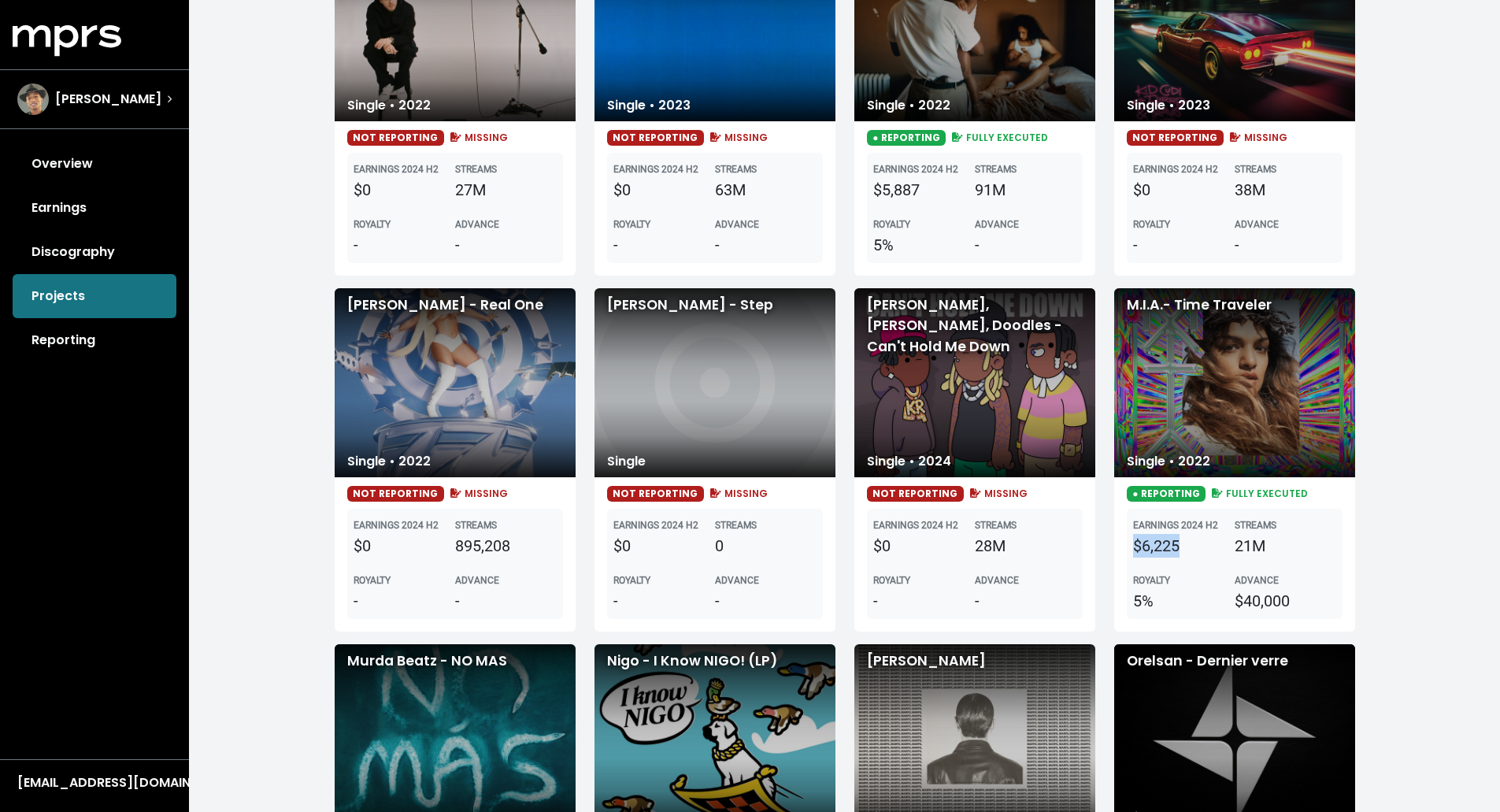
drag, startPoint x: 1186, startPoint y: 537, endPoint x: 1112, endPoint y: 542, distance: 74.2
click at [1112, 542] on div "M.I.A.- Time Traveler Single • 2022 ● REPORTING FULLY EXECUTED EARNINGS 2024 H2…" at bounding box center [1235, 459] width 260 height 343
click at [1206, 575] on b "ADVANCE" at bounding box center [1256, 580] width 44 height 11
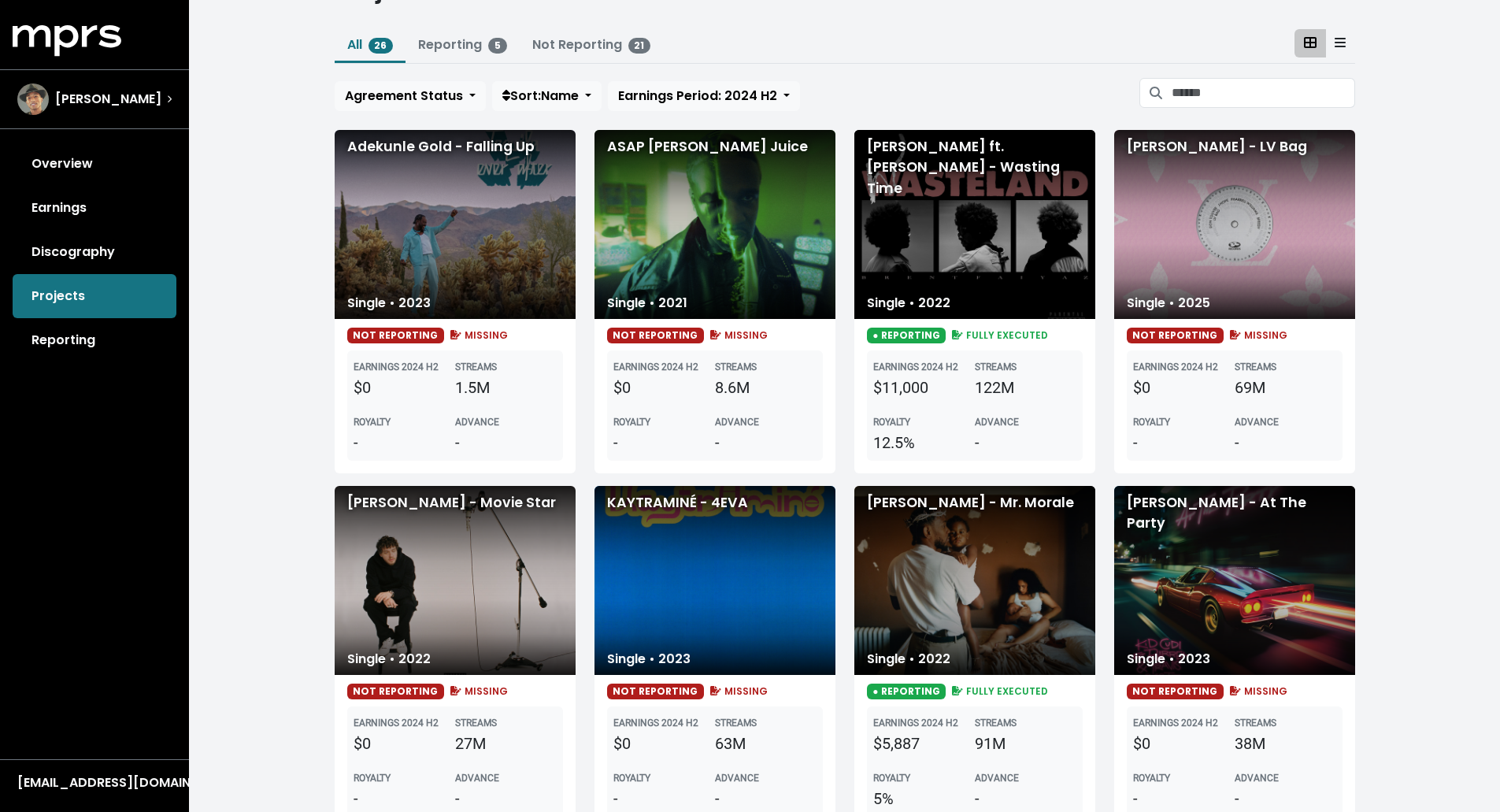
scroll to position [0, 0]
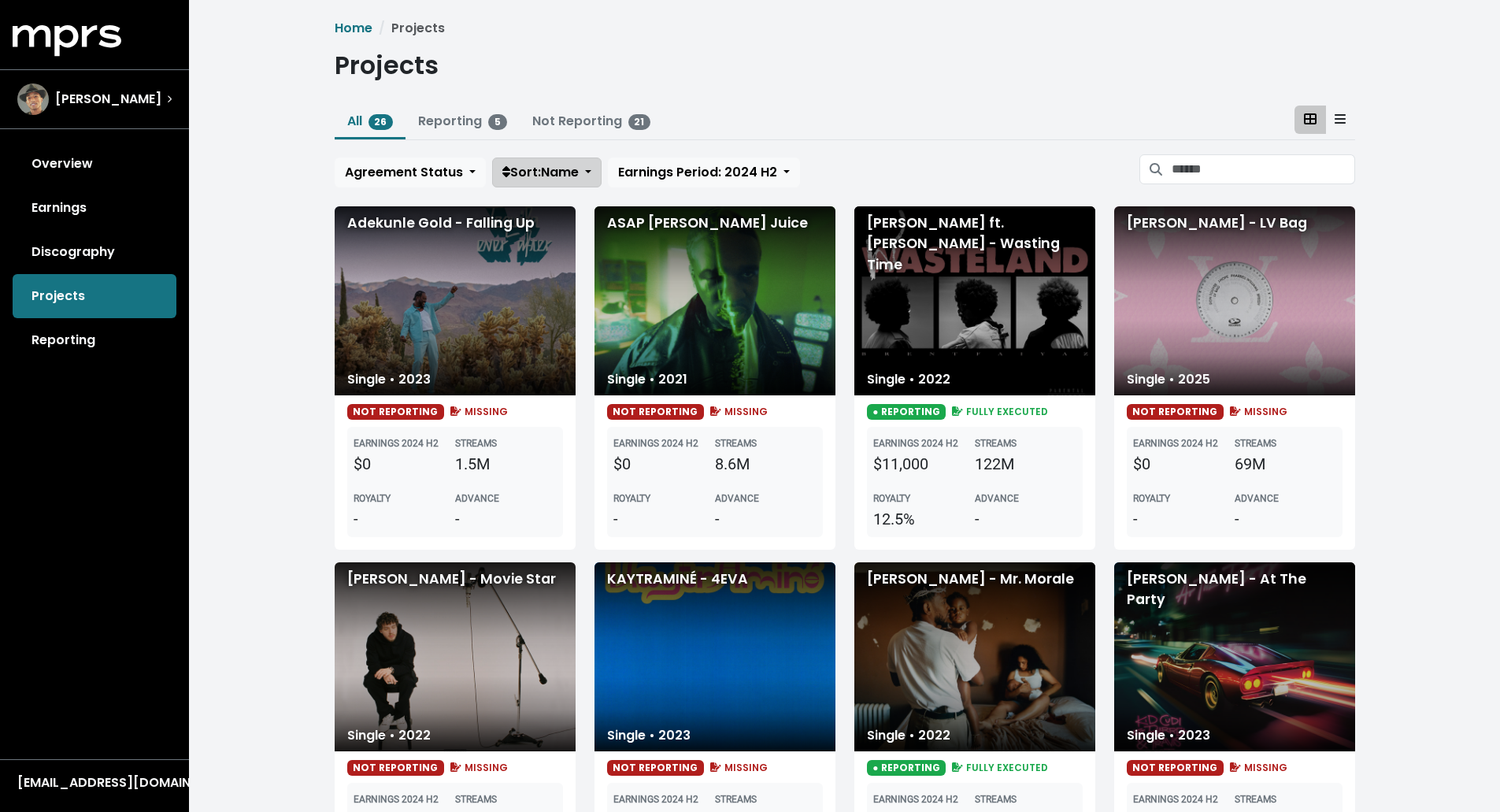
click at [550, 178] on span "Sort: Name" at bounding box center [540, 172] width 76 height 18
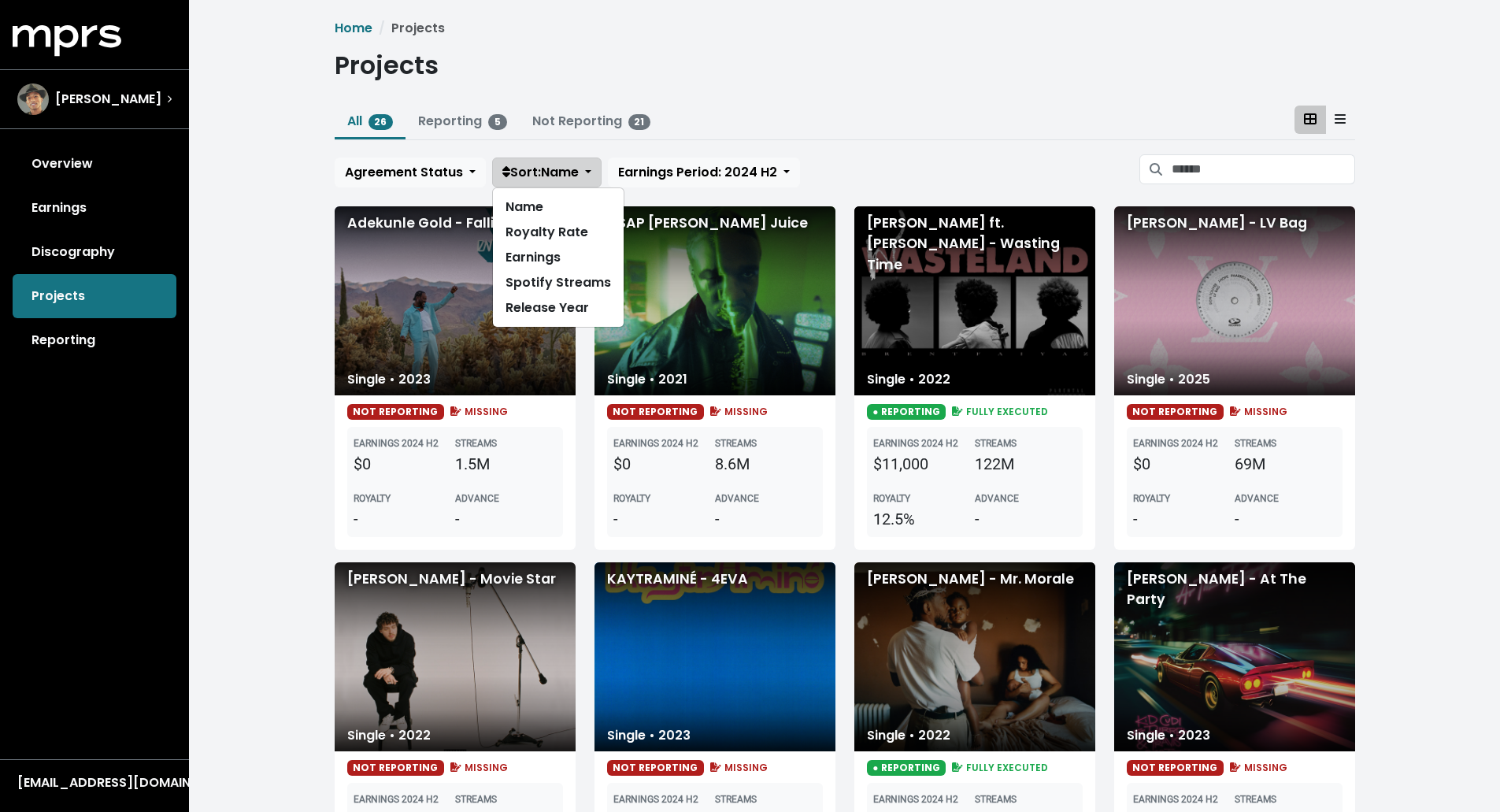
click at [558, 175] on span "Sort: Name" at bounding box center [540, 172] width 76 height 18
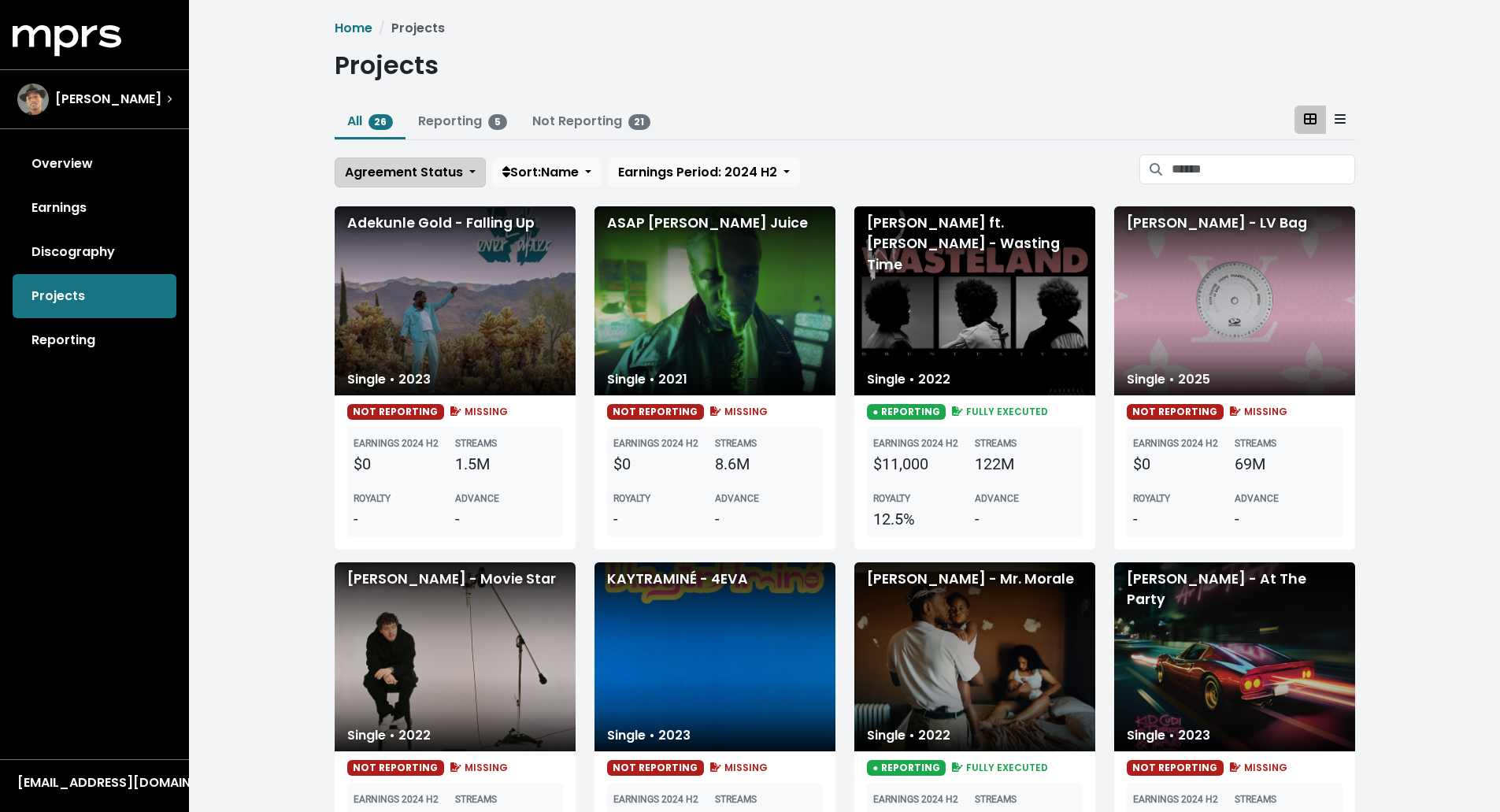
click at [449, 176] on span "Agreement Status" at bounding box center [404, 172] width 118 height 18
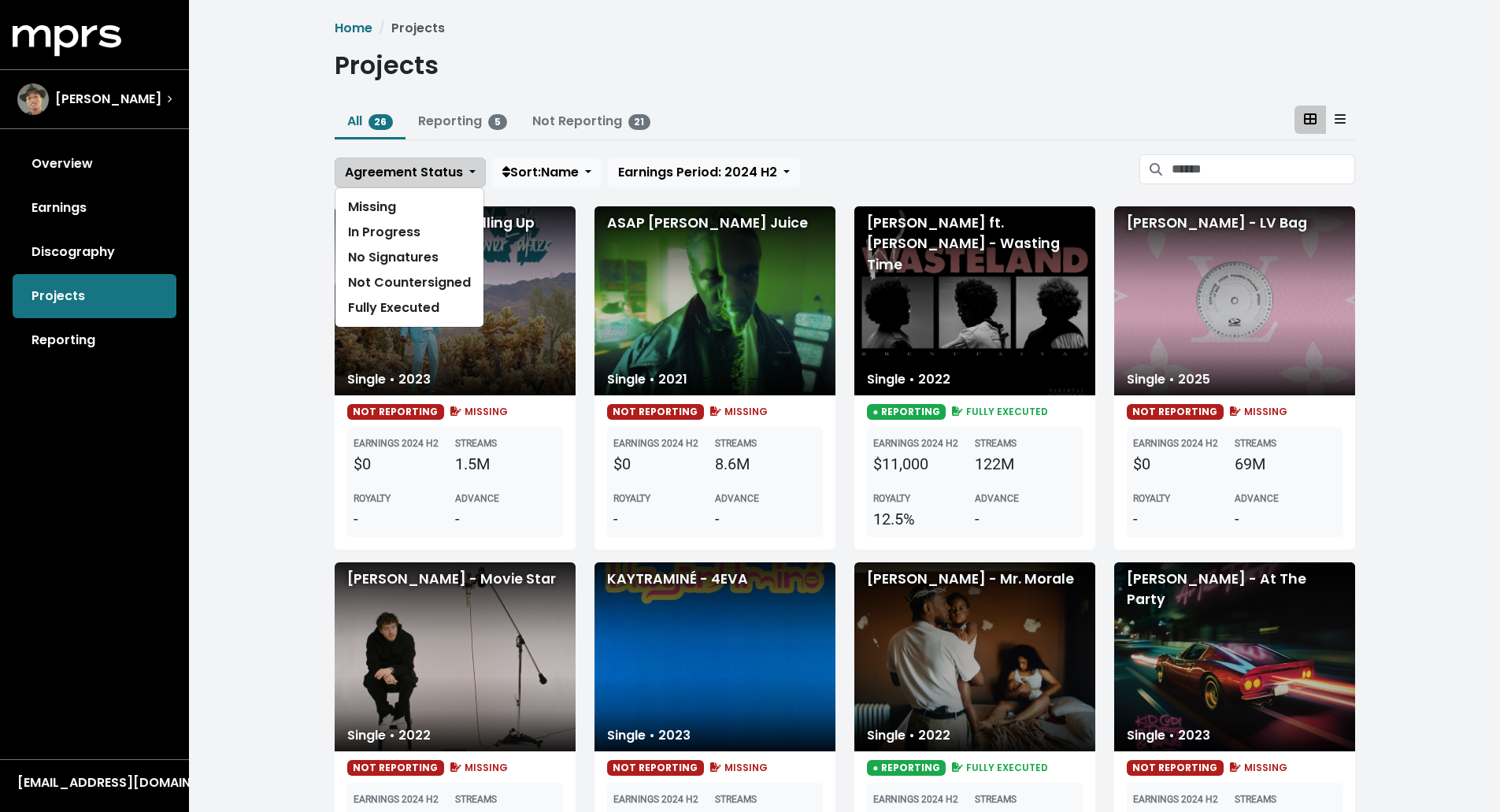
click at [449, 174] on span "Agreement Status" at bounding box center [404, 172] width 118 height 18
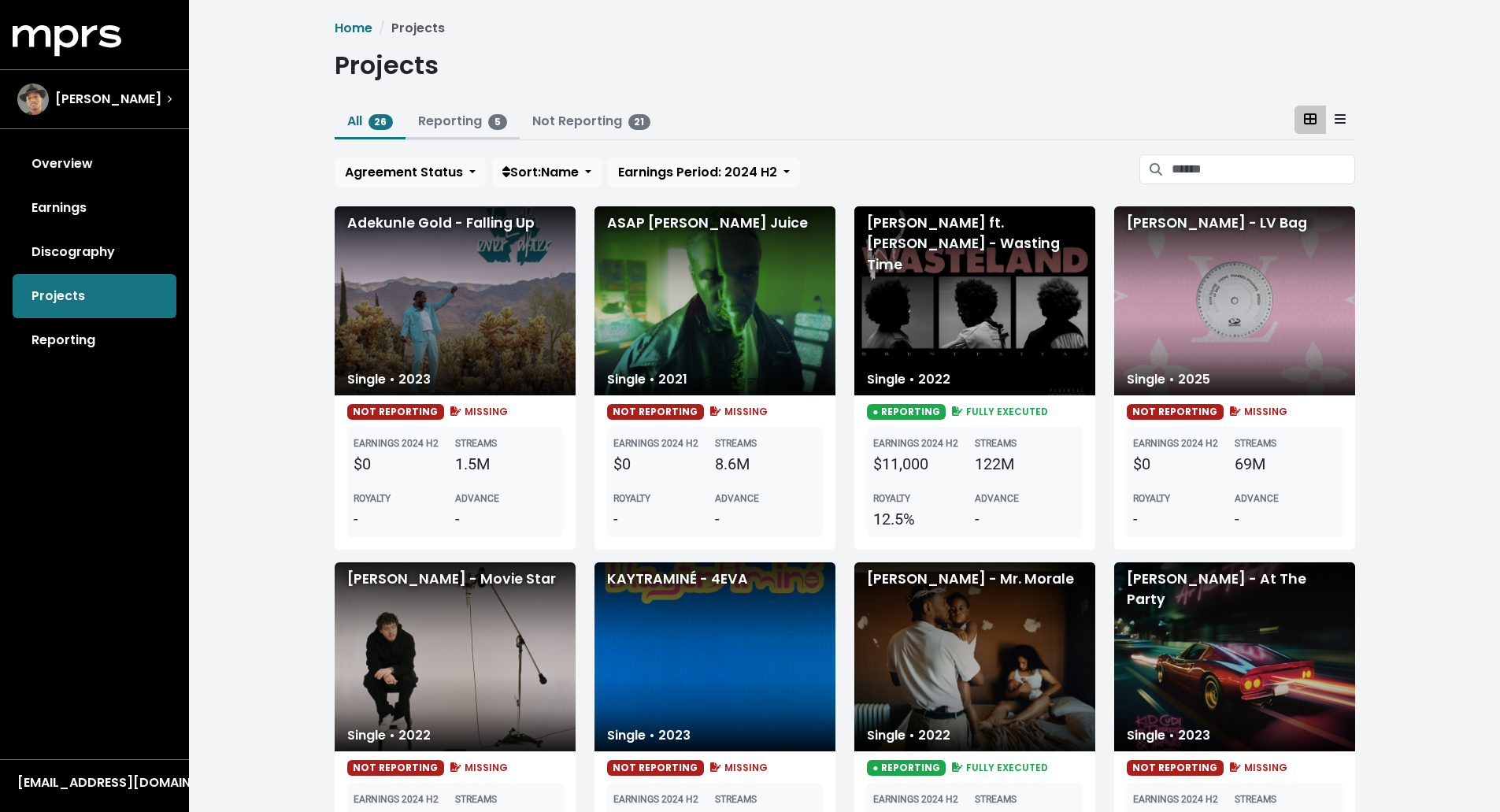
click at [478, 123] on link "Reporting 5" at bounding box center [463, 121] width 89 height 18
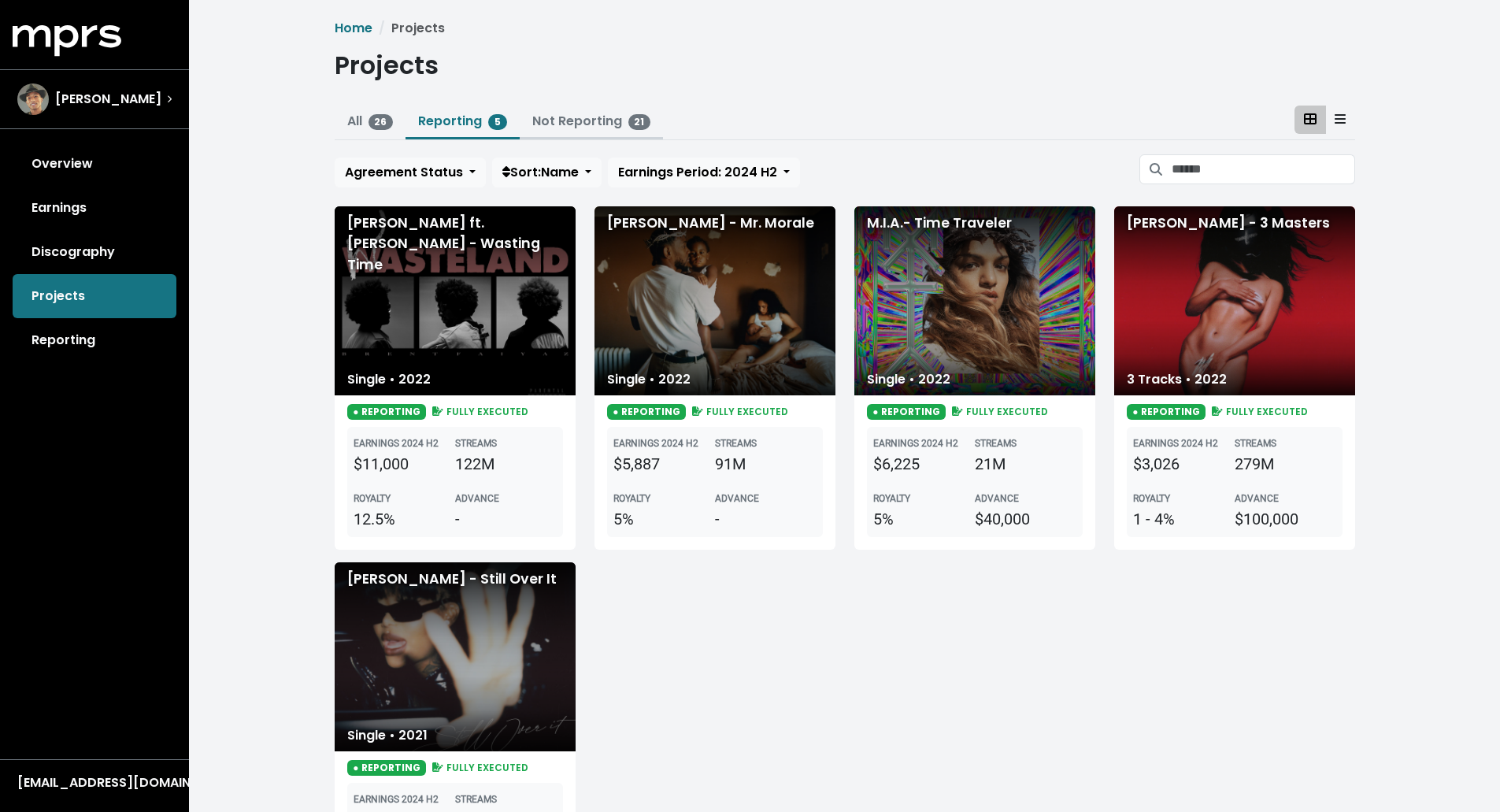
click at [600, 115] on link "Not Reporting 21" at bounding box center [592, 121] width 119 height 18
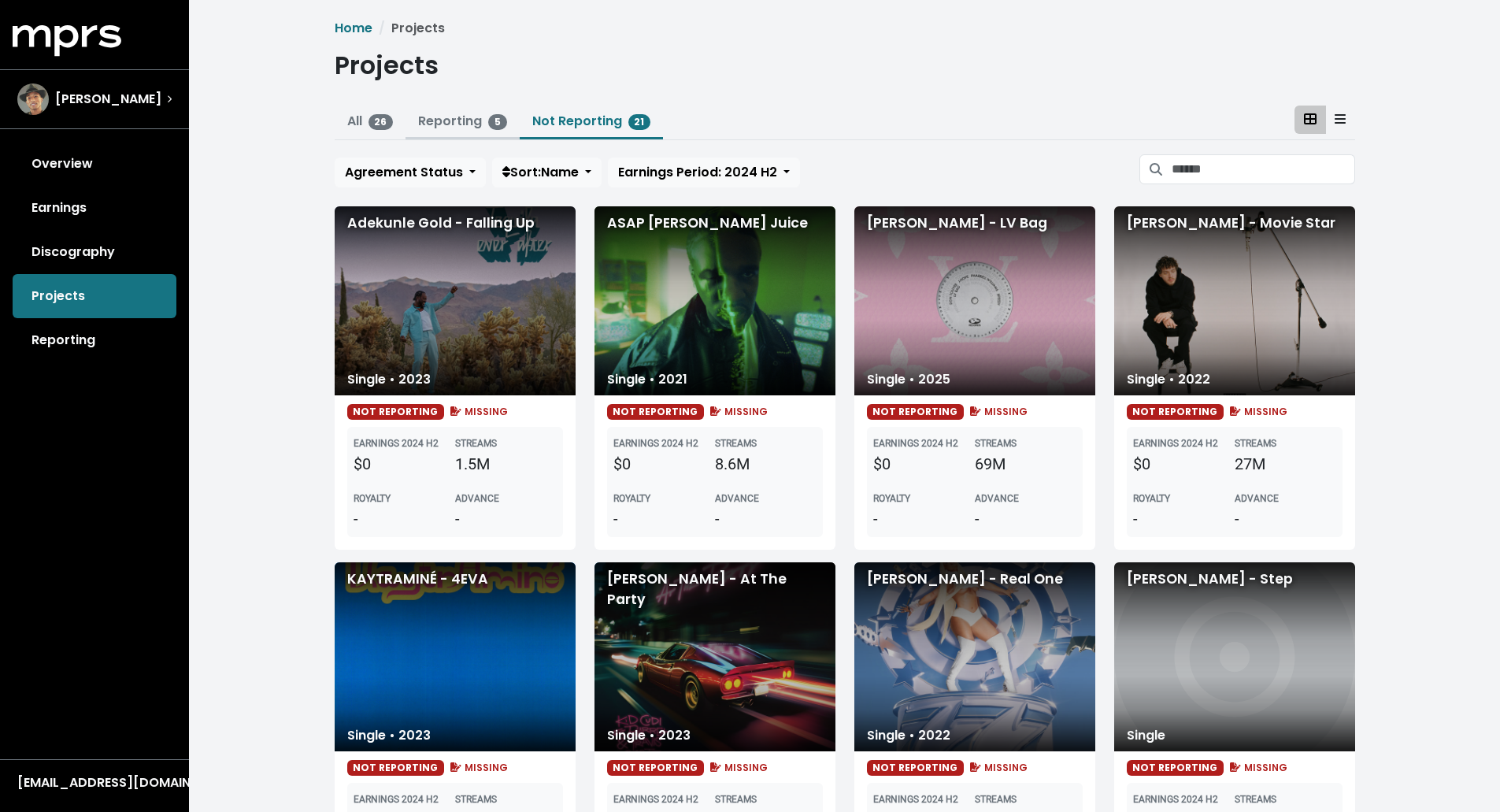
click at [453, 120] on link "Reporting 5" at bounding box center [463, 121] width 89 height 18
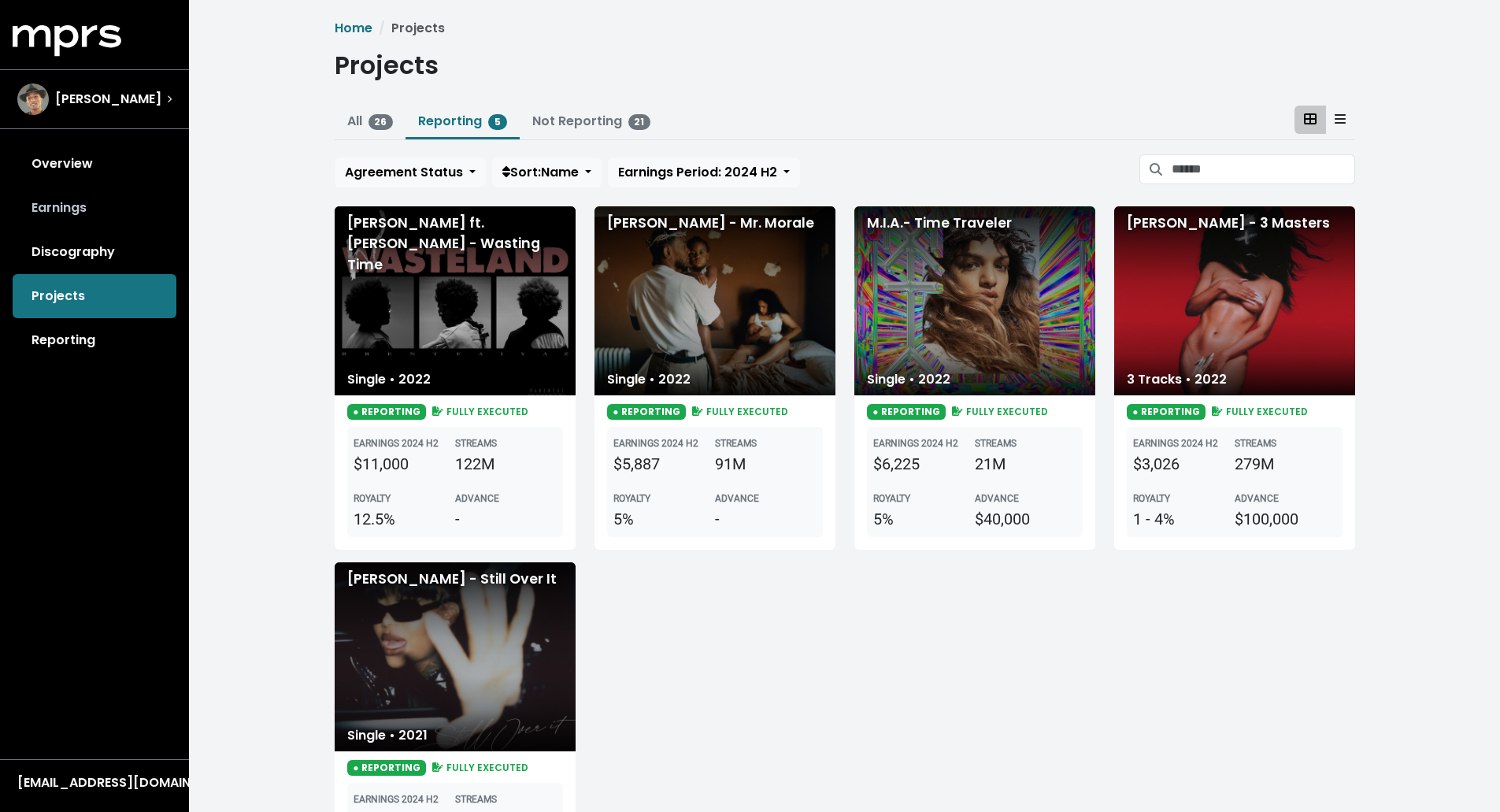
click at [92, 211] on link "Earnings" at bounding box center [94, 208] width 164 height 44
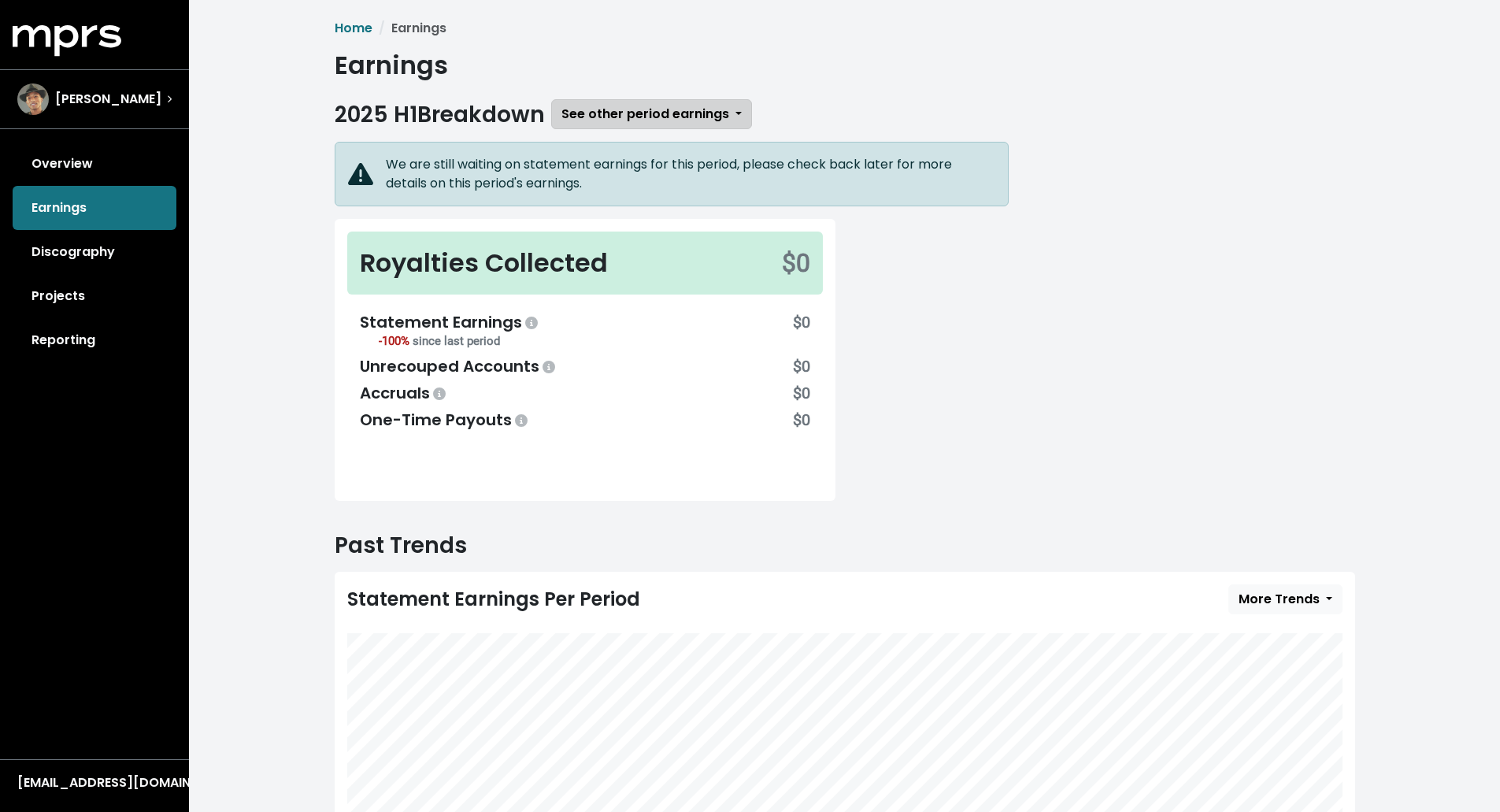
click at [635, 107] on span "See other period earnings" at bounding box center [645, 114] width 168 height 18
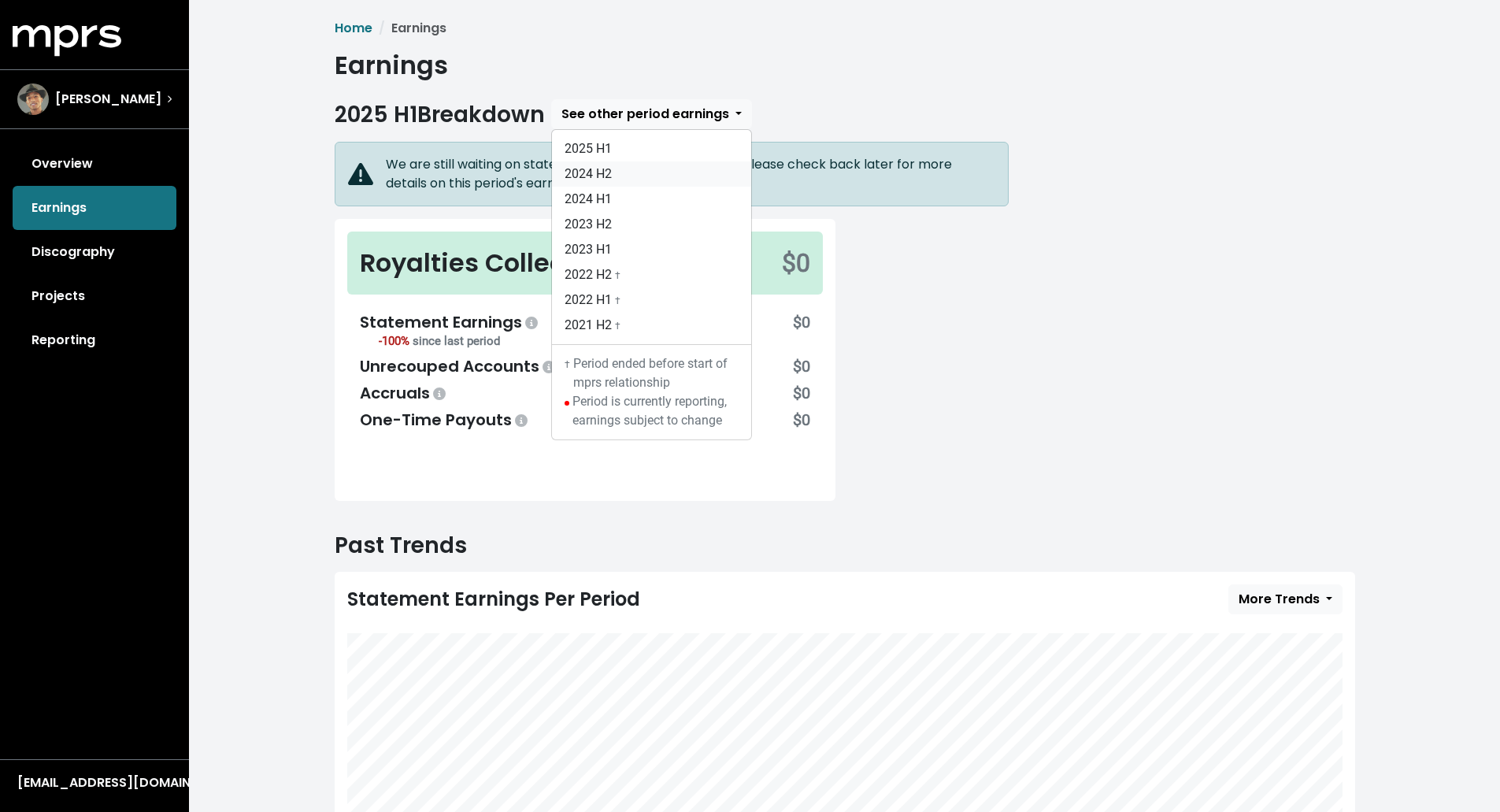
click at [623, 170] on link "2024 H2" at bounding box center [651, 174] width 199 height 25
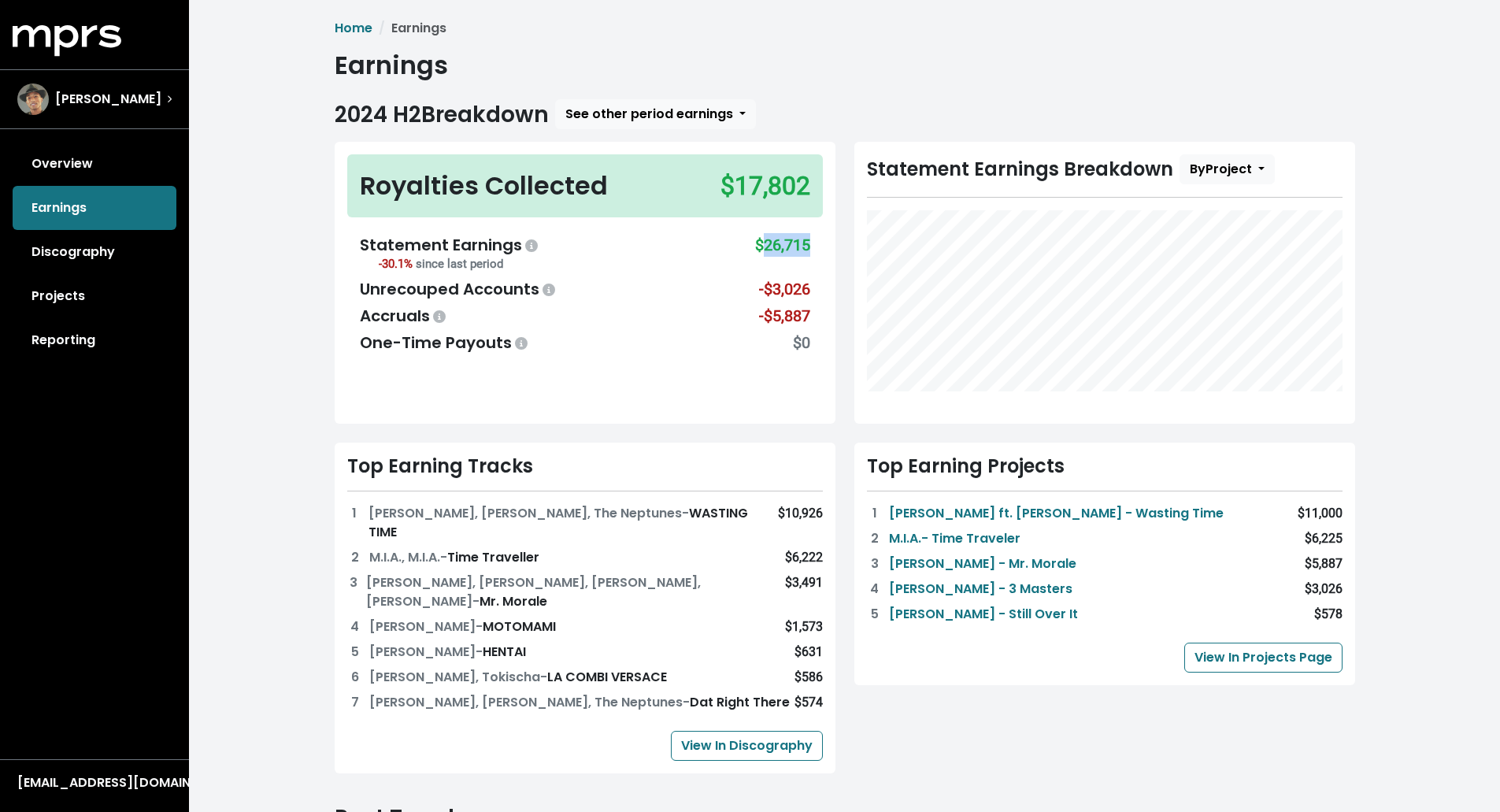
drag, startPoint x: 810, startPoint y: 247, endPoint x: 762, endPoint y: 246, distance: 48.0
click at [762, 246] on div "$26,715" at bounding box center [782, 254] width 55 height 41
drag, startPoint x: 809, startPoint y: 289, endPoint x: 766, endPoint y: 289, distance: 43.0
click at [766, 289] on div "-$3,026" at bounding box center [785, 289] width 51 height 24
